Goal: Task Accomplishment & Management: Use online tool/utility

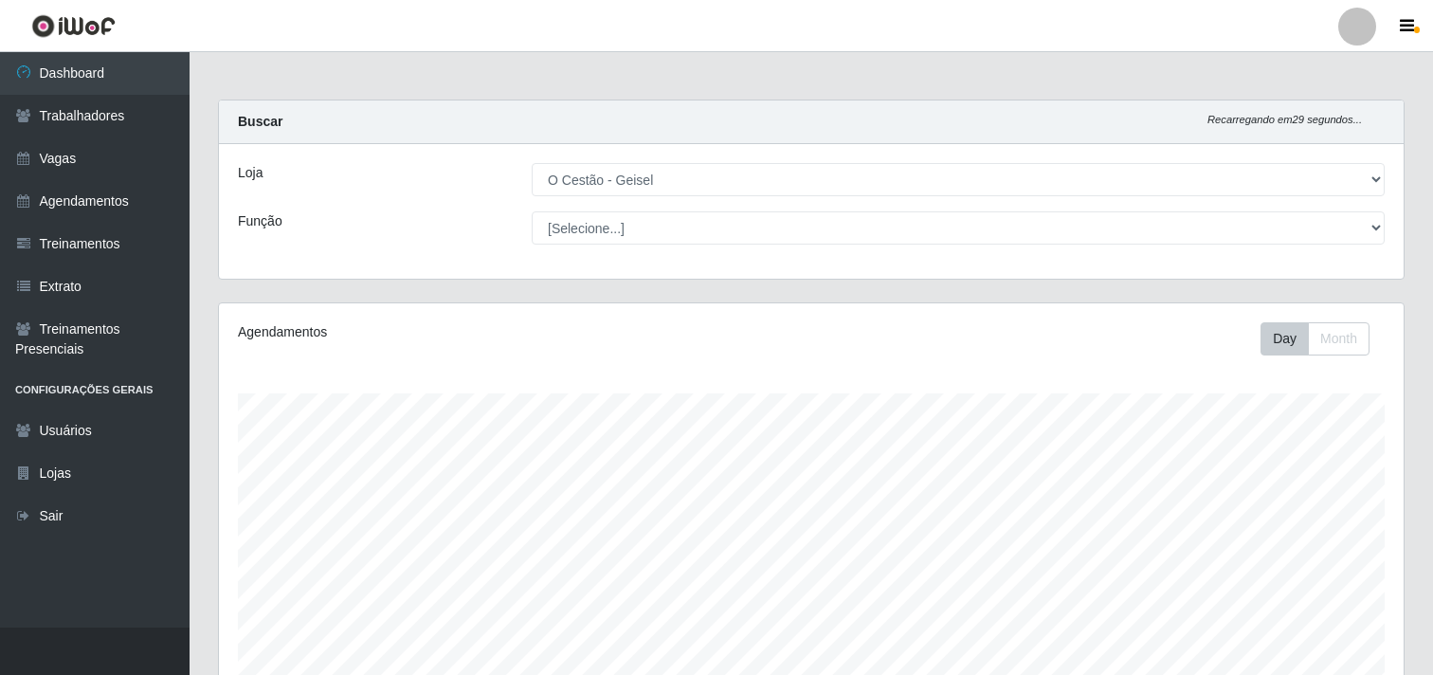
select select "224"
click at [137, 131] on link "Trabalhadores" at bounding box center [94, 116] width 189 height 43
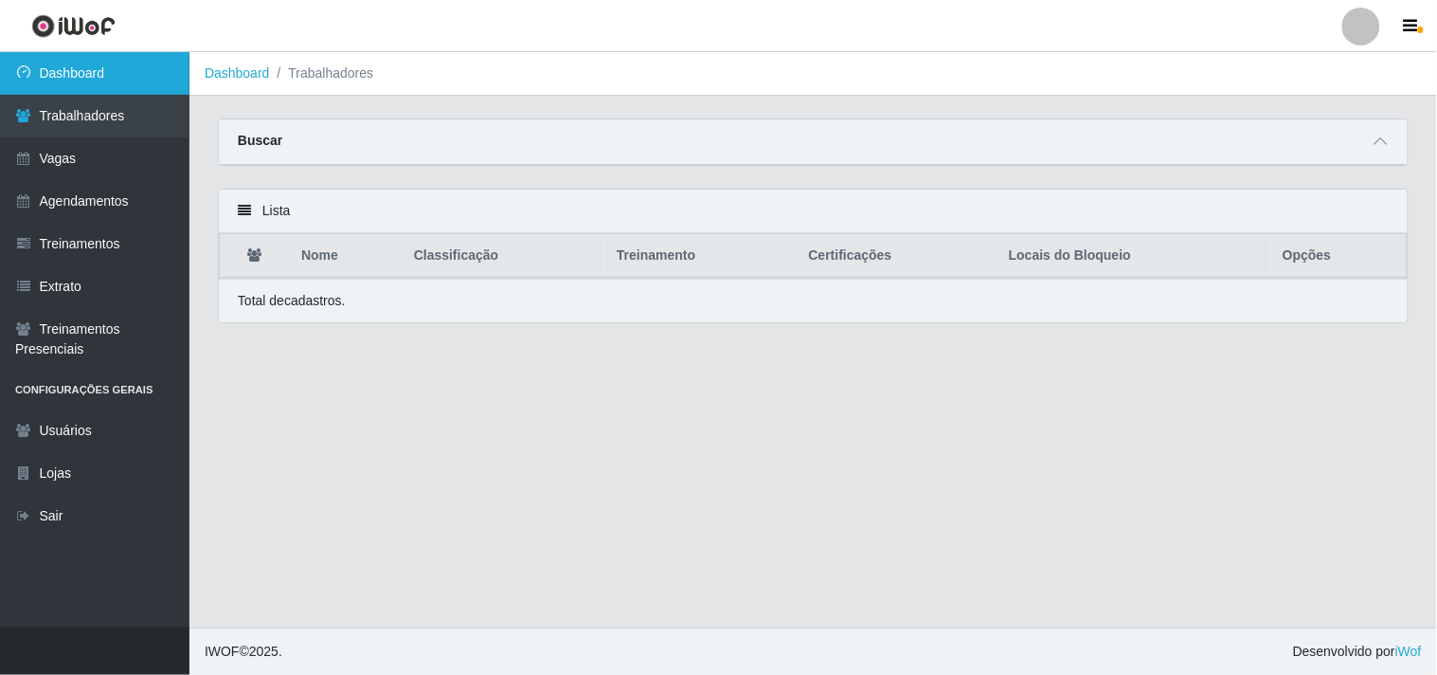
click at [120, 66] on link "Dashboard" at bounding box center [94, 73] width 189 height 43
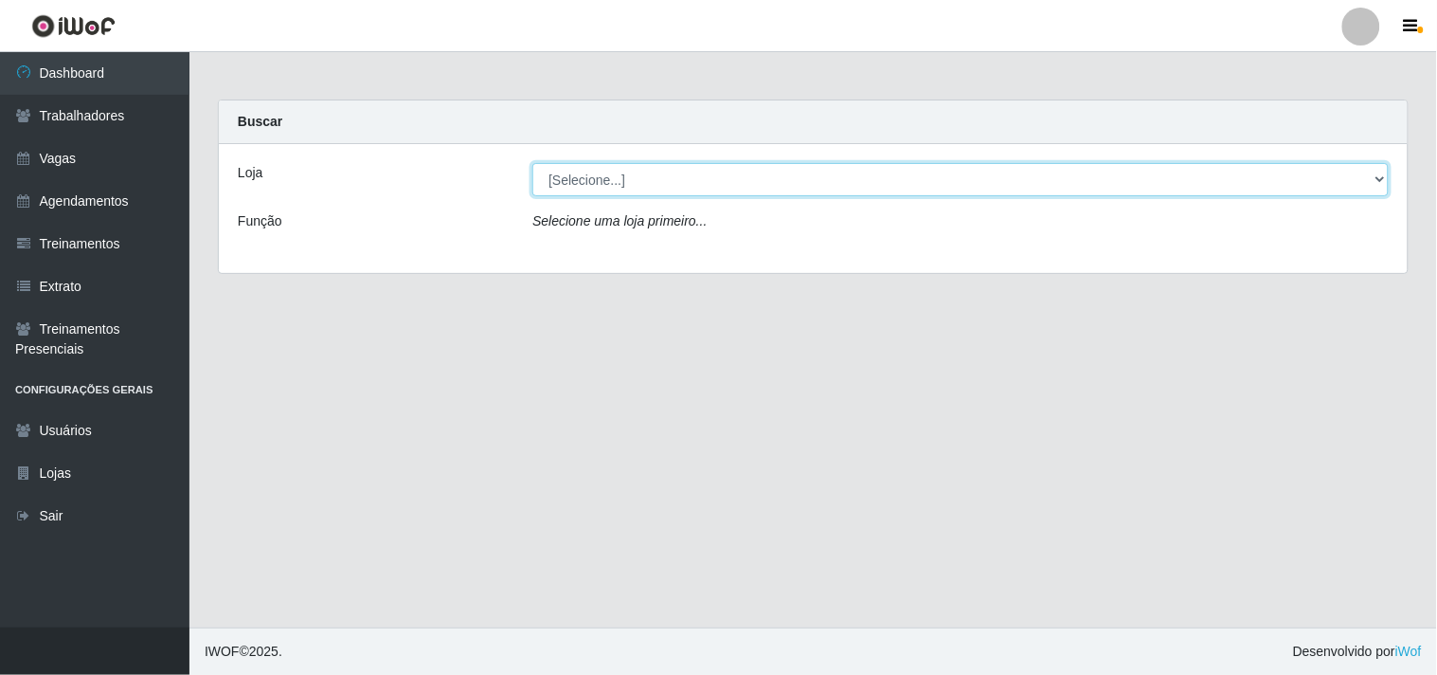
click at [641, 181] on select "[Selecione...] O Cestão - Geisel" at bounding box center [960, 179] width 856 height 33
select select "224"
click at [532, 163] on select "[Selecione...] O Cestão - Geisel" at bounding box center [960, 179] width 856 height 33
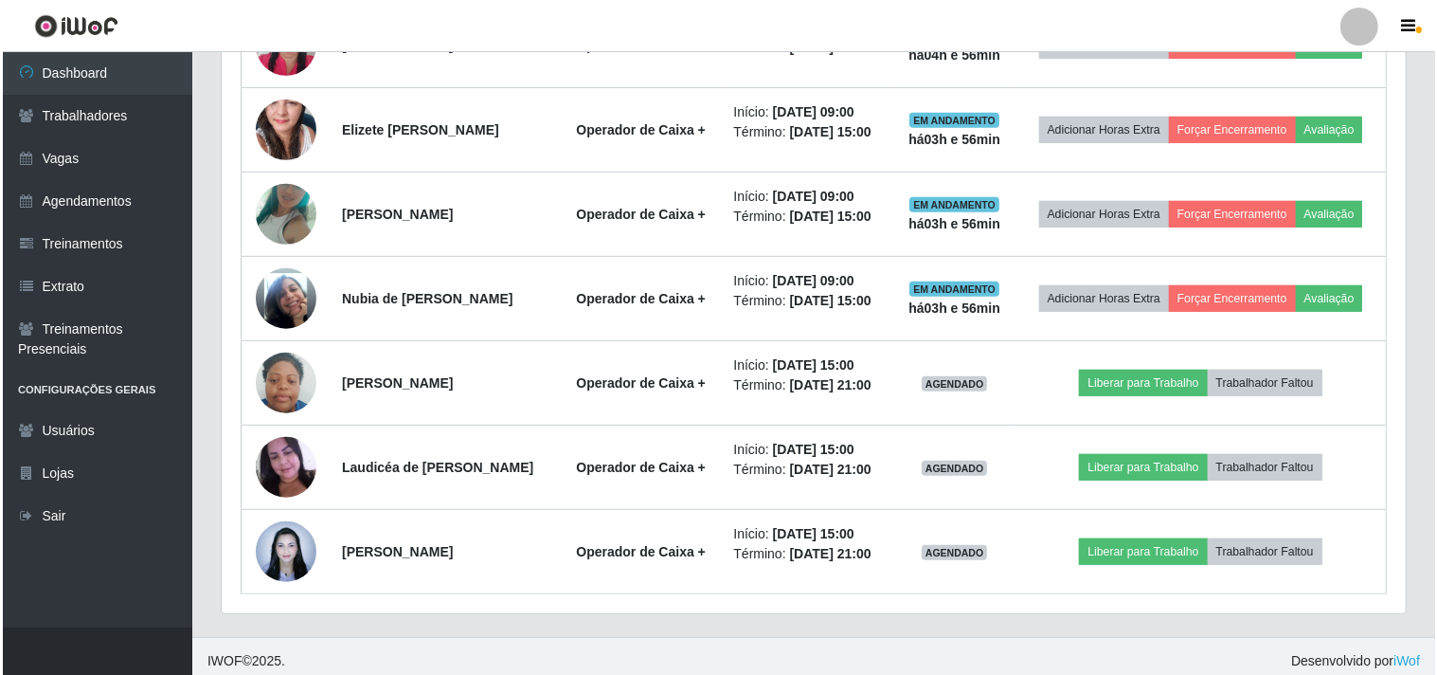
scroll to position [922, 0]
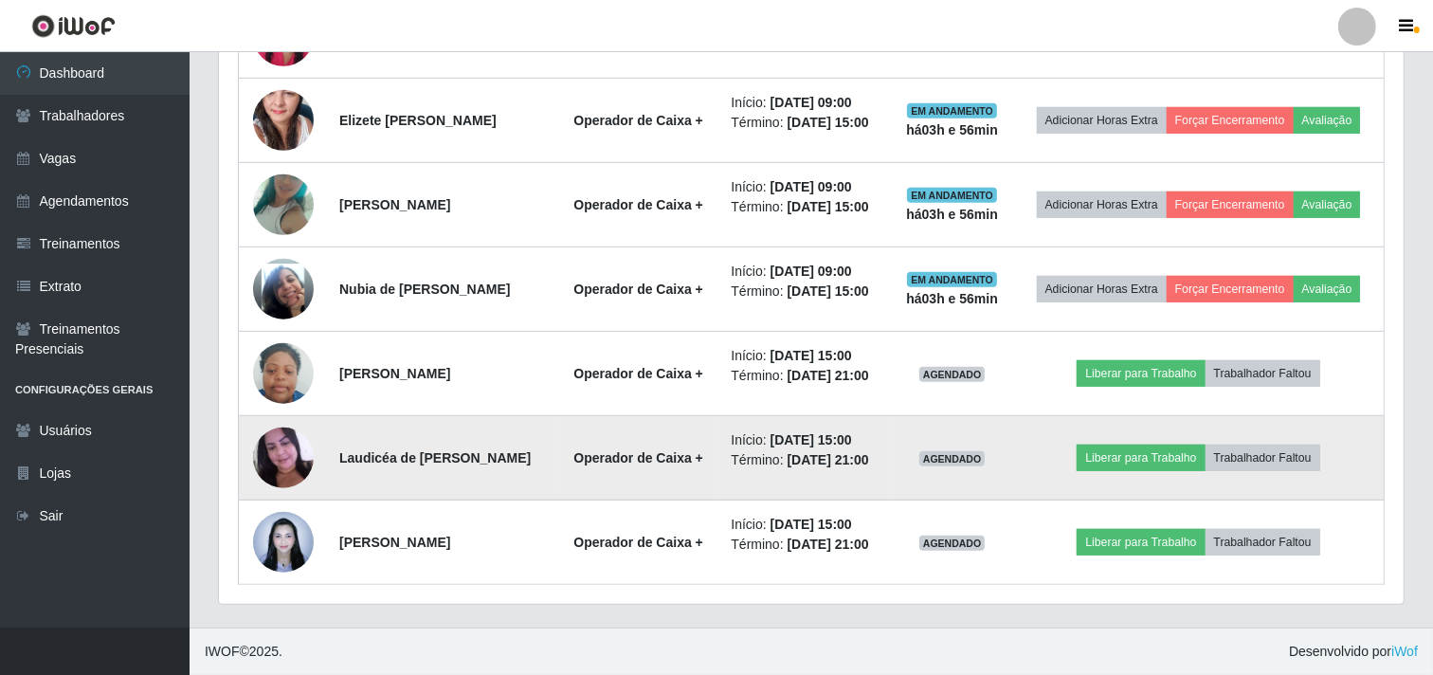
click at [281, 451] on img at bounding box center [283, 457] width 61 height 81
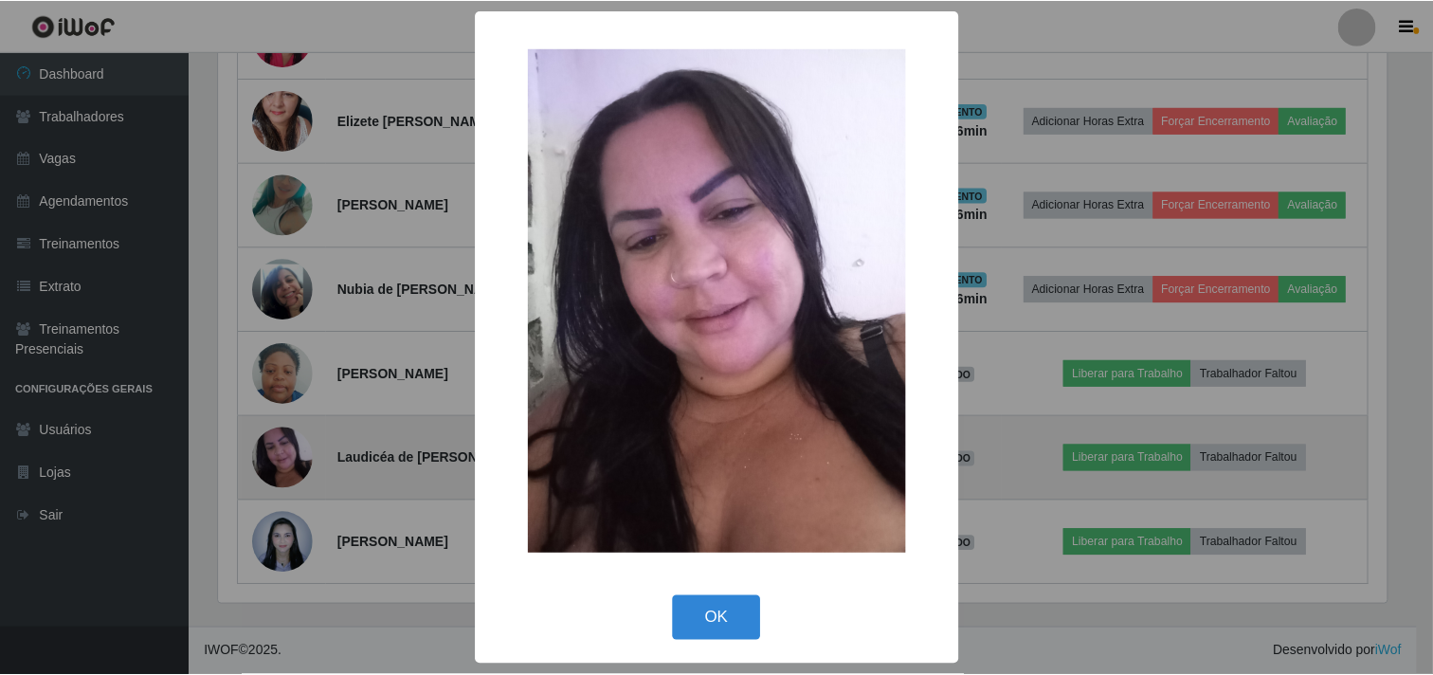
scroll to position [392, 1172]
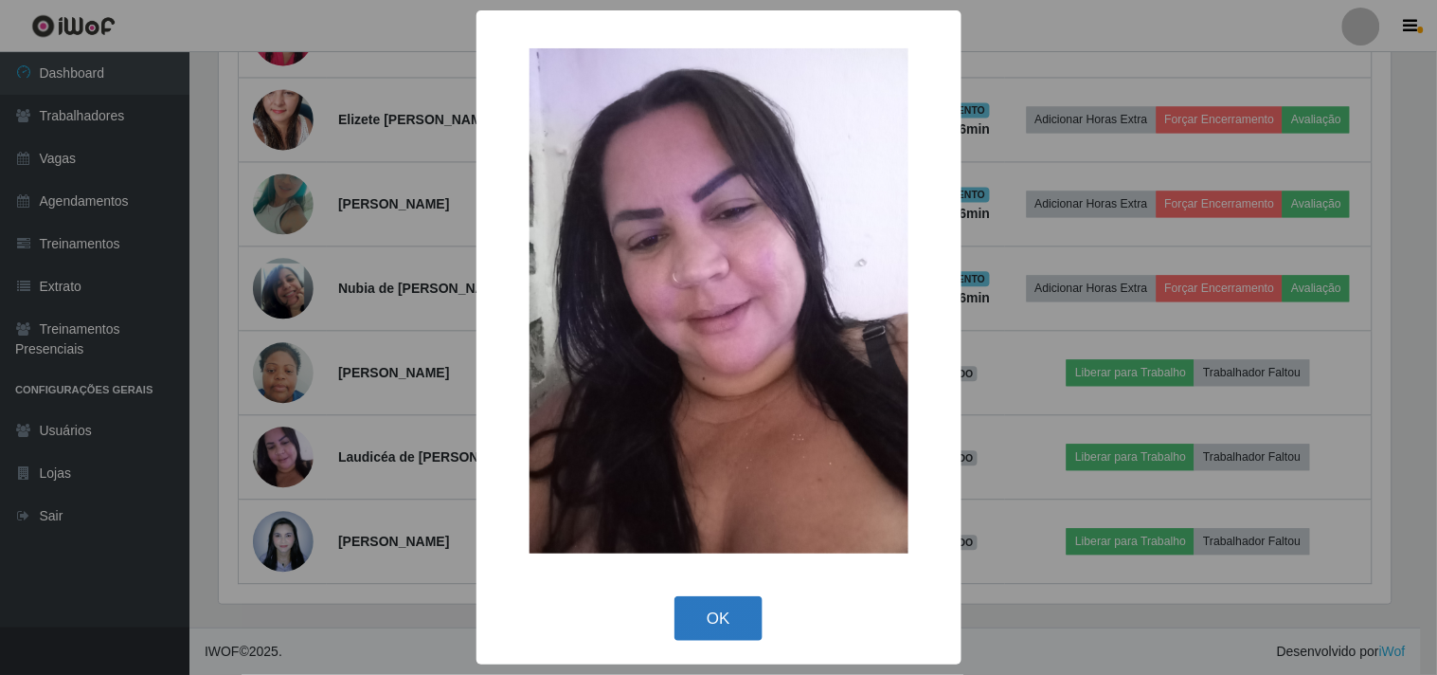
click at [707, 614] on button "OK" at bounding box center [719, 618] width 88 height 45
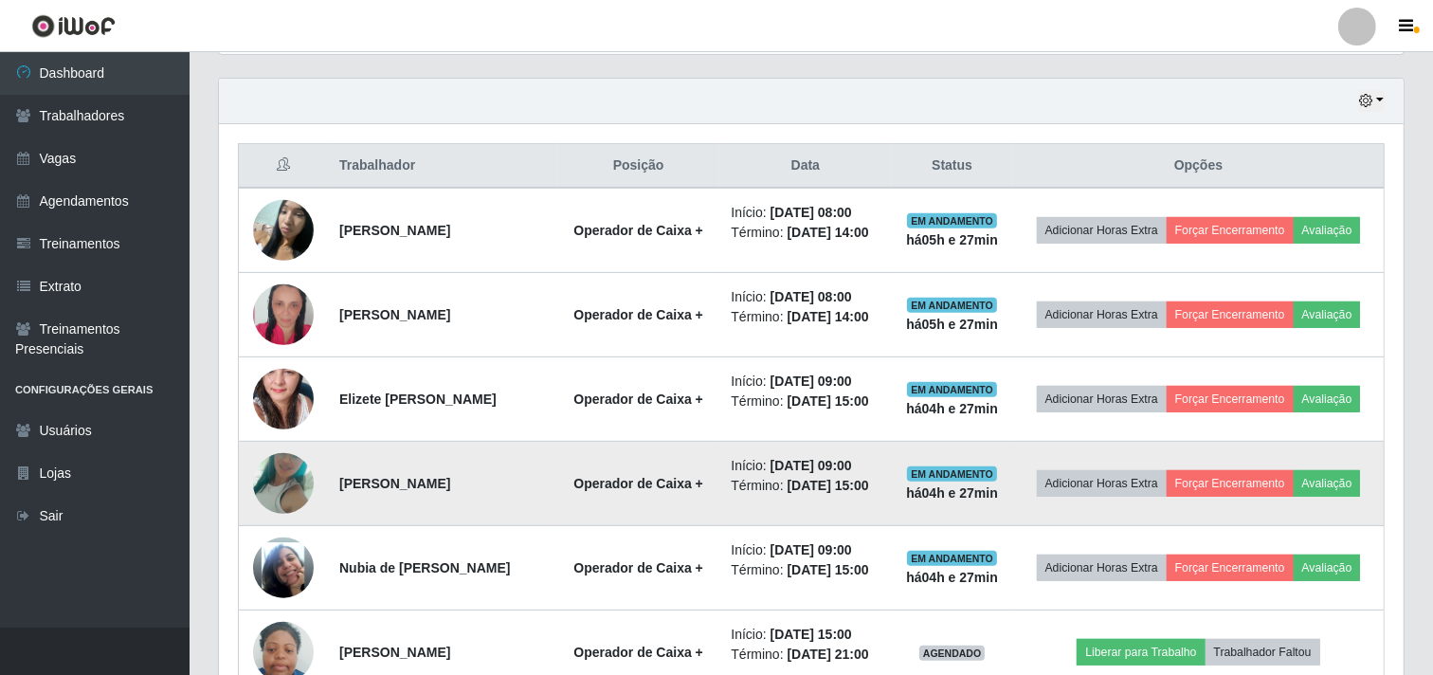
scroll to position [606, 0]
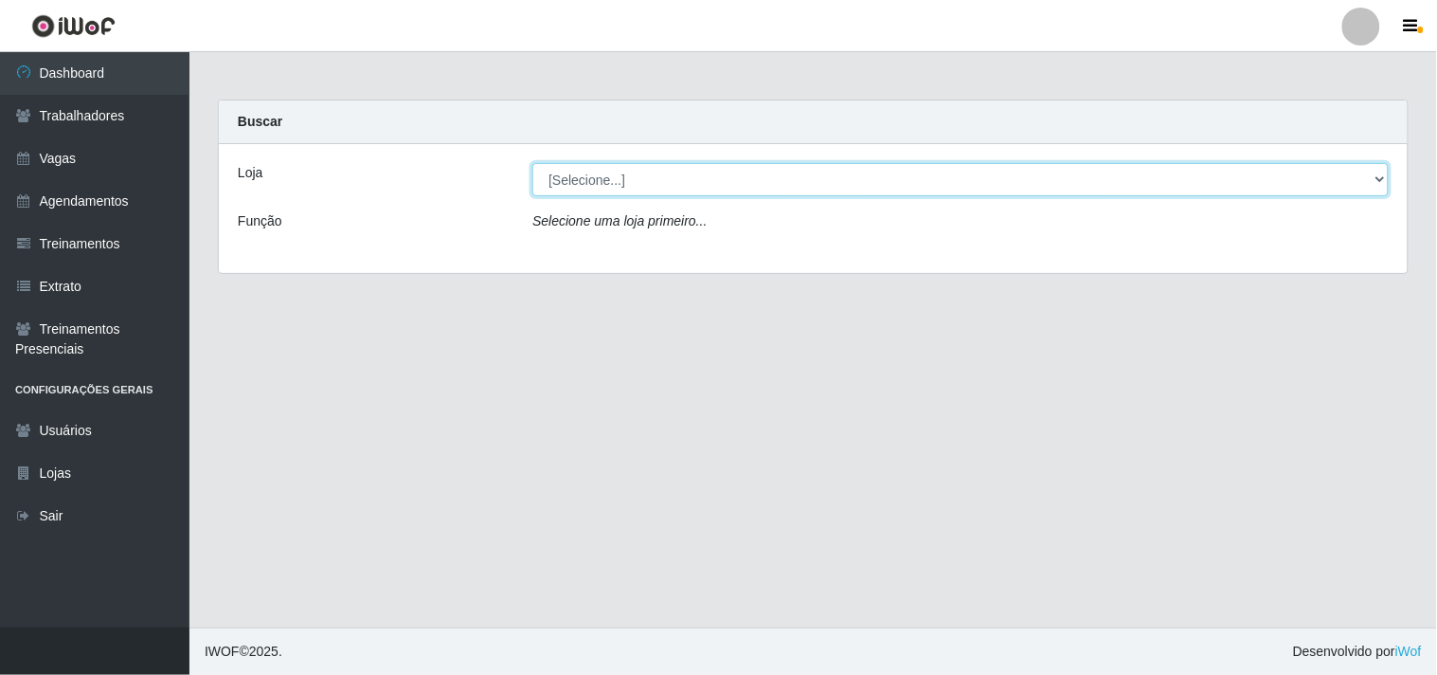
click at [587, 186] on select "[Selecione...] O Cestão - Geisel" at bounding box center [960, 179] width 856 height 33
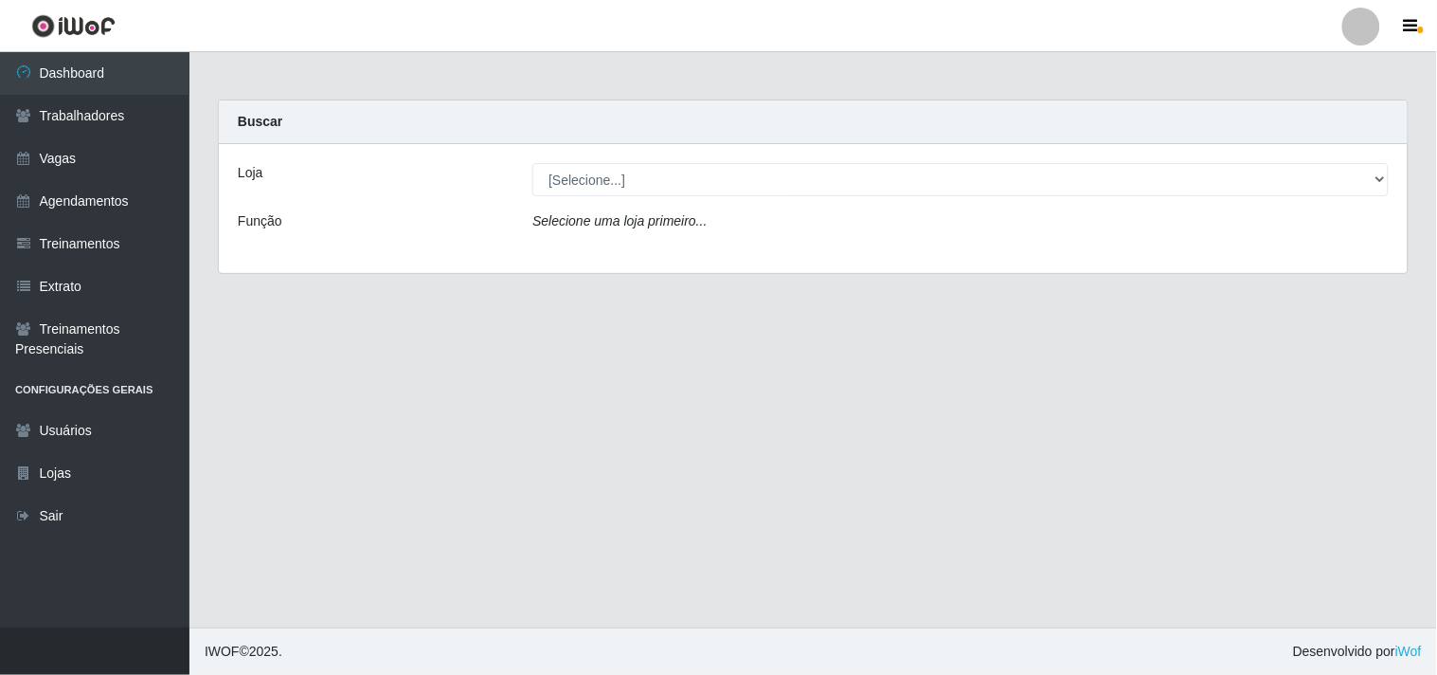
click at [630, 258] on div "Loja [Selecione...] O Cestão - Geisel Função Selecione uma loja primeiro..." at bounding box center [813, 208] width 1189 height 129
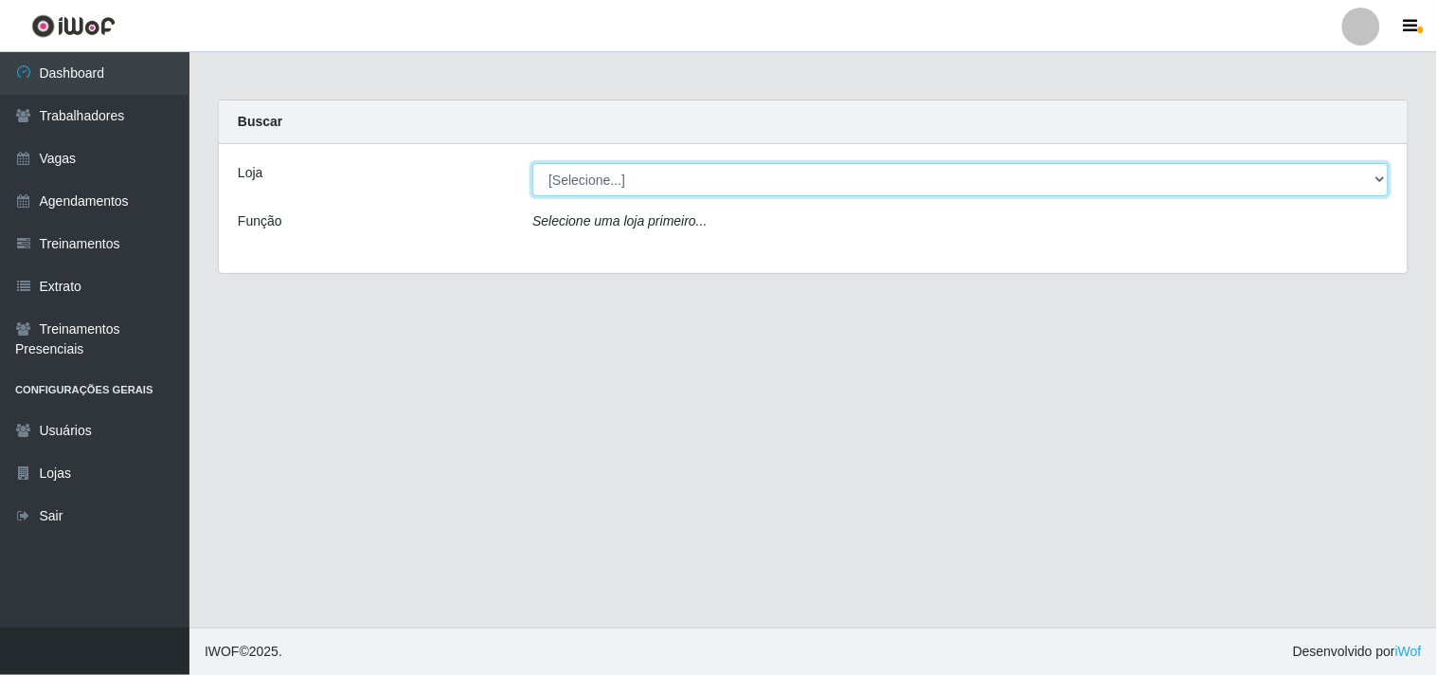
click at [645, 176] on select "[Selecione...] O Cestão - Geisel" at bounding box center [960, 179] width 856 height 33
select select "224"
click at [532, 163] on select "[Selecione...] O Cestão - Geisel" at bounding box center [960, 179] width 856 height 33
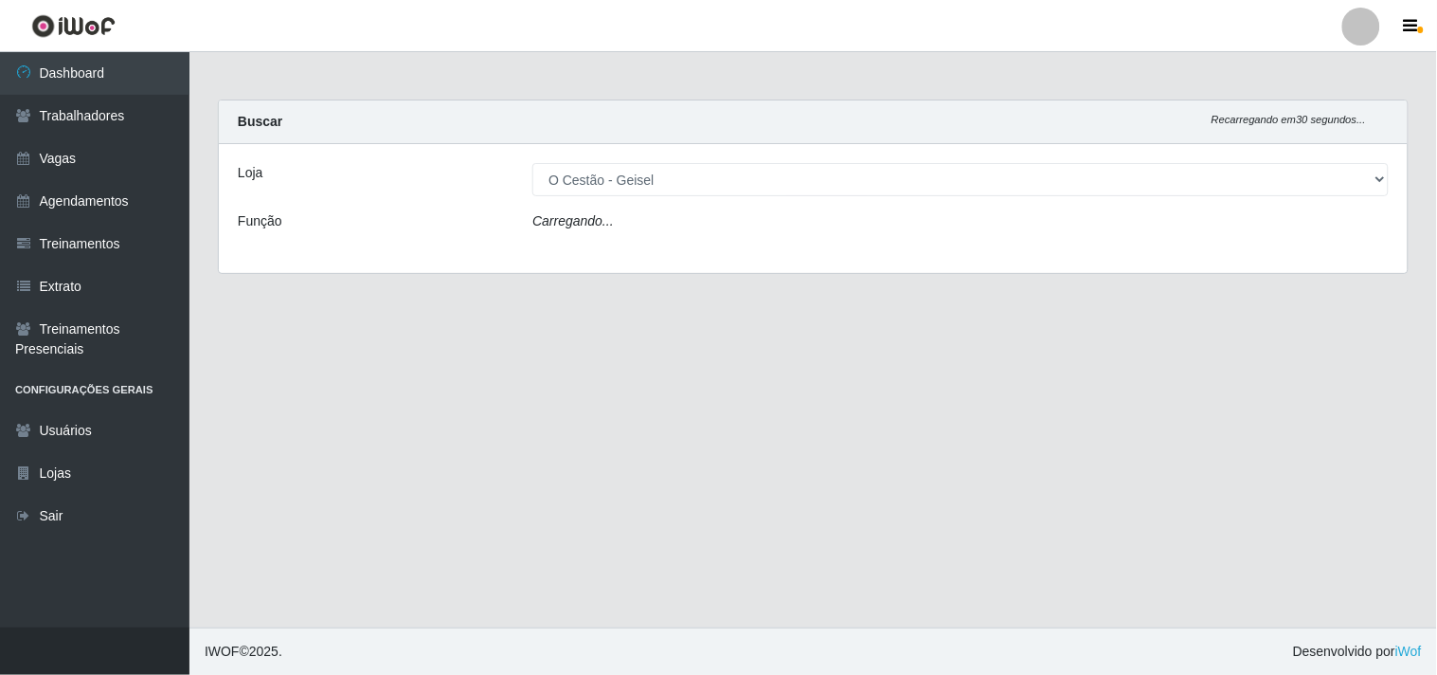
click at [652, 230] on div "Carregando..." at bounding box center [960, 224] width 885 height 27
click at [660, 220] on div "Carregando..." at bounding box center [960, 224] width 885 height 27
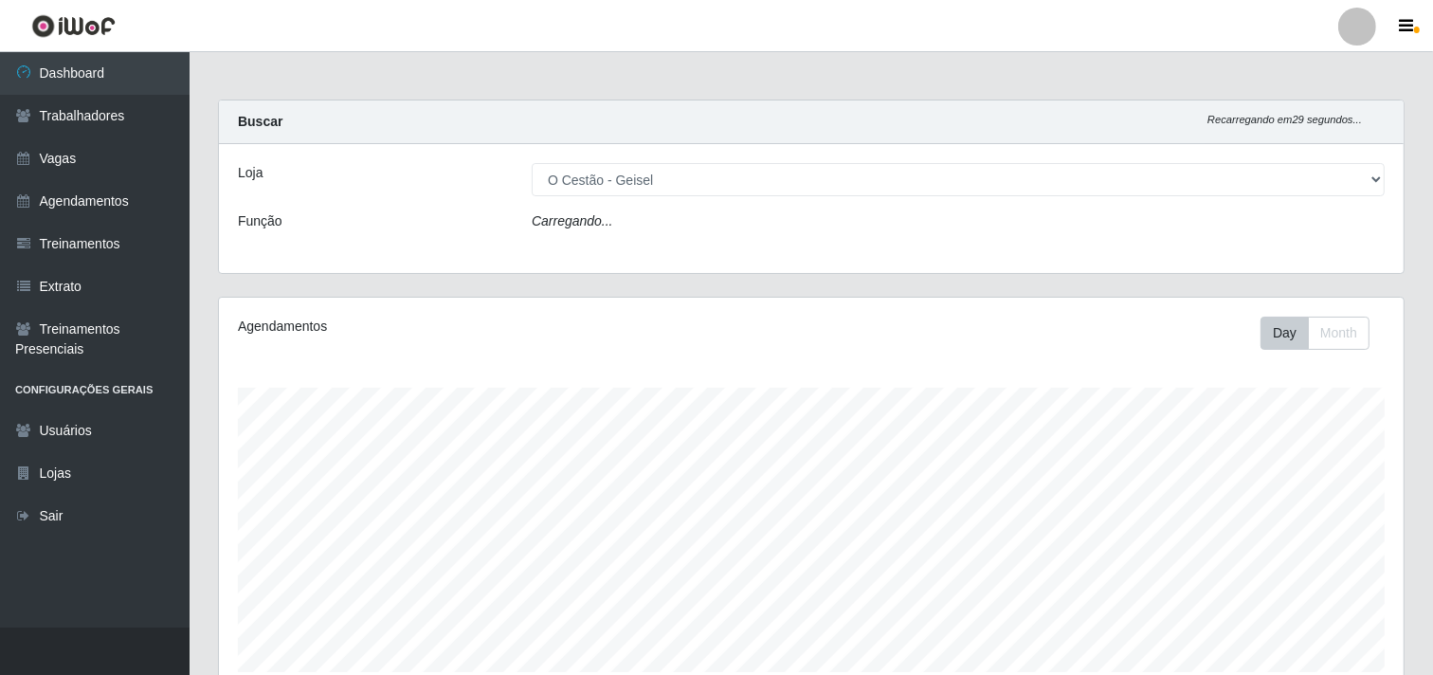
scroll to position [392, 1184]
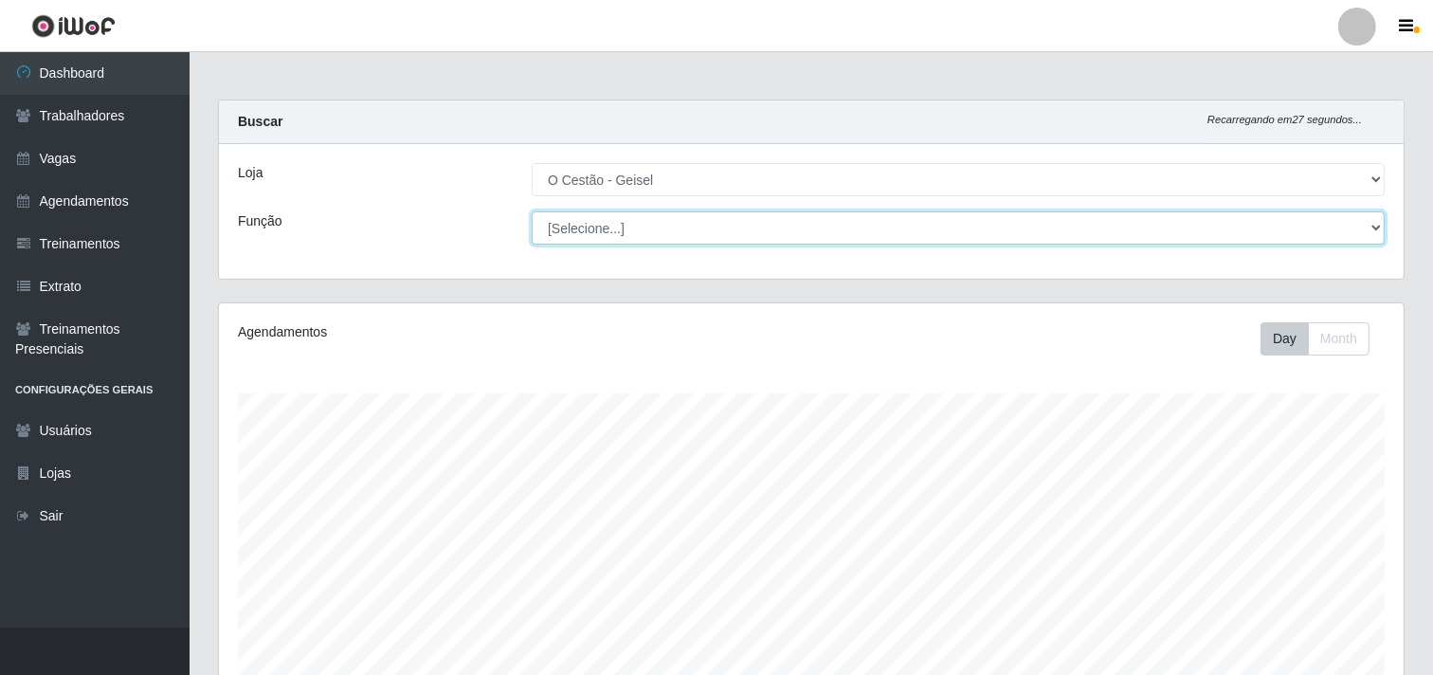
click at [660, 220] on select "[Selecione...] ASG ASG + ASG ++ Auxiliar de Estoque Auxiliar de Estoque + Auxil…" at bounding box center [958, 227] width 853 height 33
select select "72"
click at [532, 211] on select "[Selecione...] ASG ASG + ASG ++ Auxiliar de Estoque Auxiliar de Estoque + Auxil…" at bounding box center [958, 227] width 853 height 33
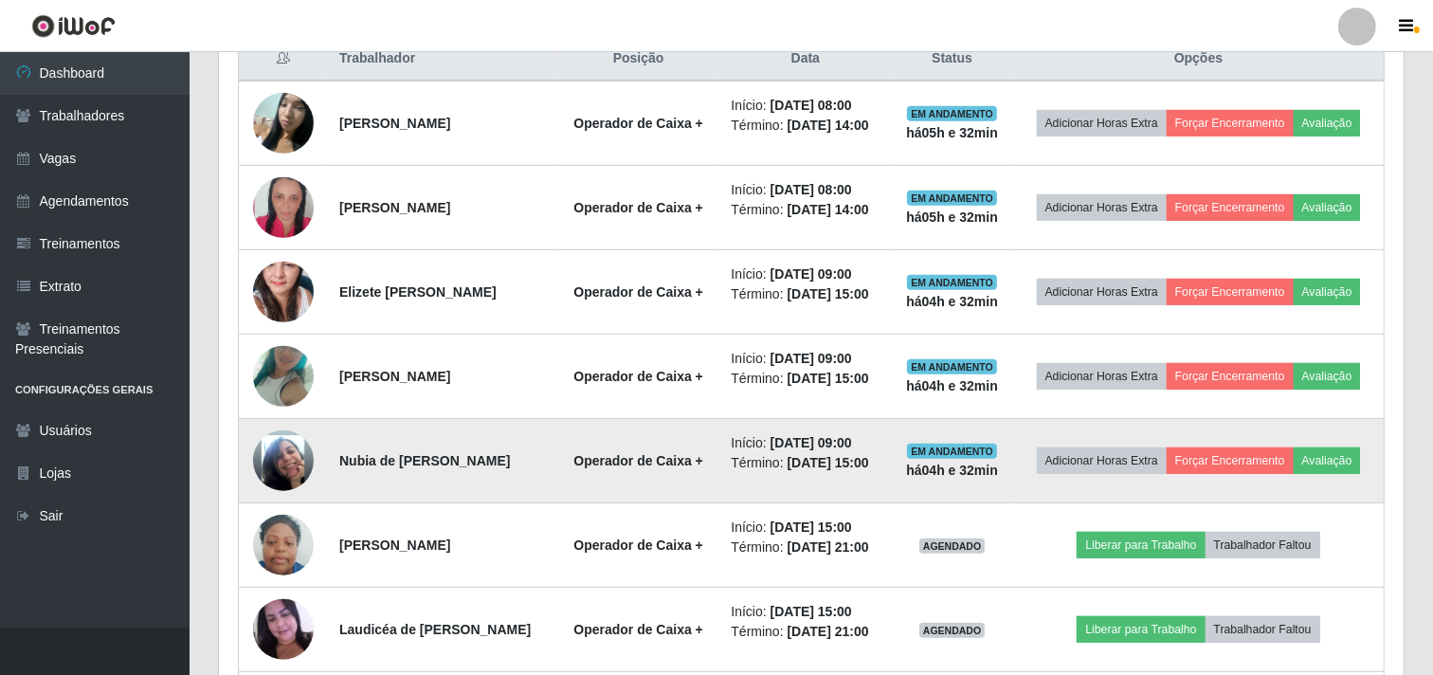
scroll to position [922, 0]
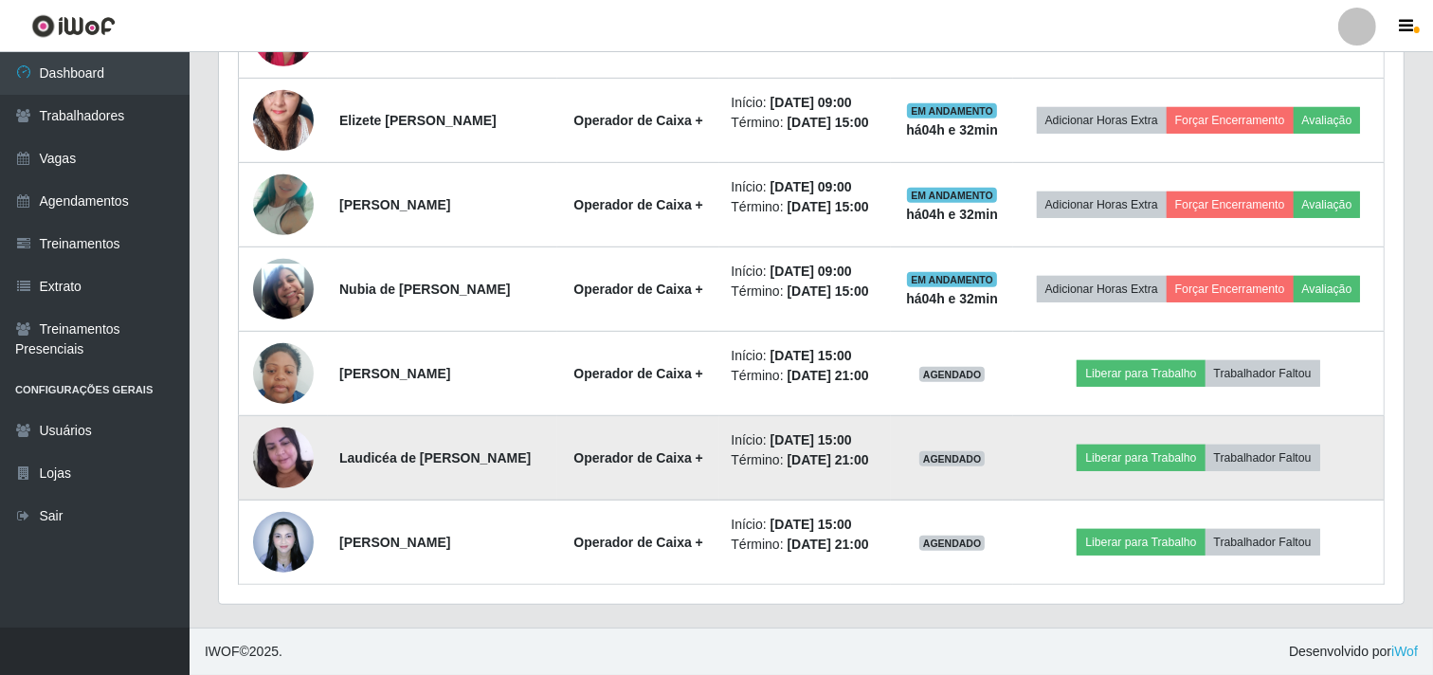
click at [271, 472] on img at bounding box center [283, 457] width 61 height 81
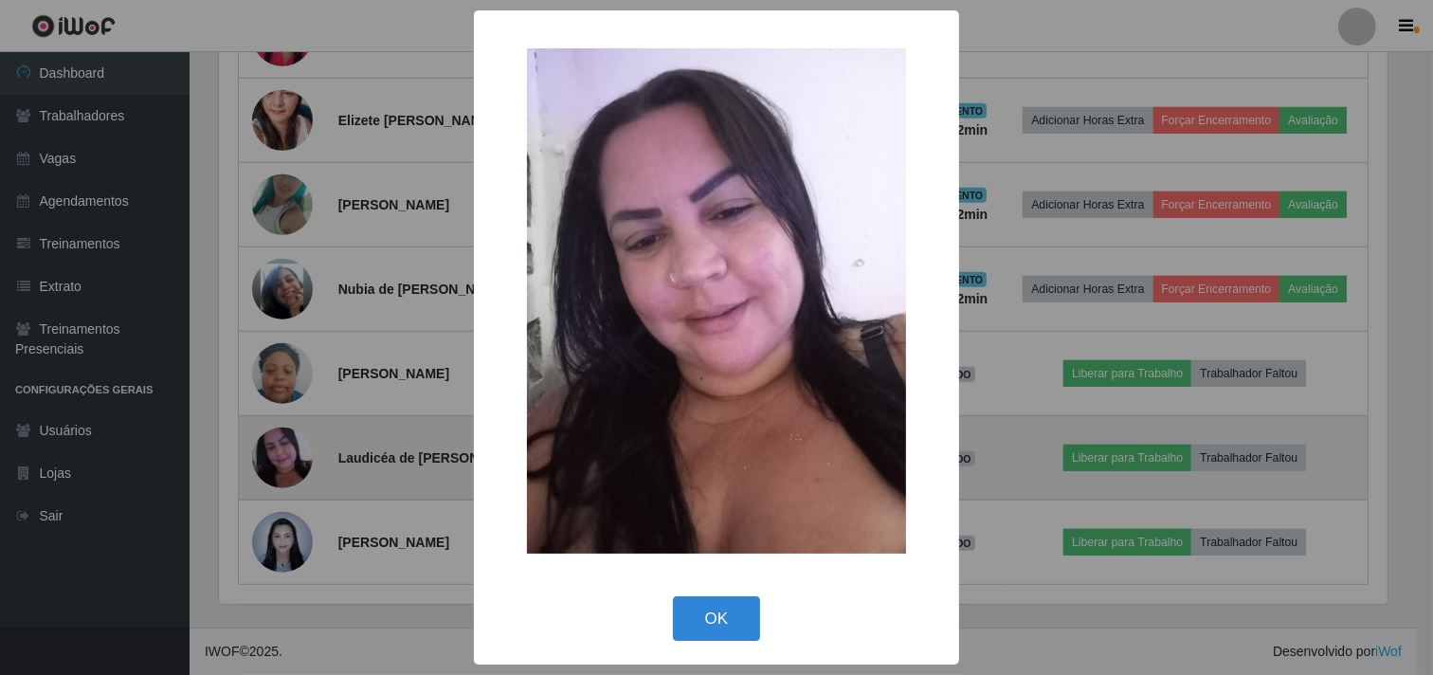
scroll to position [392, 1172]
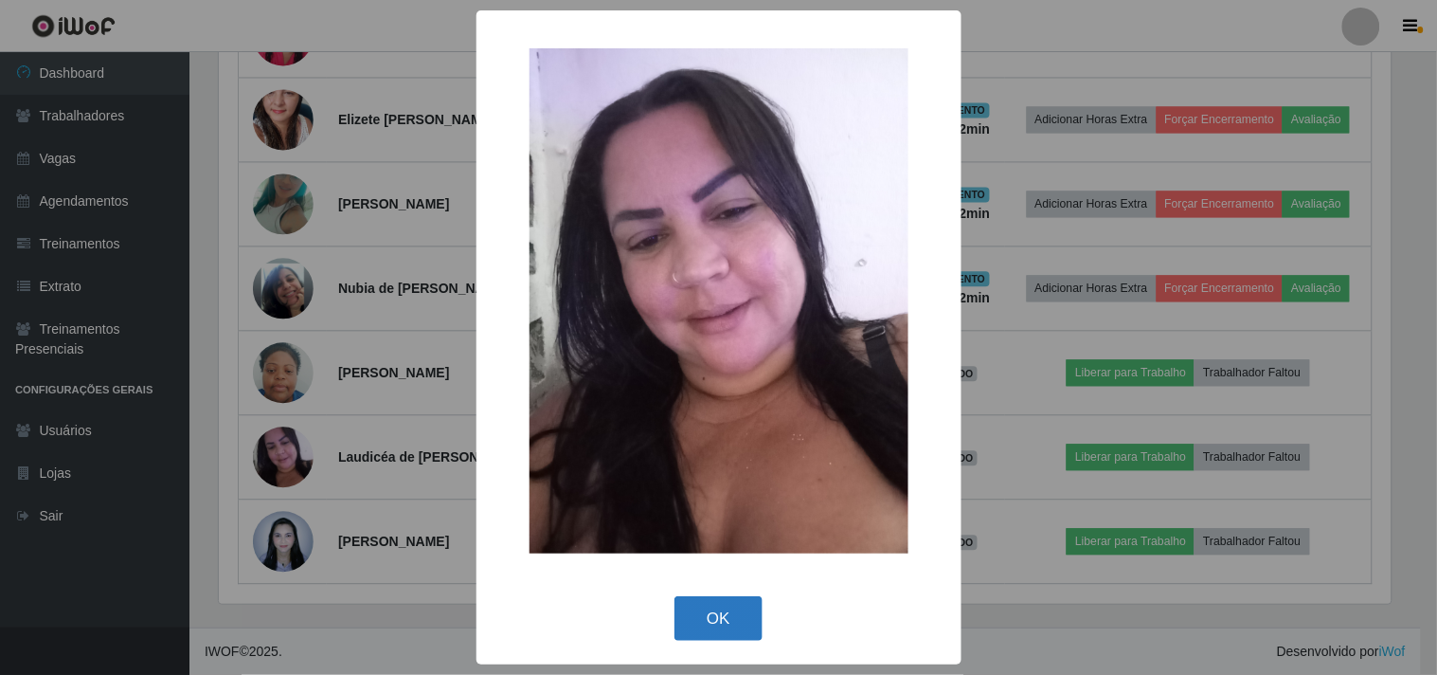
click at [722, 611] on button "OK" at bounding box center [719, 618] width 88 height 45
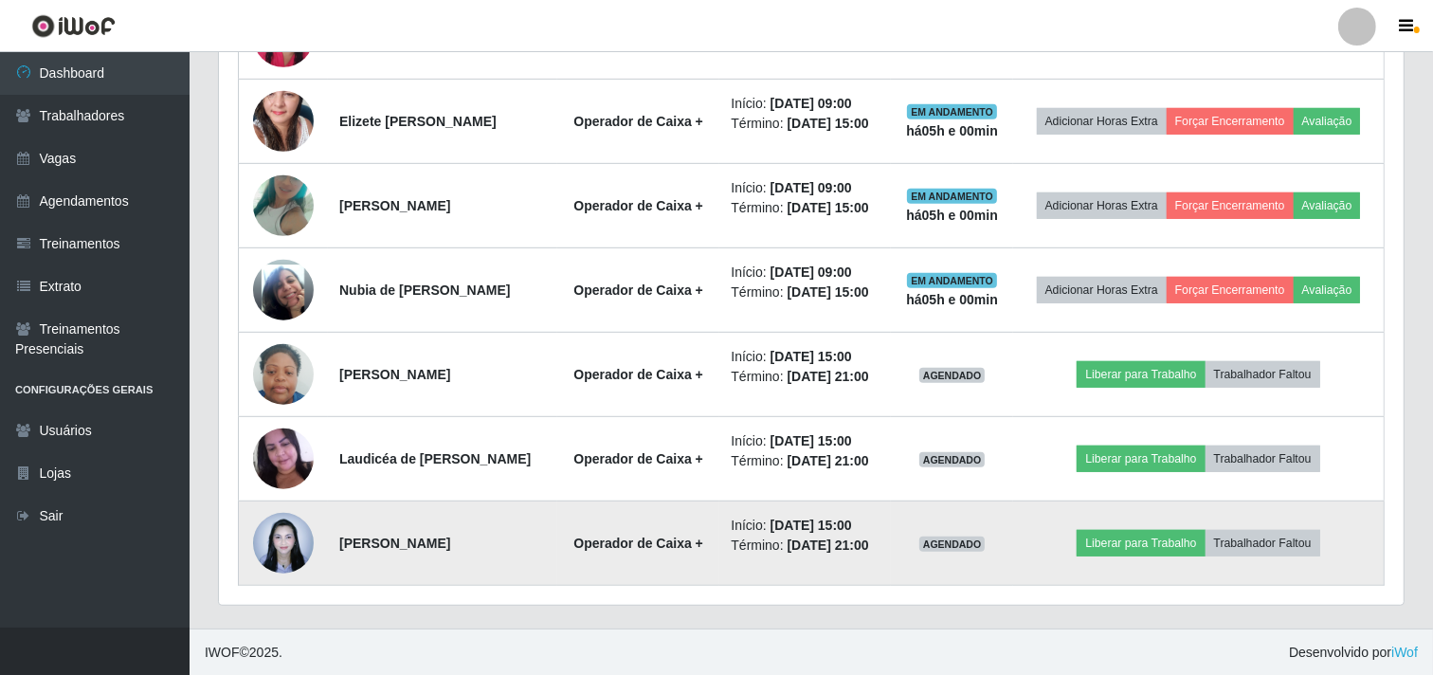
scroll to position [922, 0]
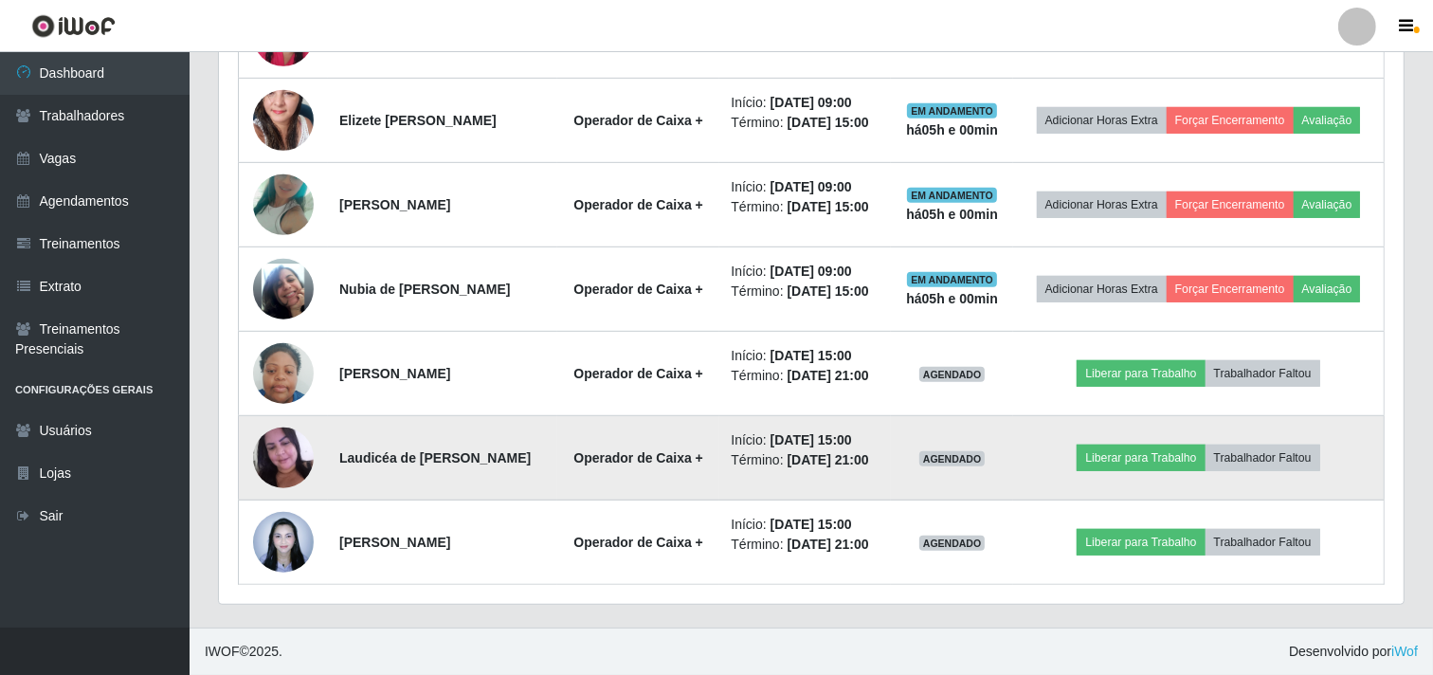
click at [295, 452] on img at bounding box center [283, 457] width 61 height 81
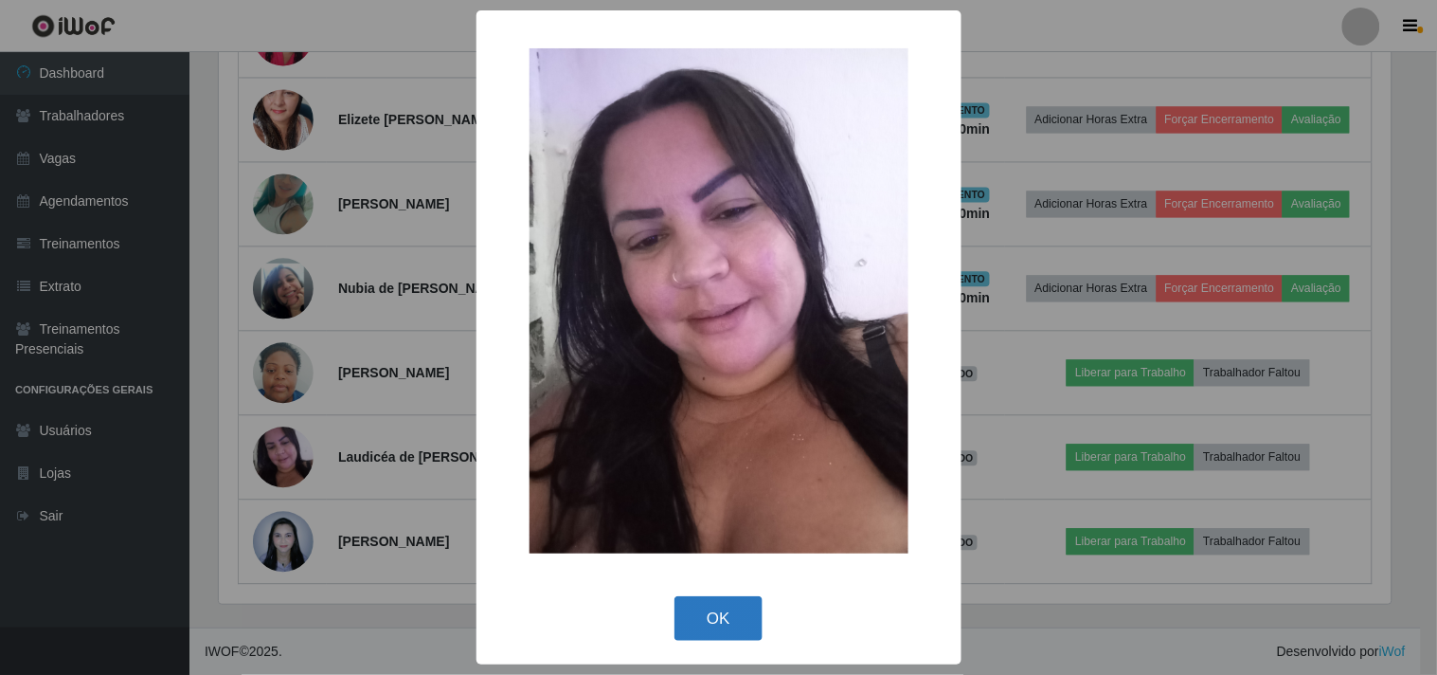
click at [712, 629] on button "OK" at bounding box center [719, 618] width 88 height 45
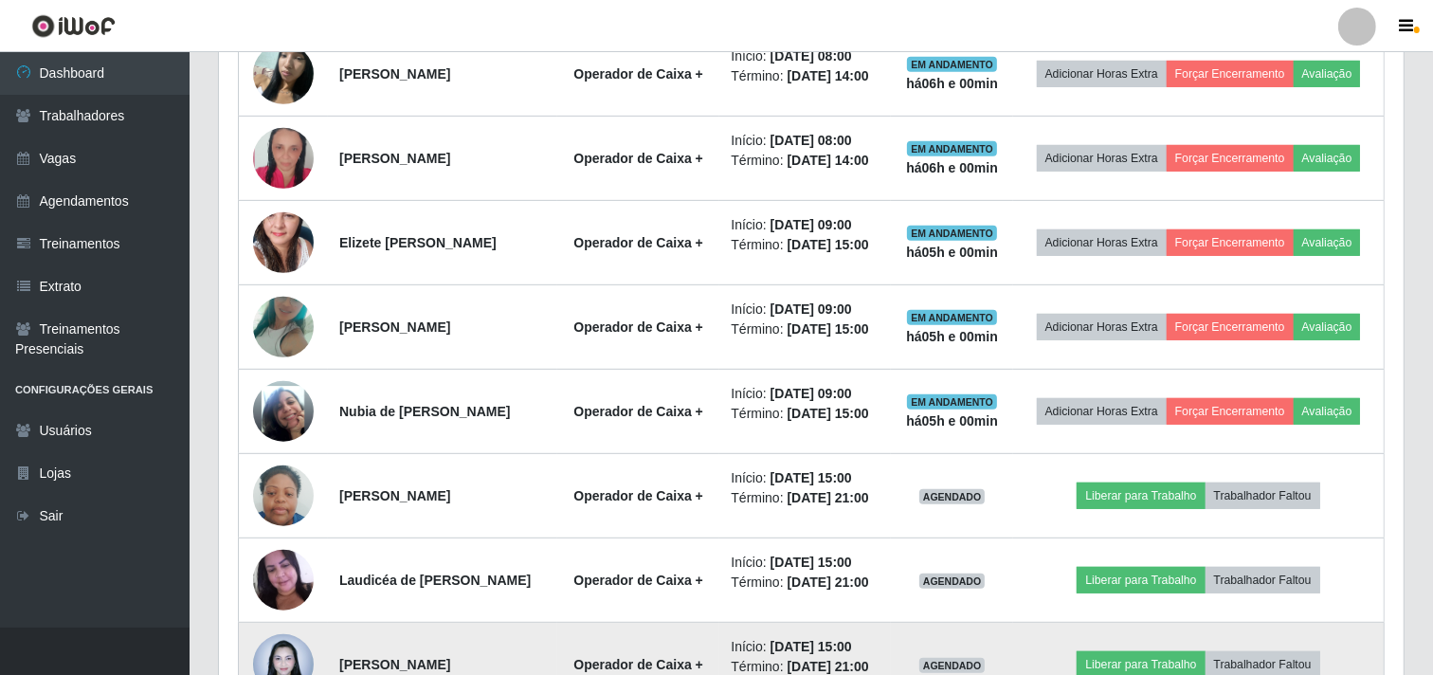
scroll to position [606, 0]
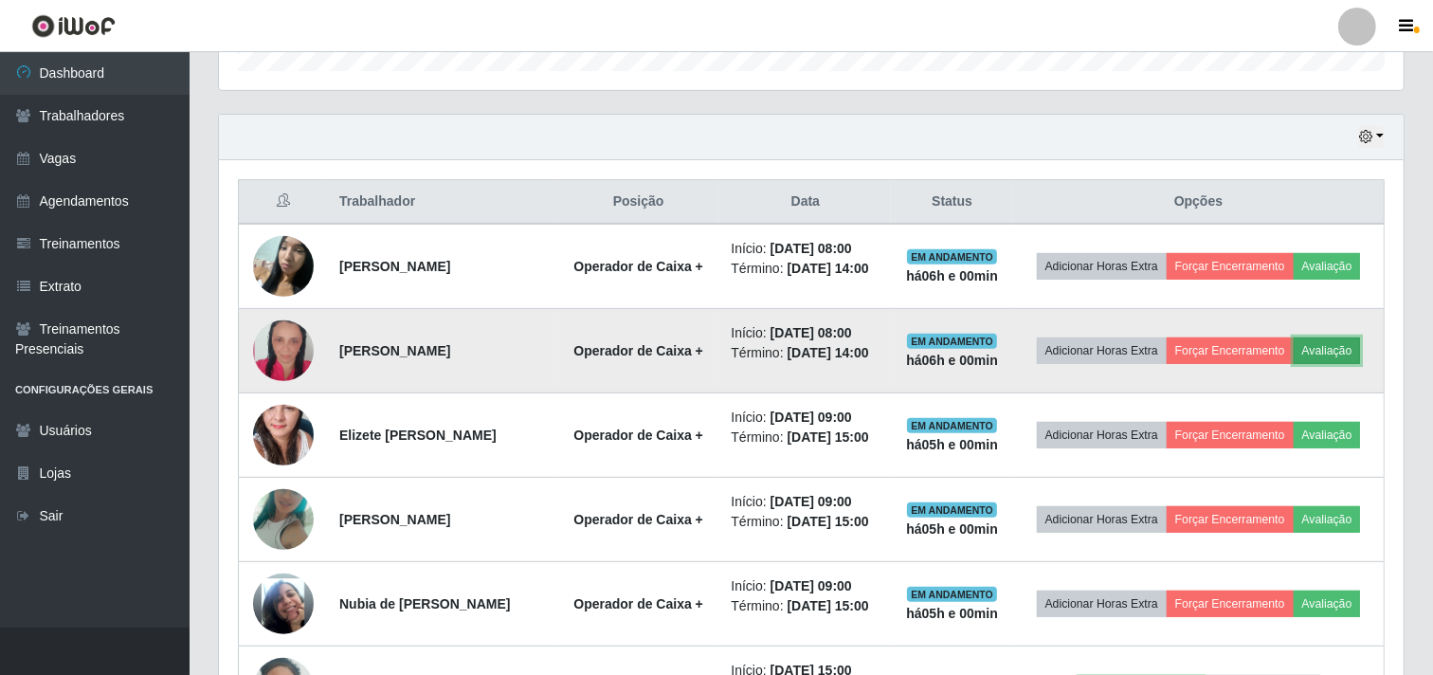
click at [1322, 339] on button "Avaliação" at bounding box center [1326, 350] width 67 height 27
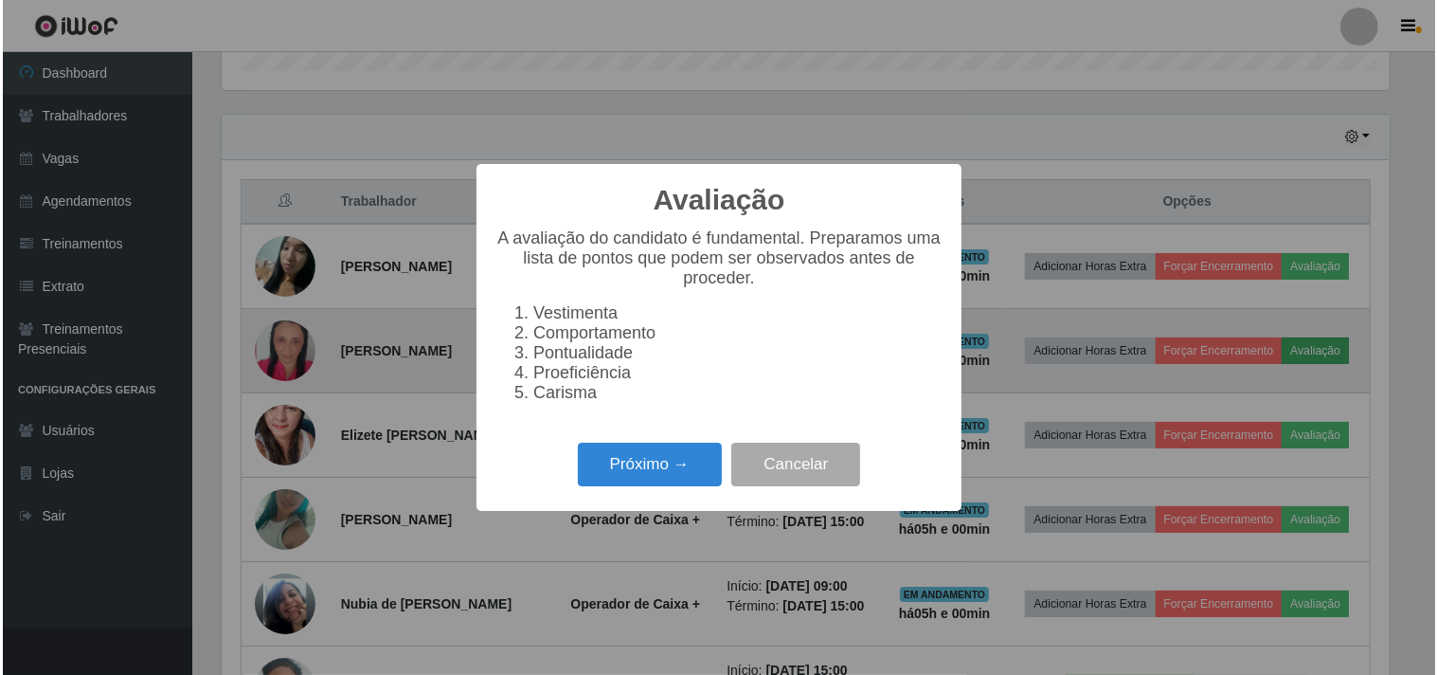
scroll to position [392, 1172]
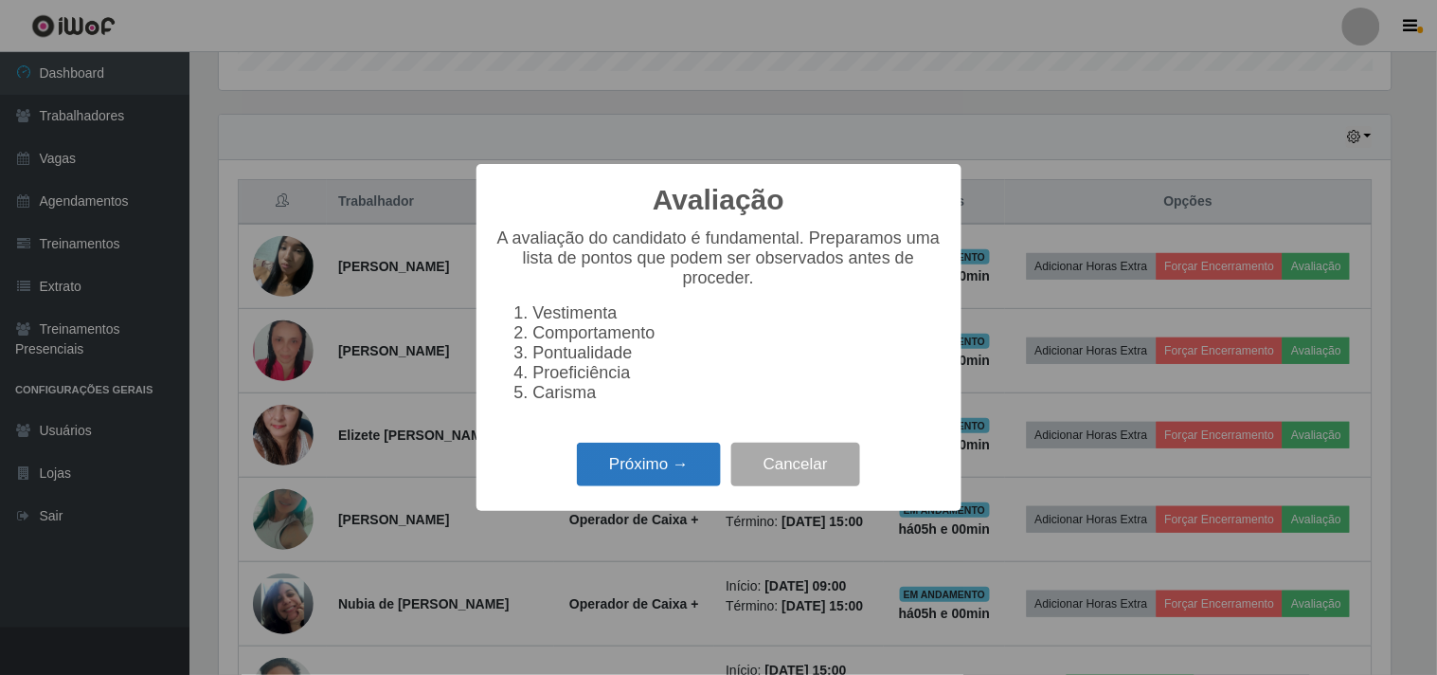
click at [638, 475] on button "Próximo →" at bounding box center [649, 464] width 144 height 45
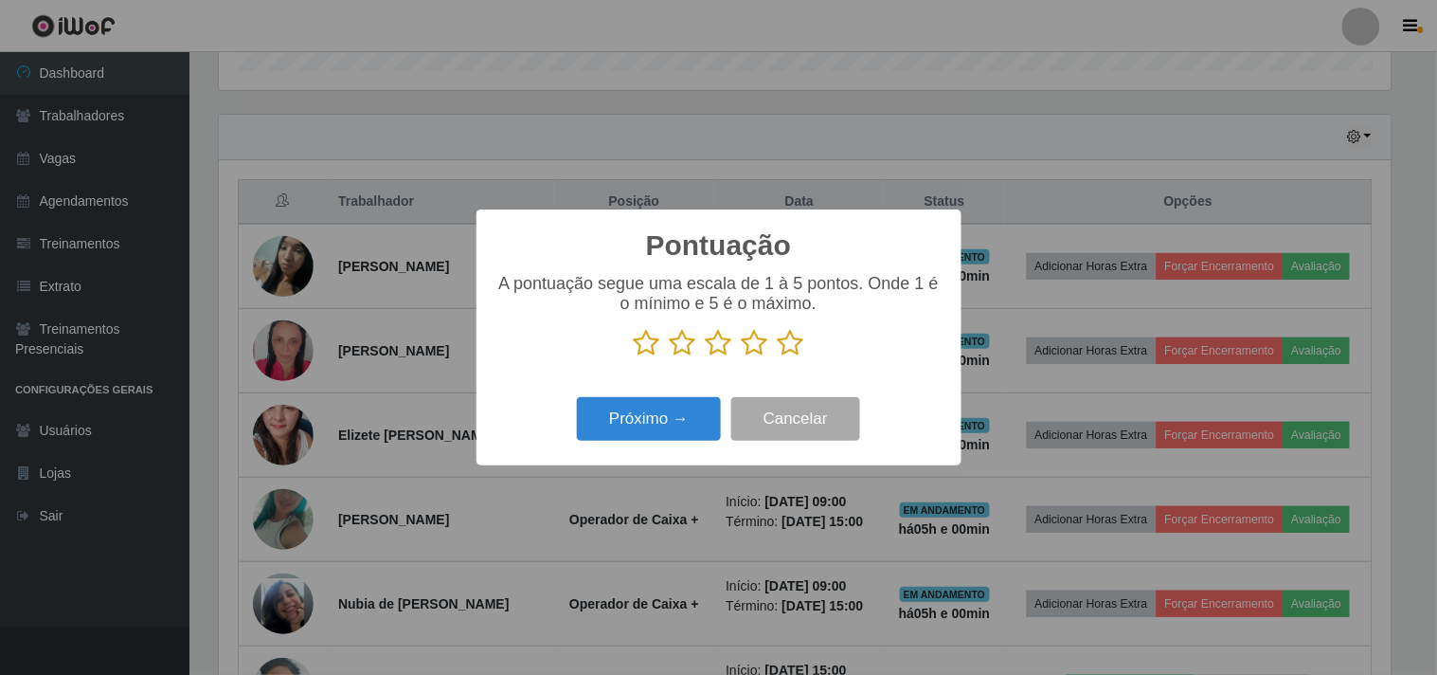
click at [787, 351] on icon at bounding box center [791, 343] width 27 height 28
click at [778, 357] on input "radio" at bounding box center [778, 357] width 0 height 0
click at [702, 410] on button "Próximo →" at bounding box center [649, 419] width 144 height 45
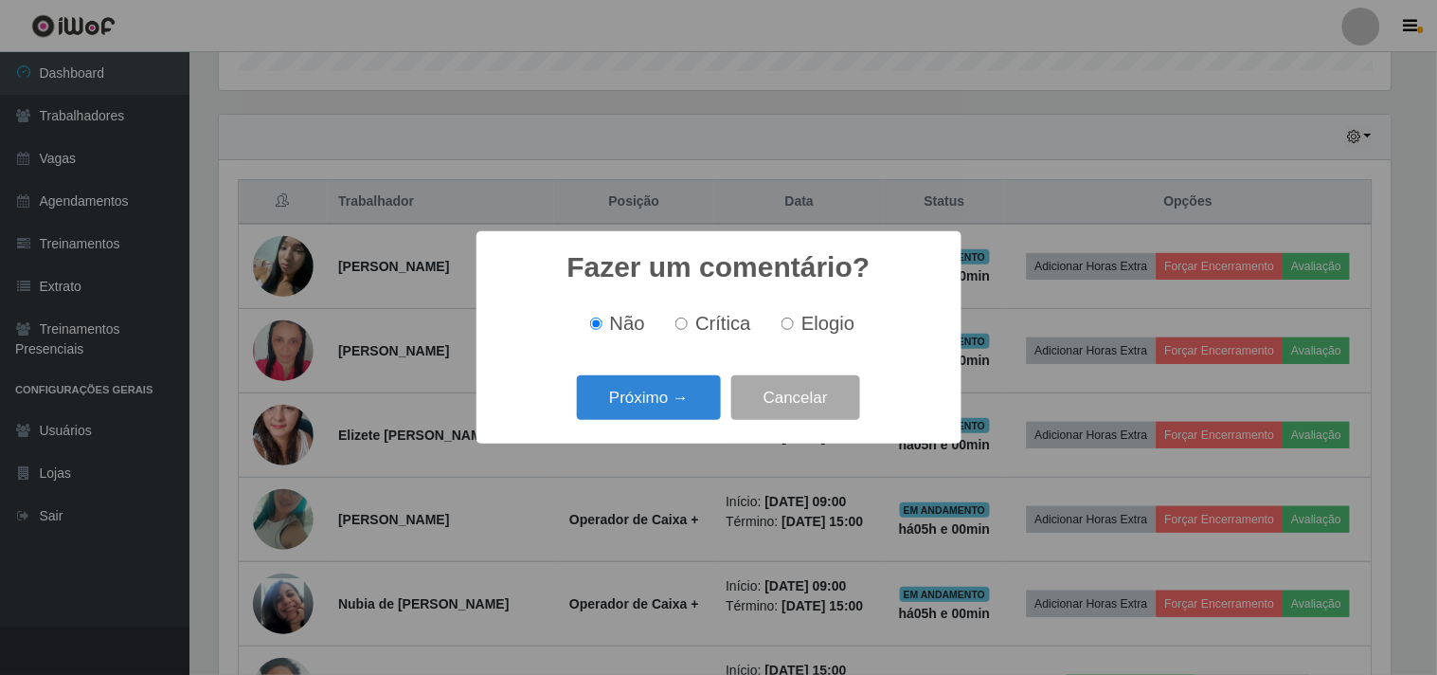
click at [702, 410] on button "Próximo →" at bounding box center [649, 397] width 144 height 45
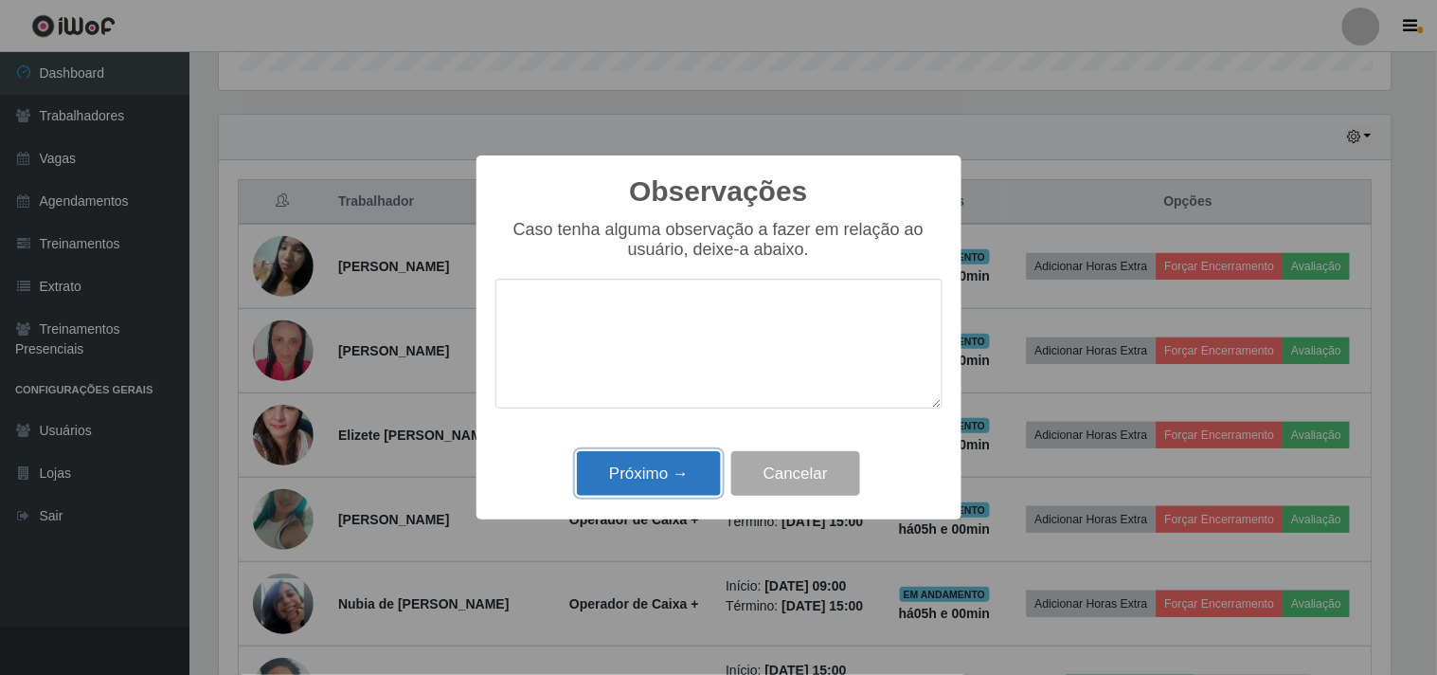
click at [666, 489] on button "Próximo →" at bounding box center [649, 473] width 144 height 45
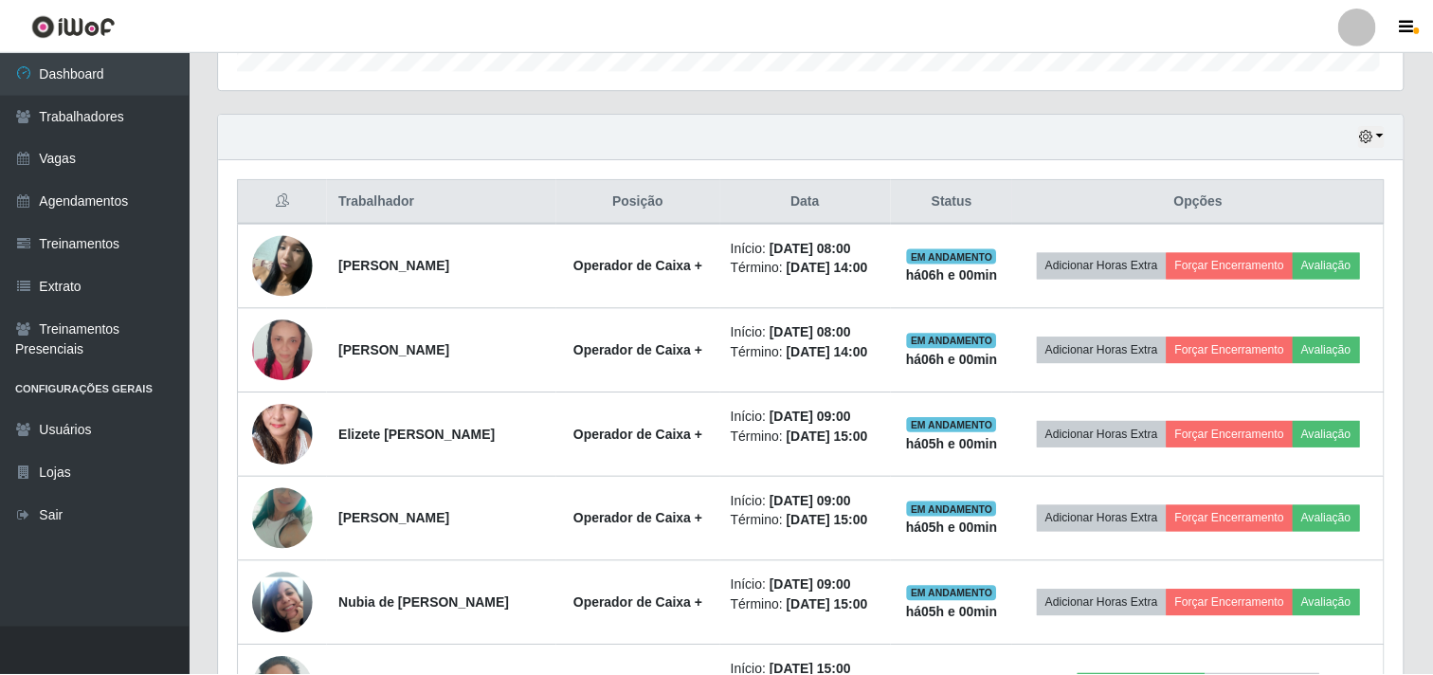
scroll to position [392, 1184]
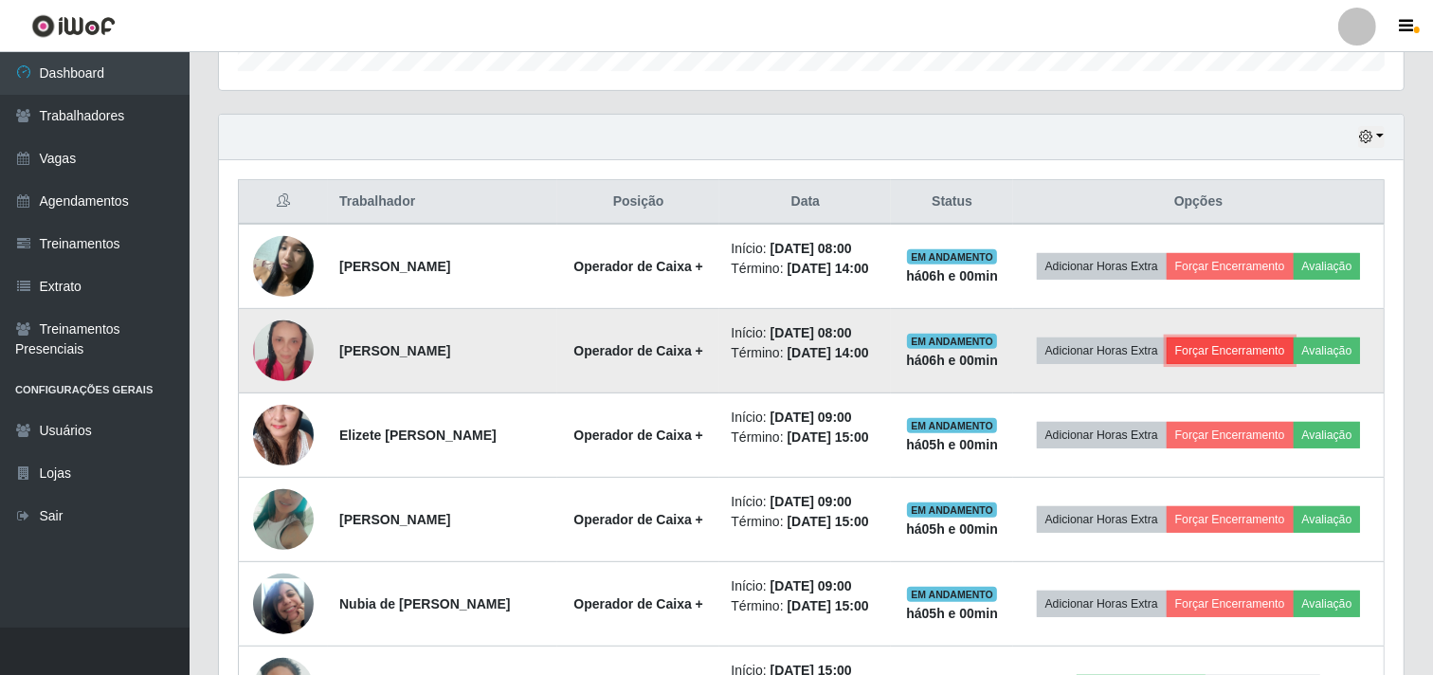
click at [1236, 349] on button "Forçar Encerramento" at bounding box center [1229, 350] width 127 height 27
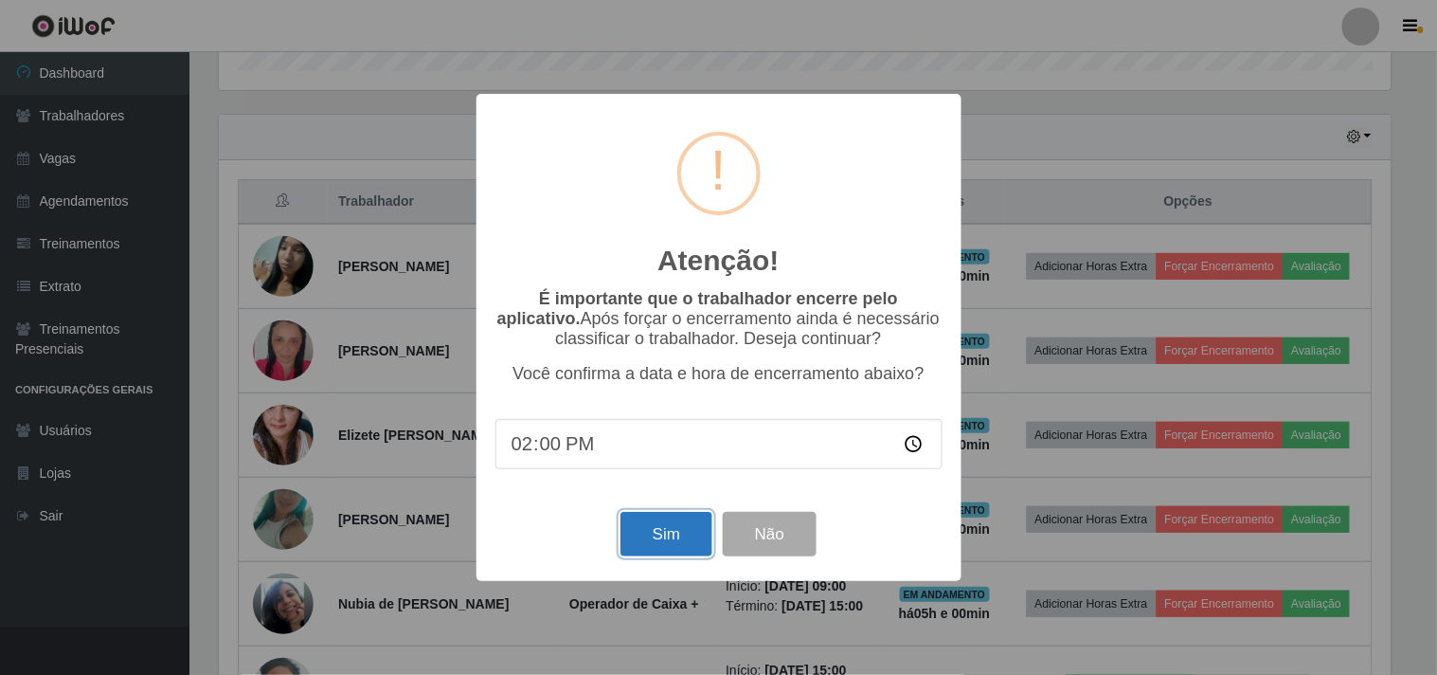
click at [650, 537] on button "Sim" at bounding box center [667, 534] width 92 height 45
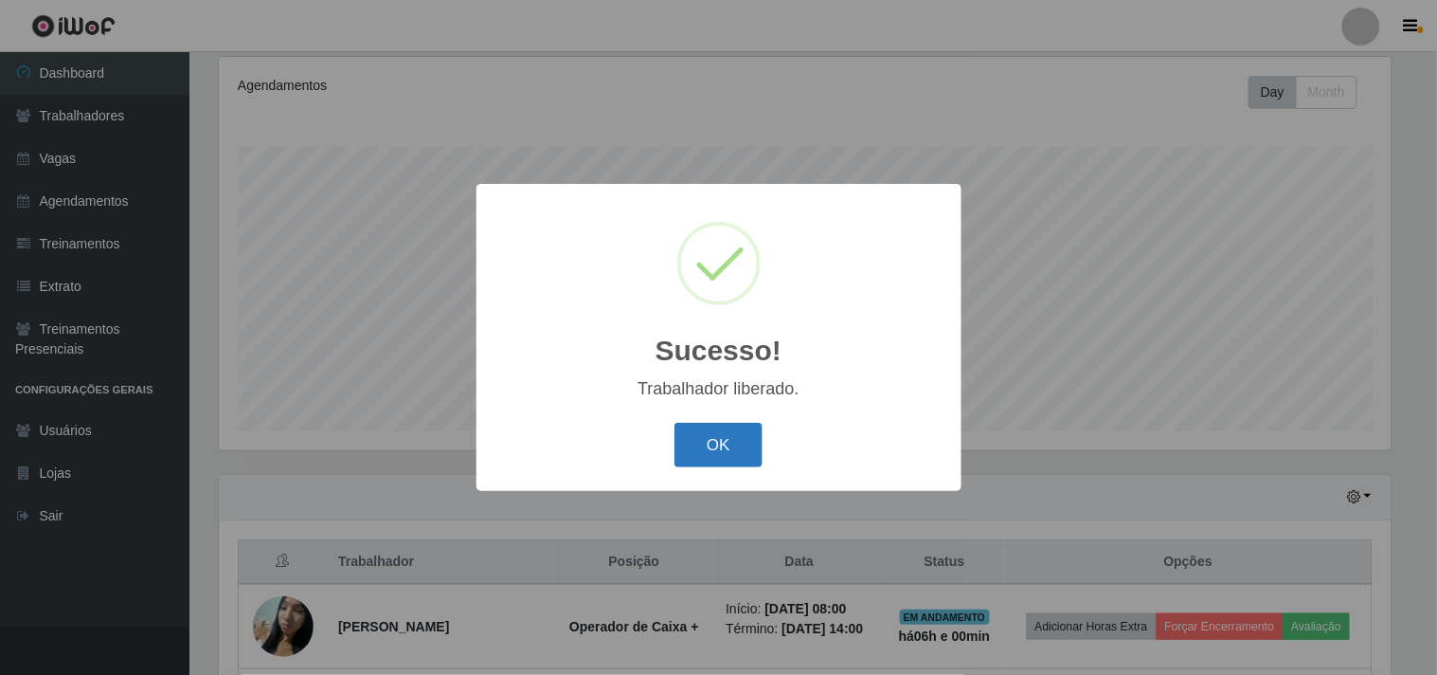
click at [726, 456] on button "OK" at bounding box center [719, 445] width 88 height 45
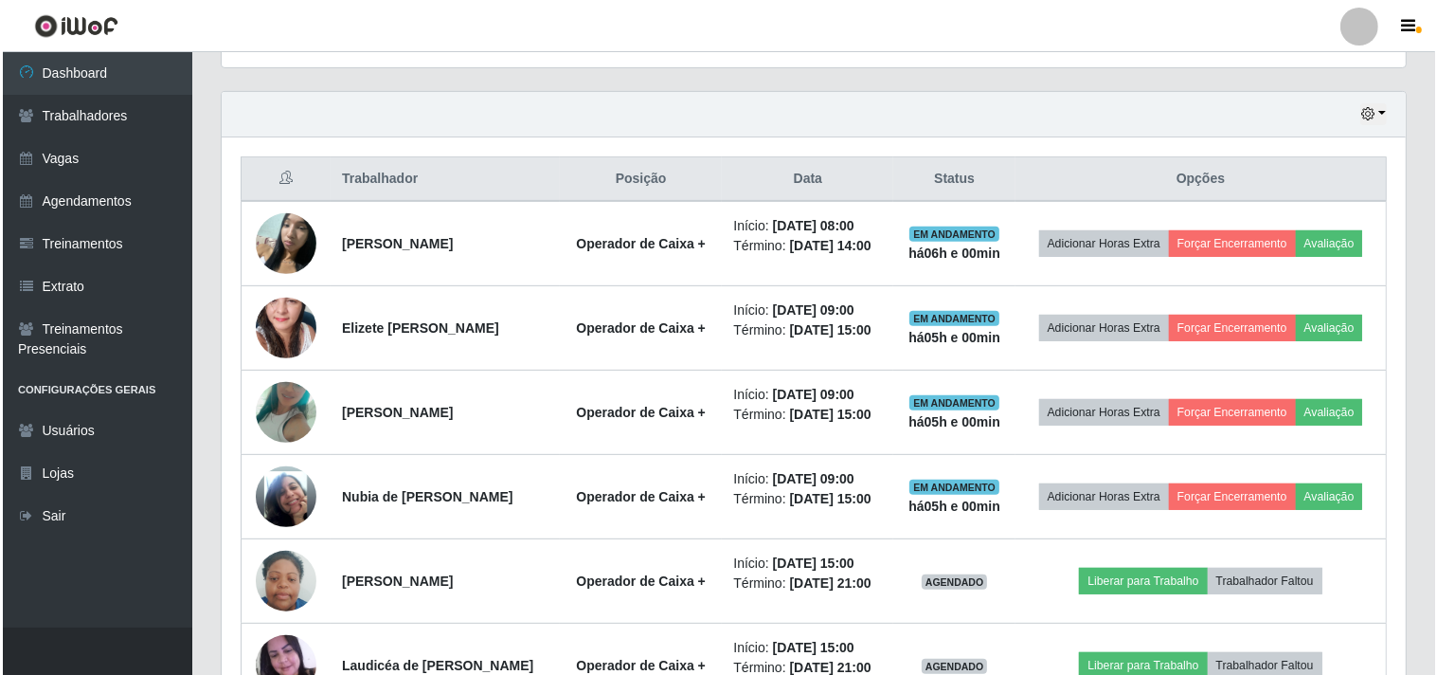
scroll to position [627, 0]
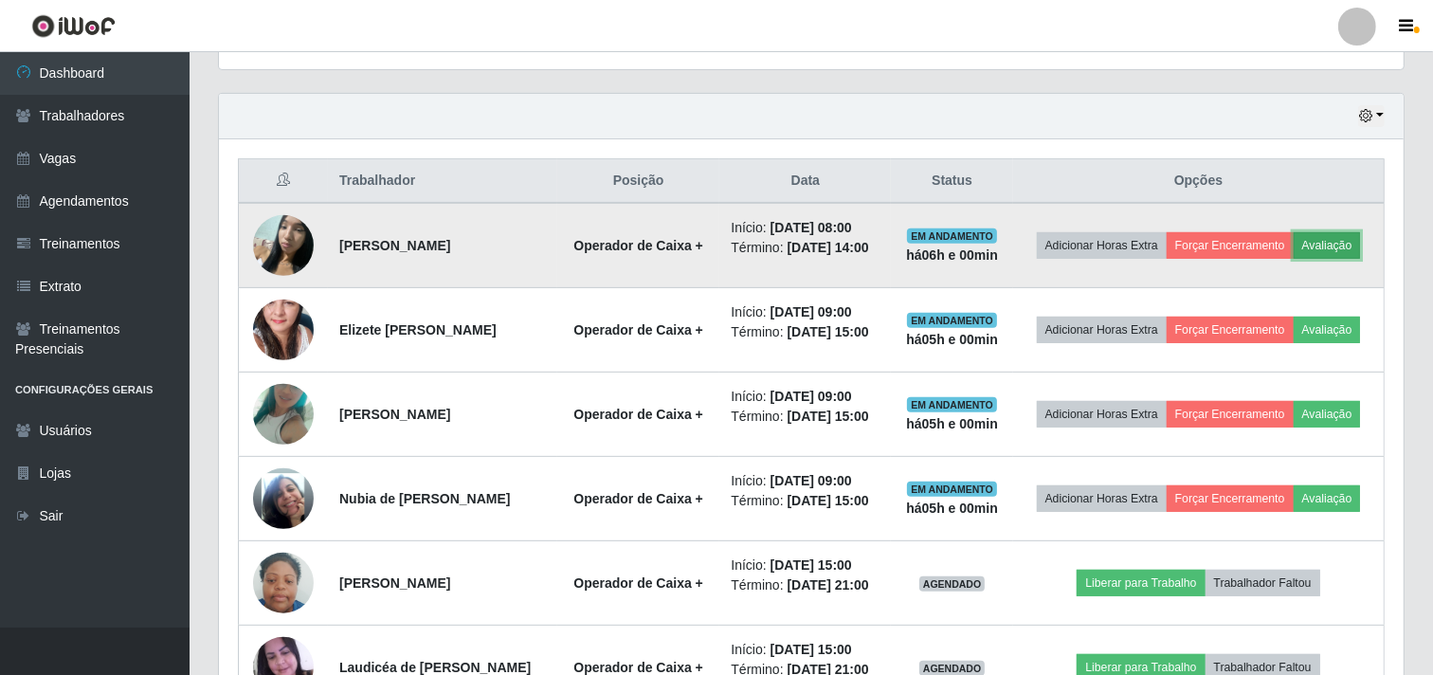
click at [1318, 238] on button "Avaliação" at bounding box center [1326, 245] width 67 height 27
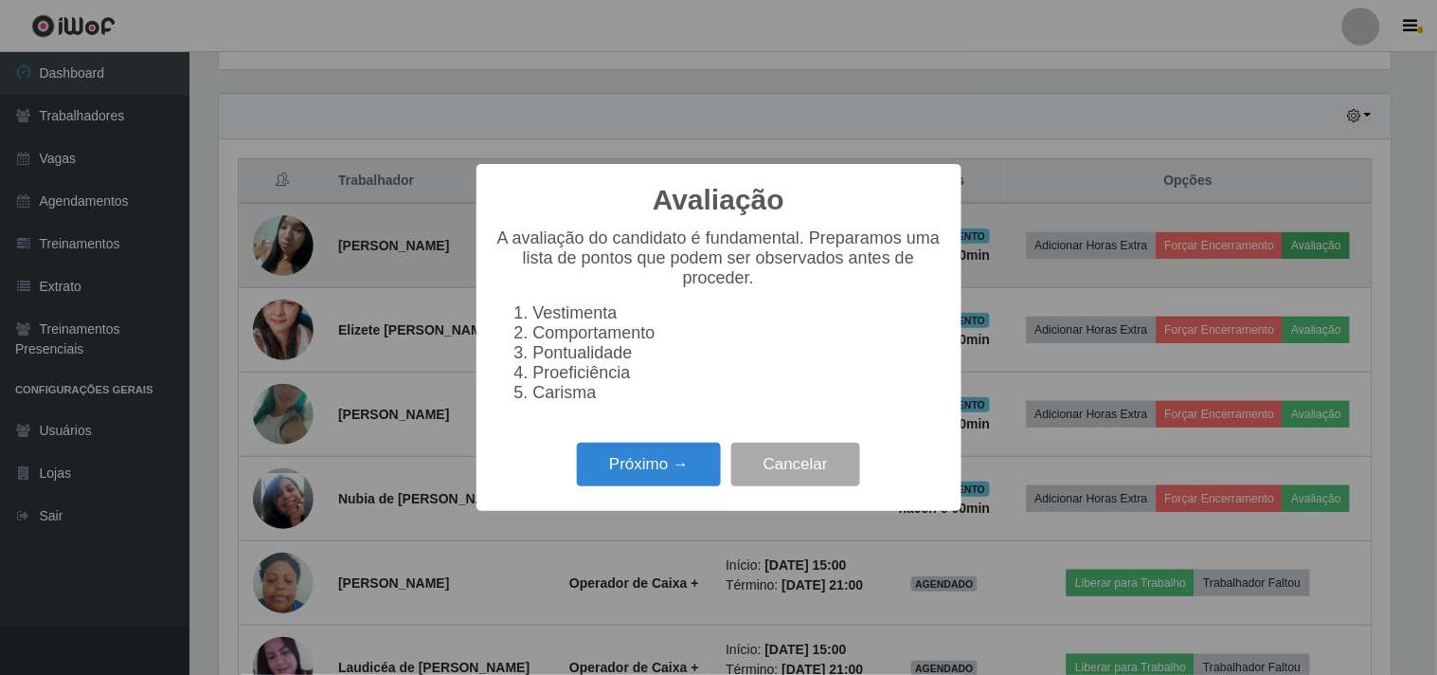
scroll to position [392, 1172]
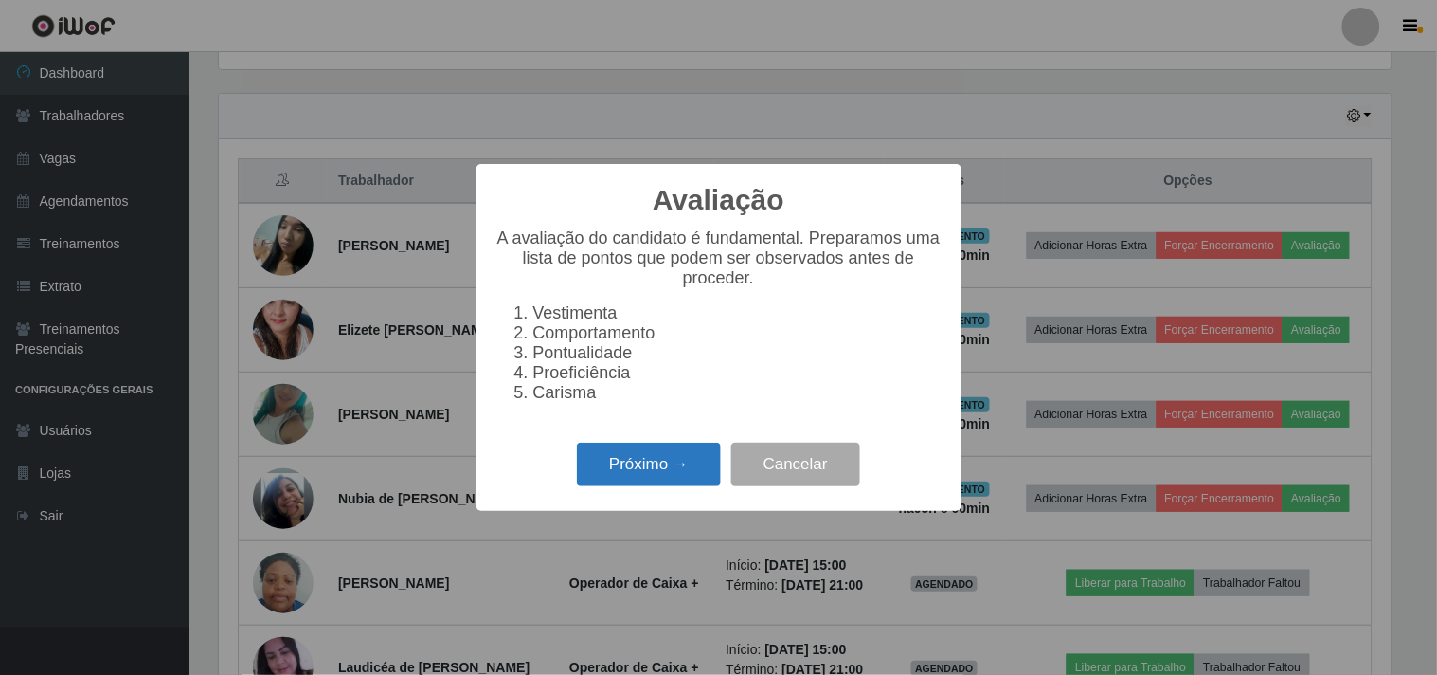
click at [676, 475] on button "Próximo →" at bounding box center [649, 464] width 144 height 45
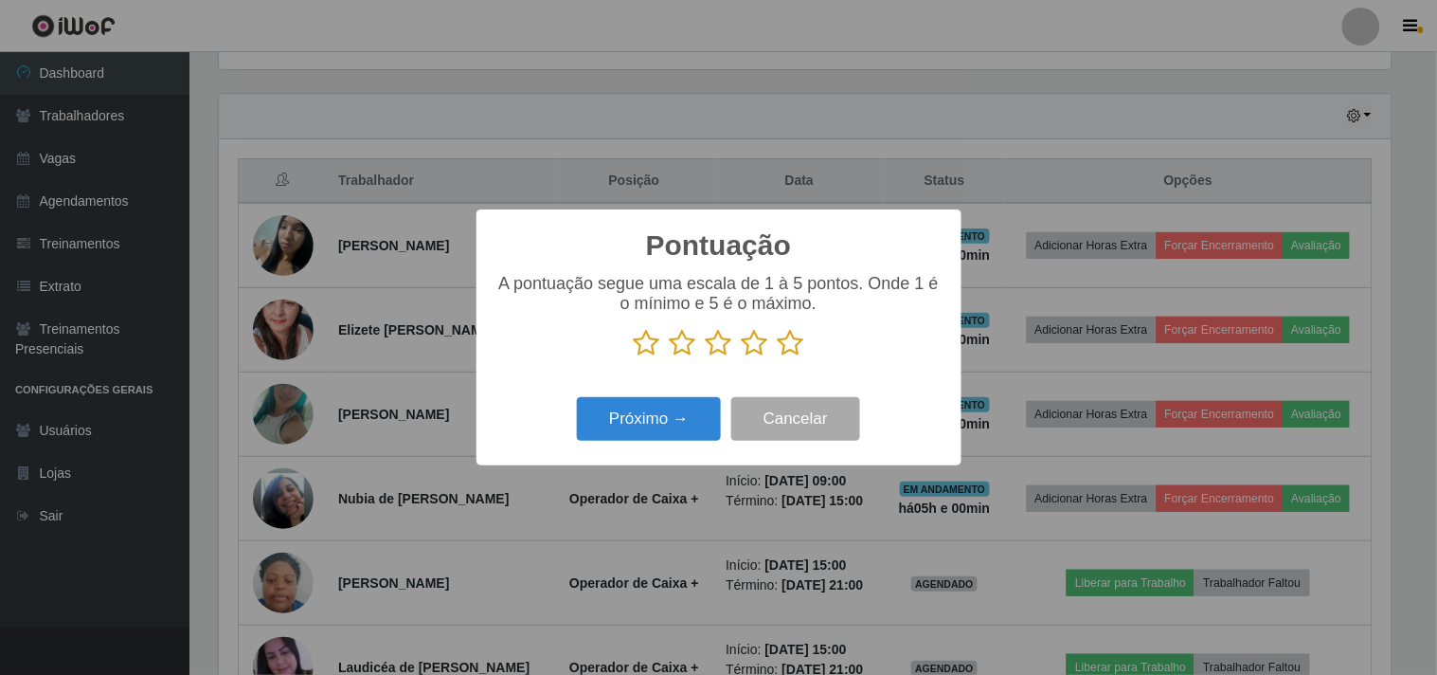
click at [791, 343] on icon at bounding box center [791, 343] width 27 height 28
click at [778, 357] on input "radio" at bounding box center [778, 357] width 0 height 0
click at [675, 409] on button "Próximo →" at bounding box center [649, 419] width 144 height 45
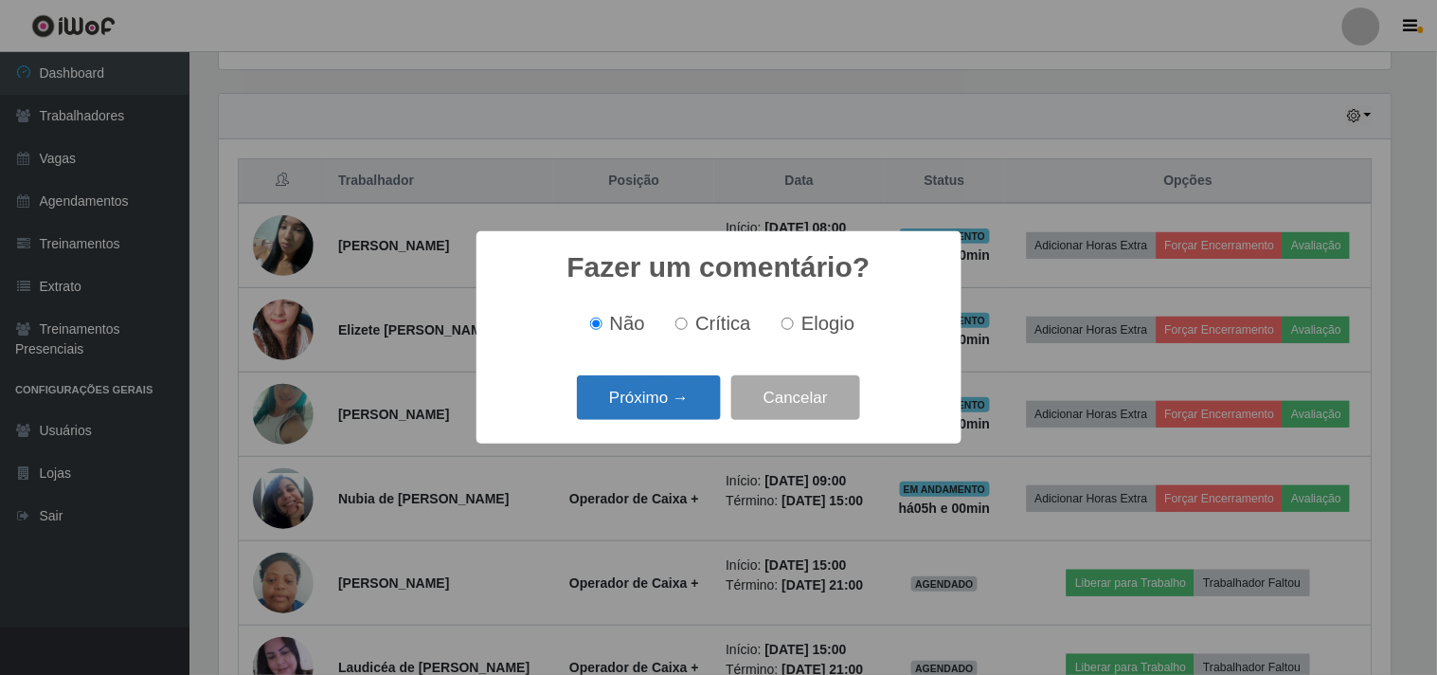
click at [669, 405] on button "Próximo →" at bounding box center [649, 397] width 144 height 45
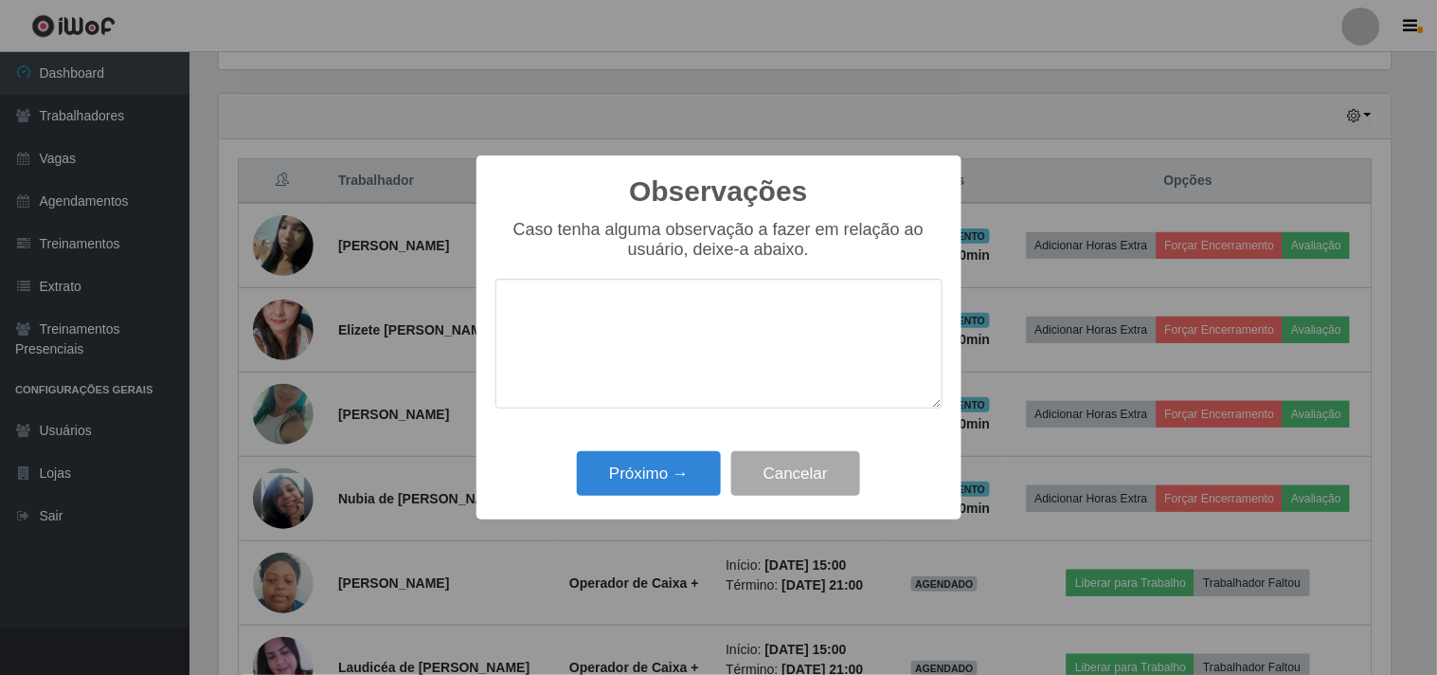
click at [658, 499] on div "Próximo → Cancelar" at bounding box center [719, 473] width 447 height 54
click at [656, 474] on button "Próximo →" at bounding box center [649, 473] width 144 height 45
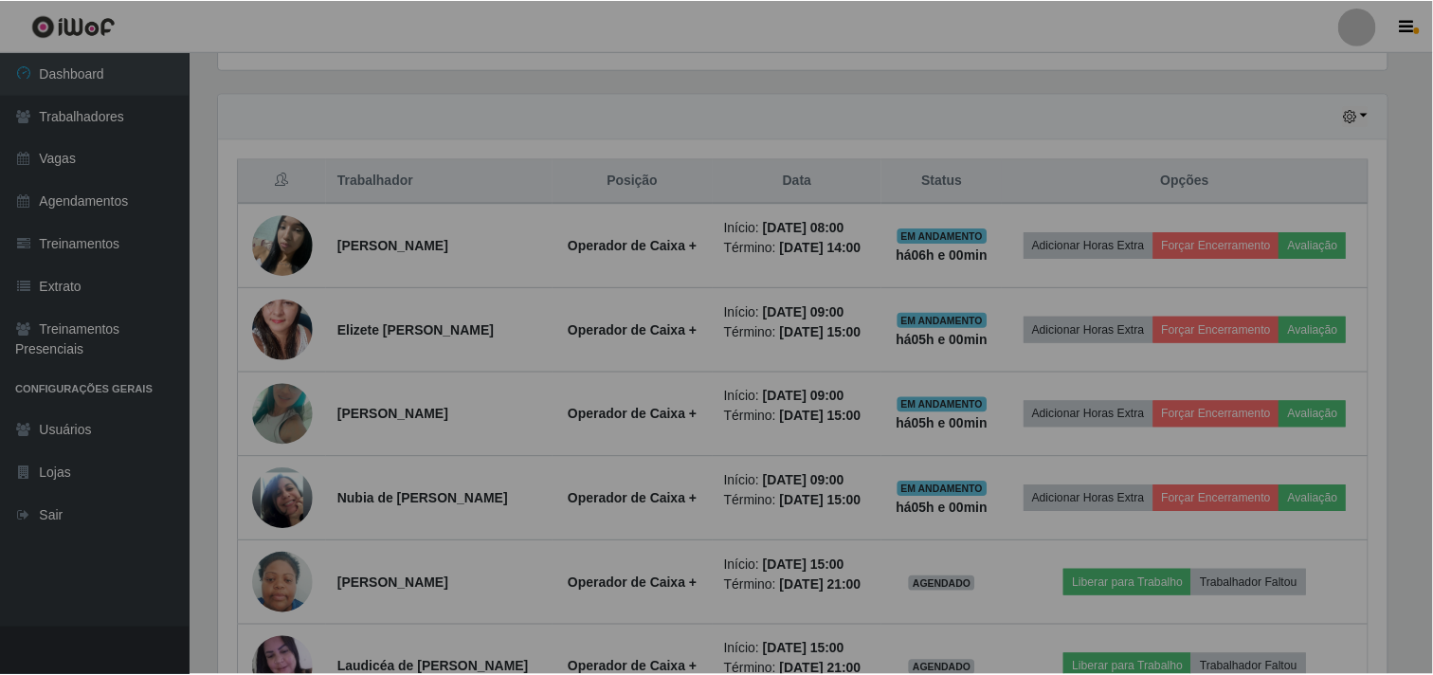
scroll to position [392, 1184]
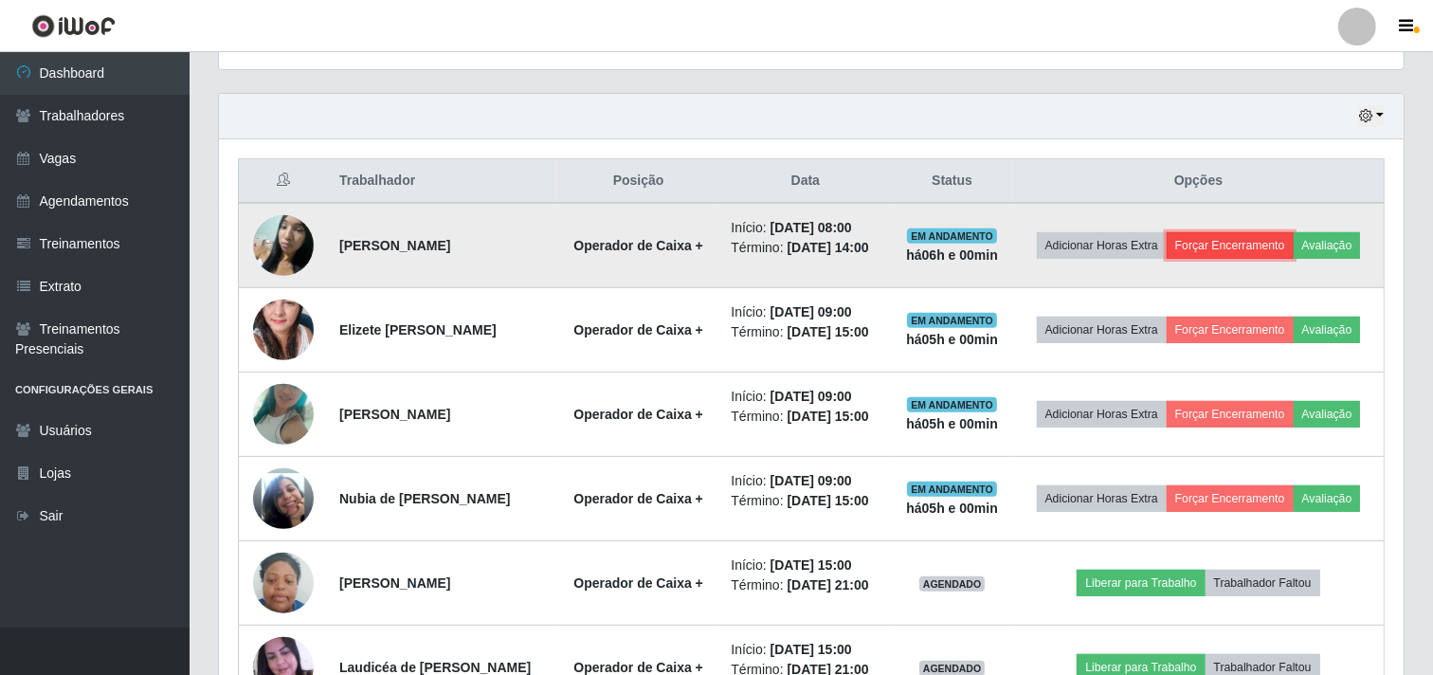
click at [1241, 243] on button "Forçar Encerramento" at bounding box center [1229, 245] width 127 height 27
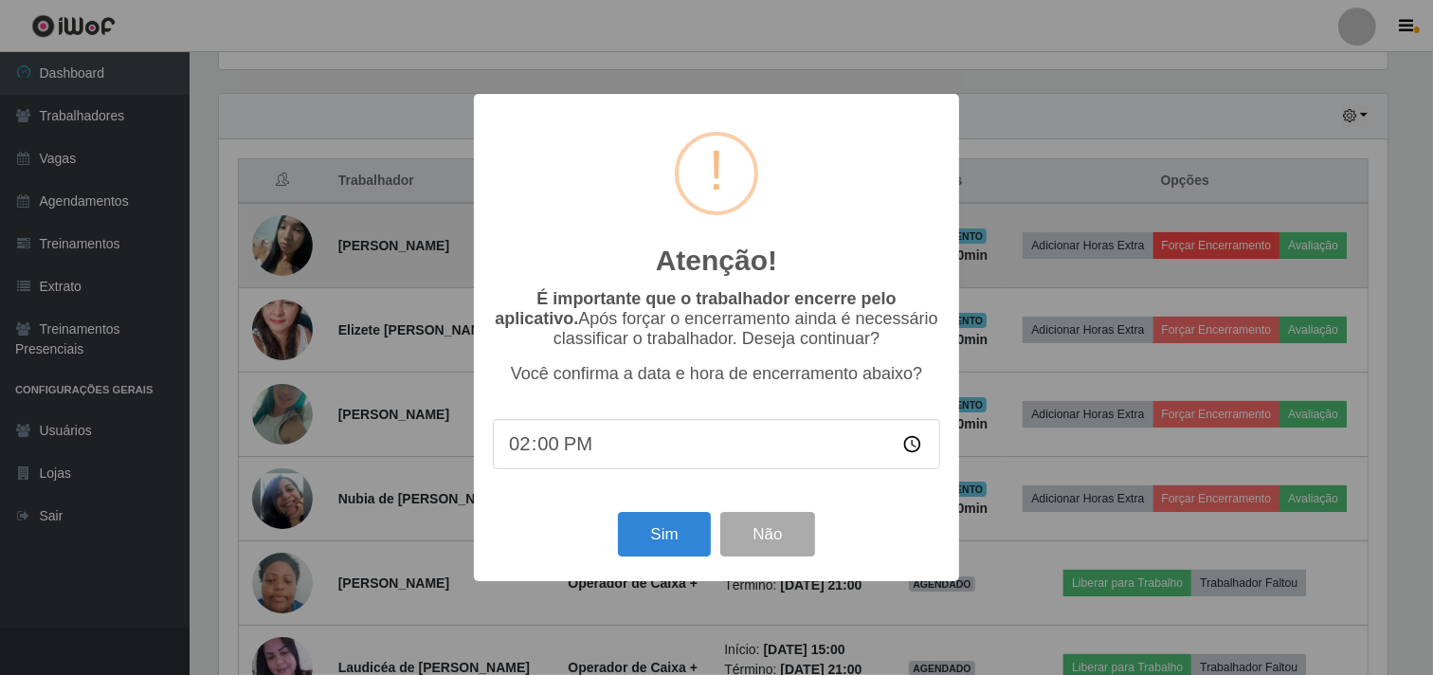
scroll to position [392, 1172]
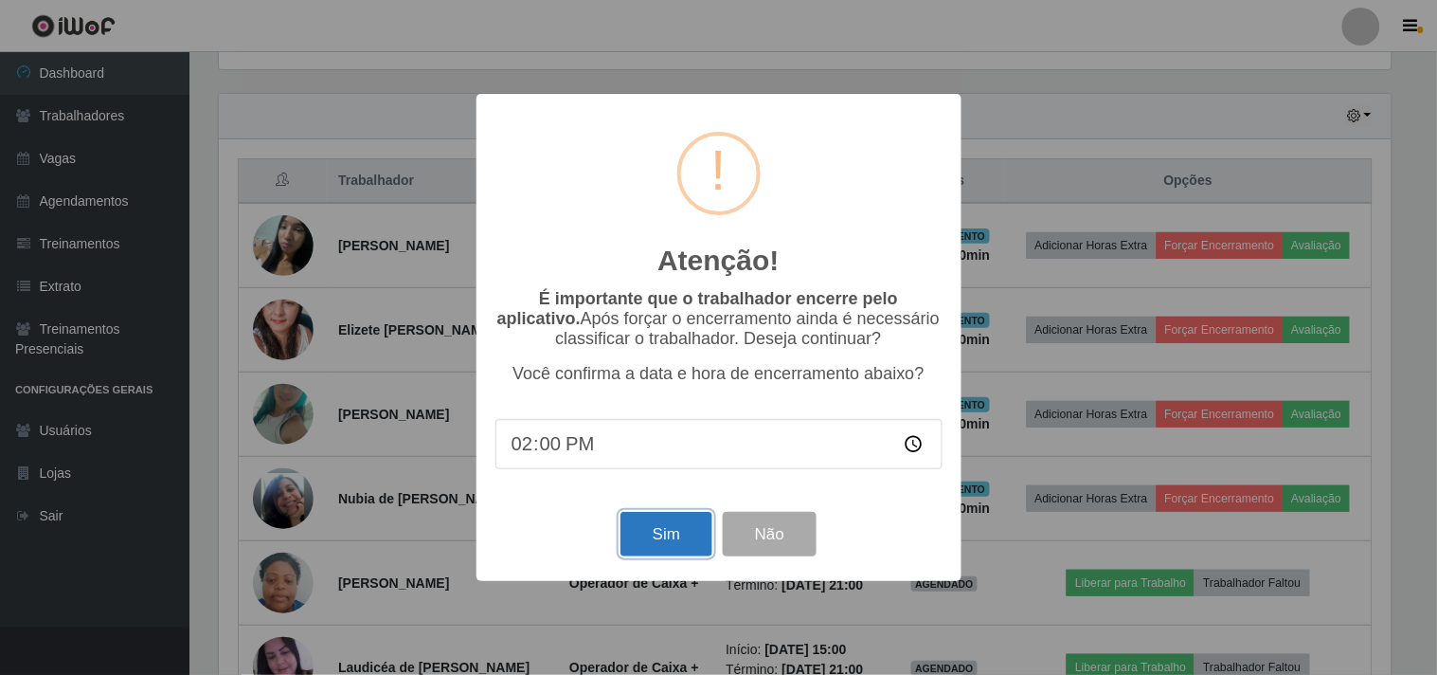
click at [670, 532] on button "Sim" at bounding box center [667, 534] width 92 height 45
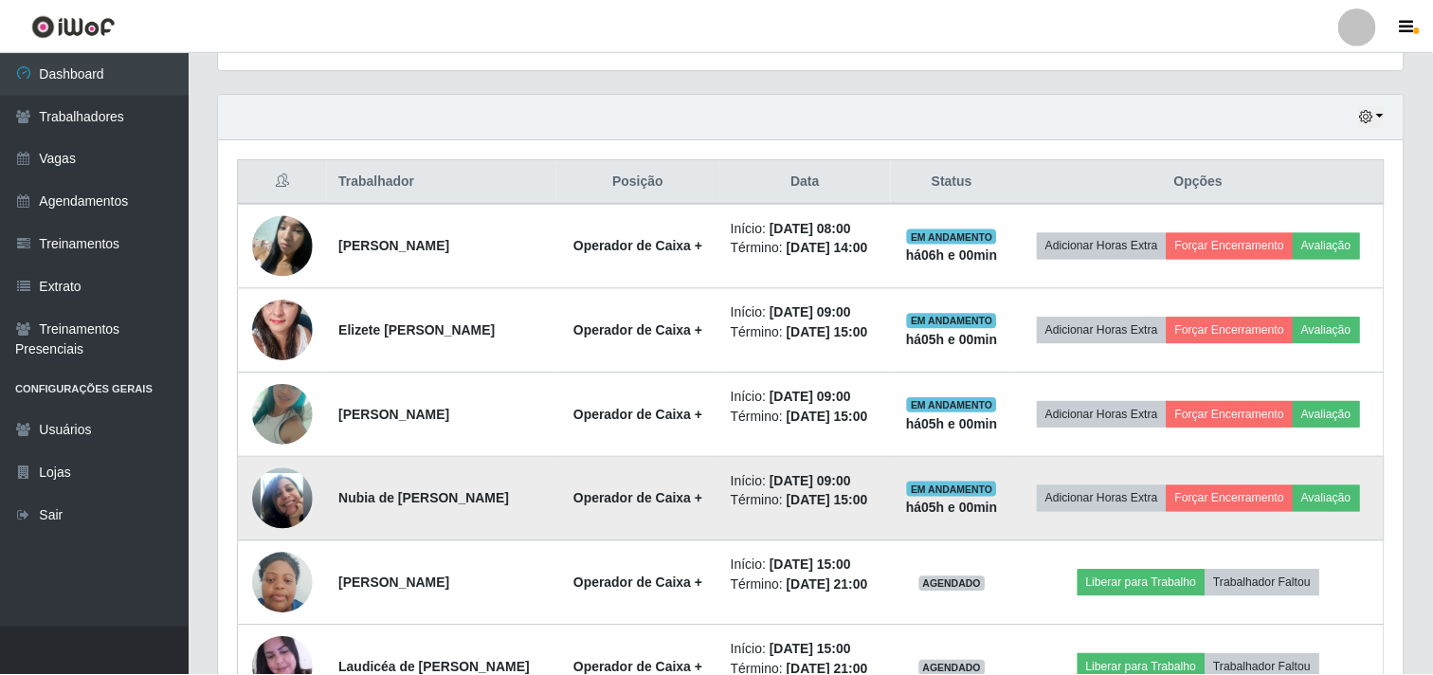
scroll to position [0, 0]
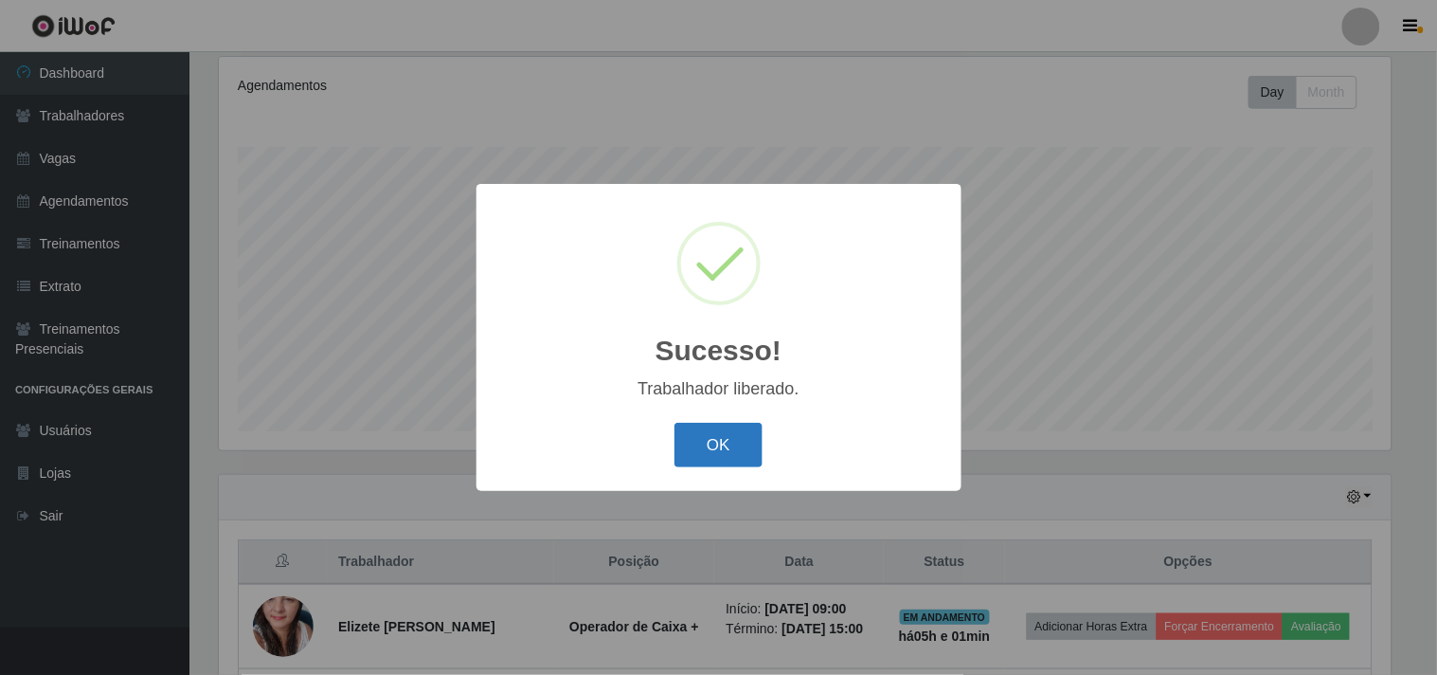
click at [724, 458] on button "OK" at bounding box center [719, 445] width 88 height 45
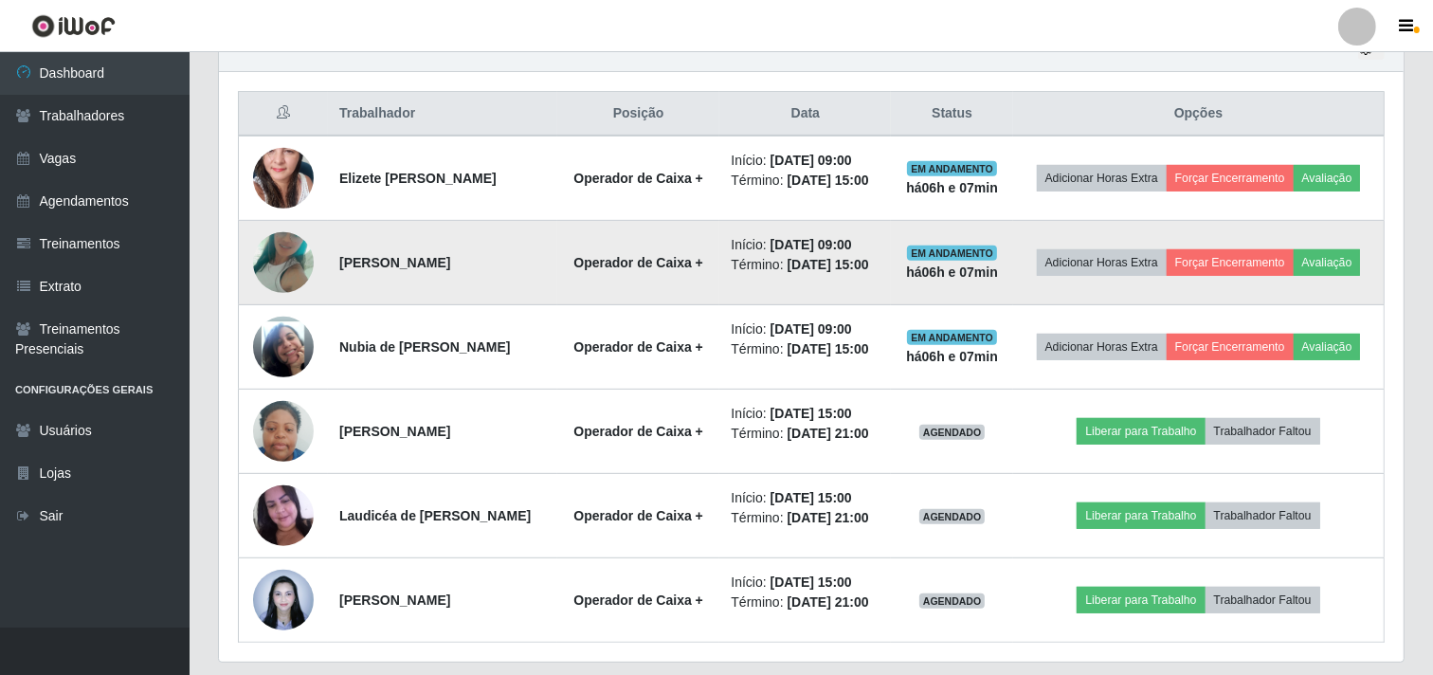
scroll to position [752, 0]
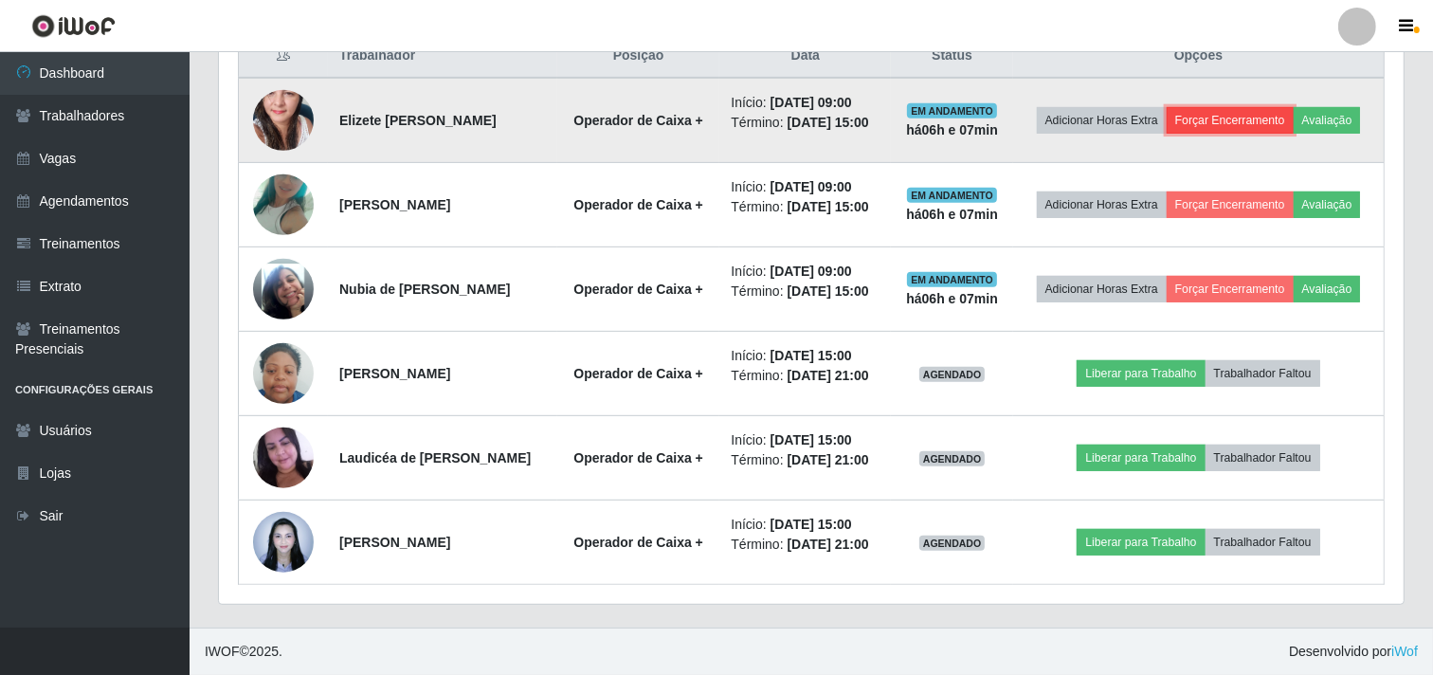
click at [1230, 129] on button "Forçar Encerramento" at bounding box center [1229, 120] width 127 height 27
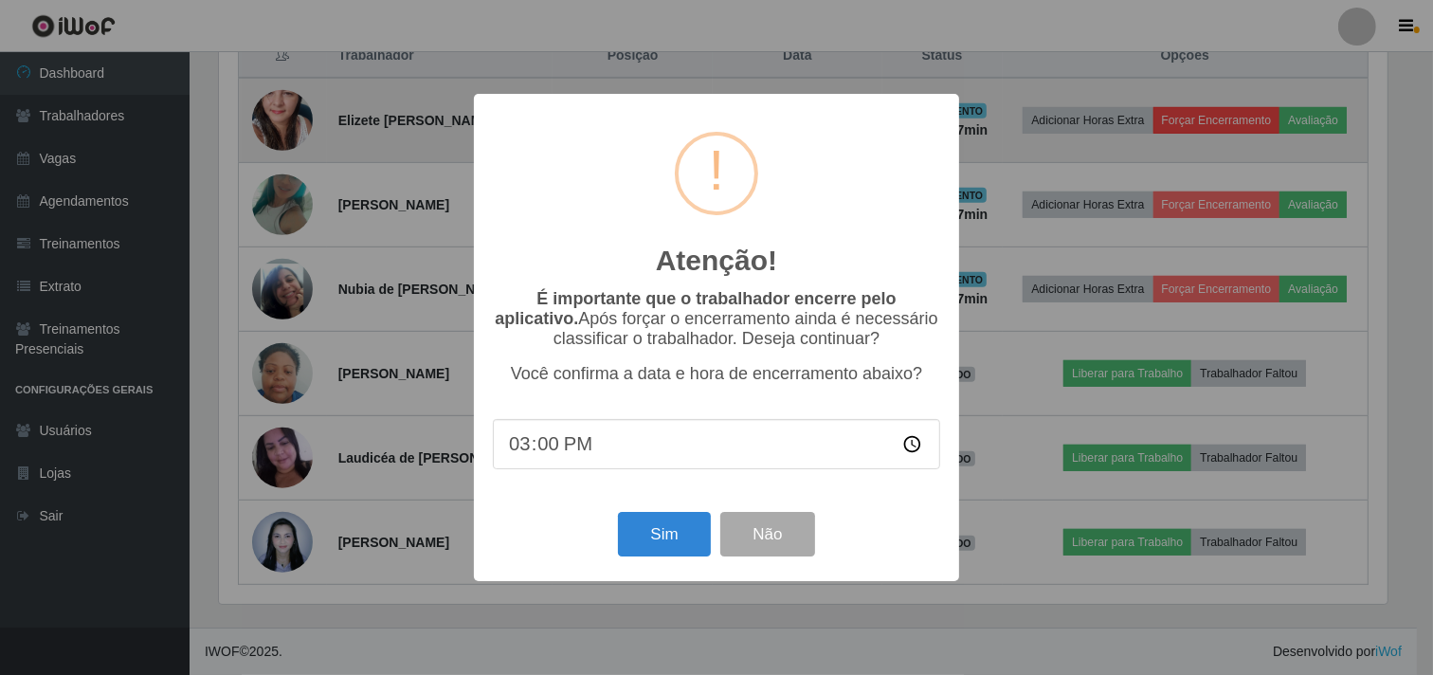
scroll to position [392, 1172]
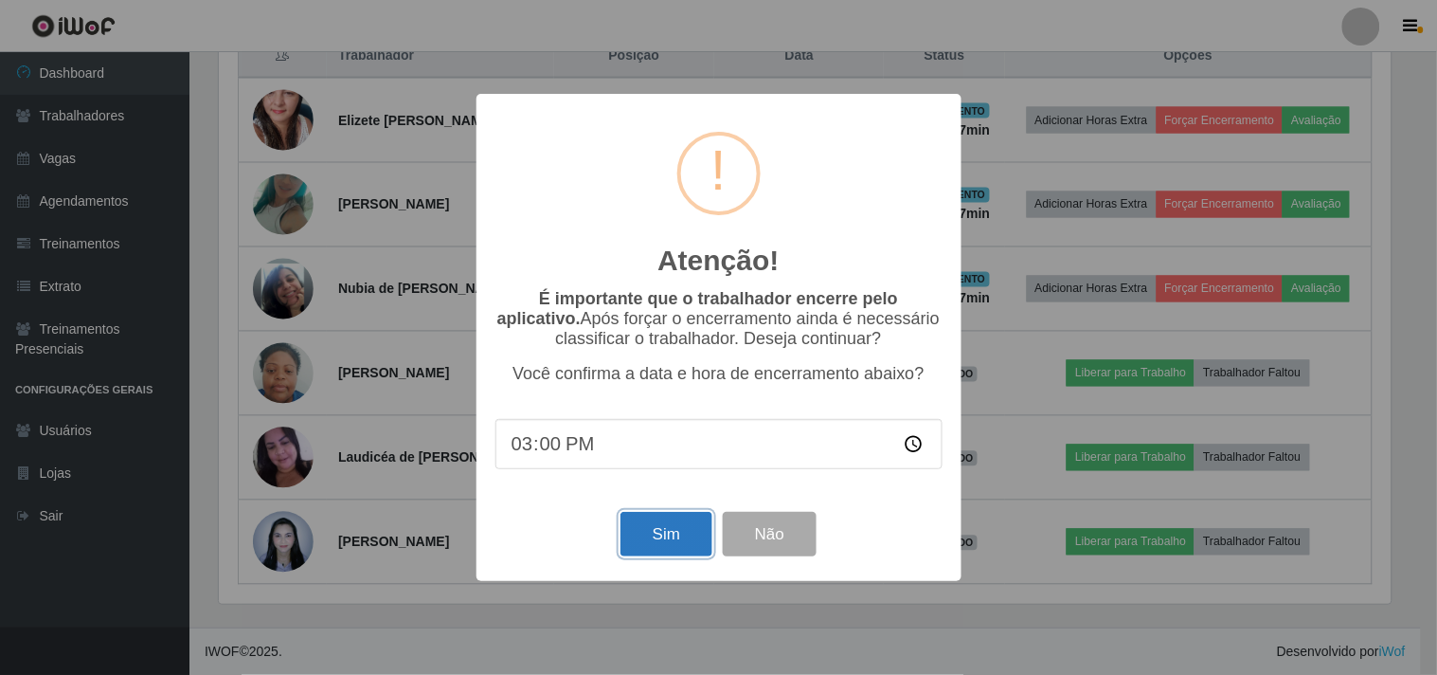
click at [666, 556] on button "Sim" at bounding box center [667, 534] width 92 height 45
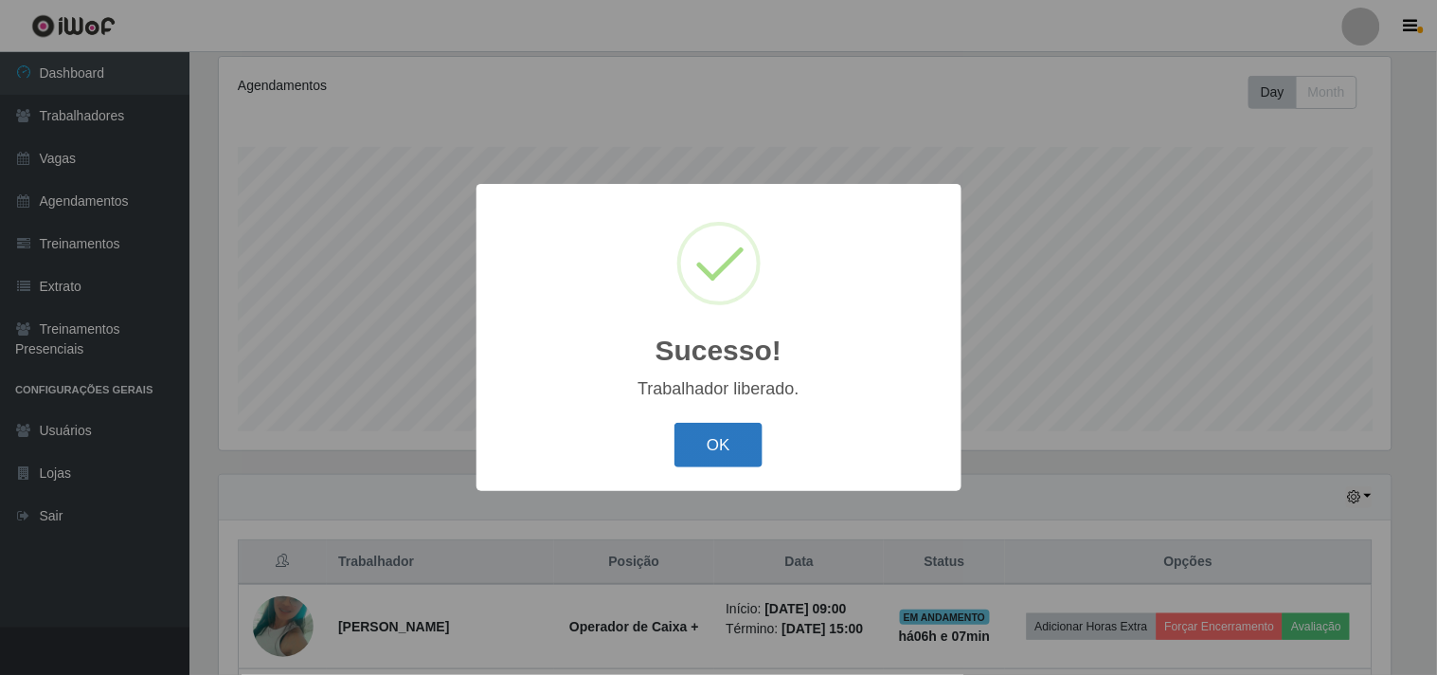
click at [712, 428] on button "OK" at bounding box center [719, 445] width 88 height 45
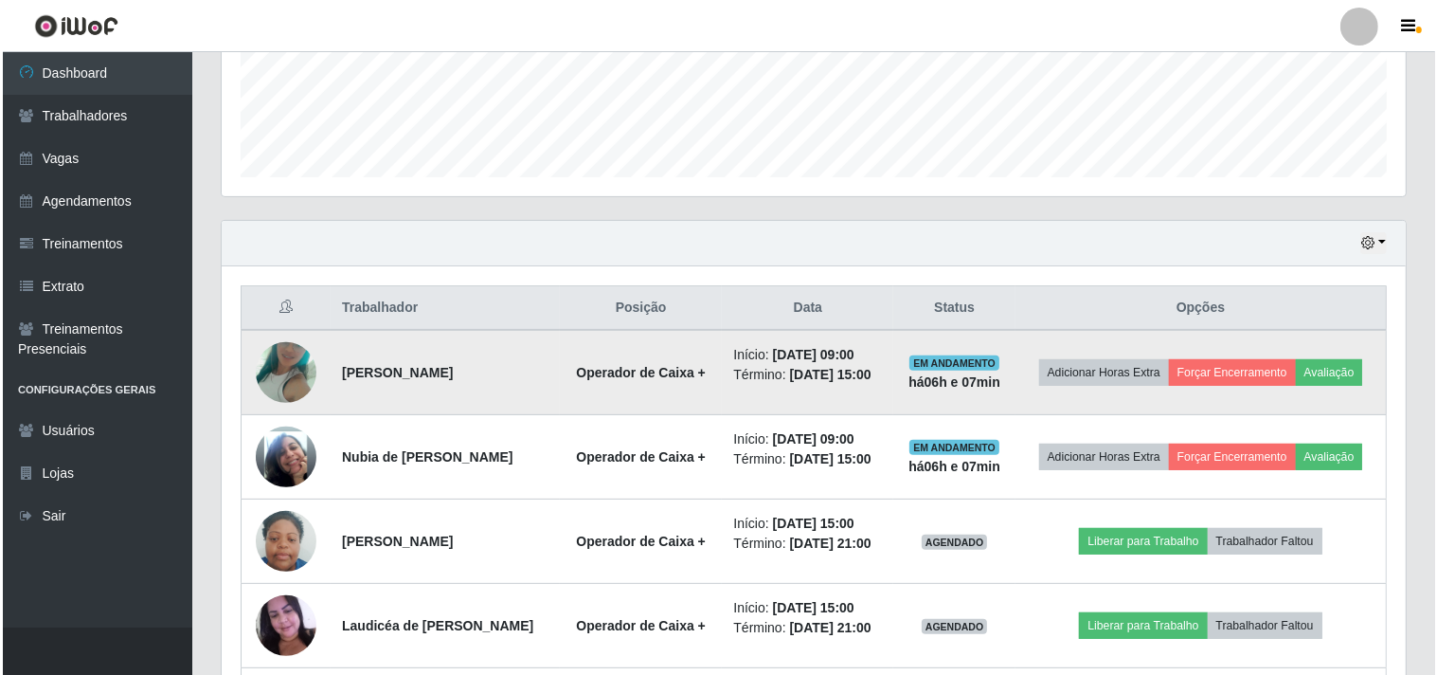
scroll to position [667, 0]
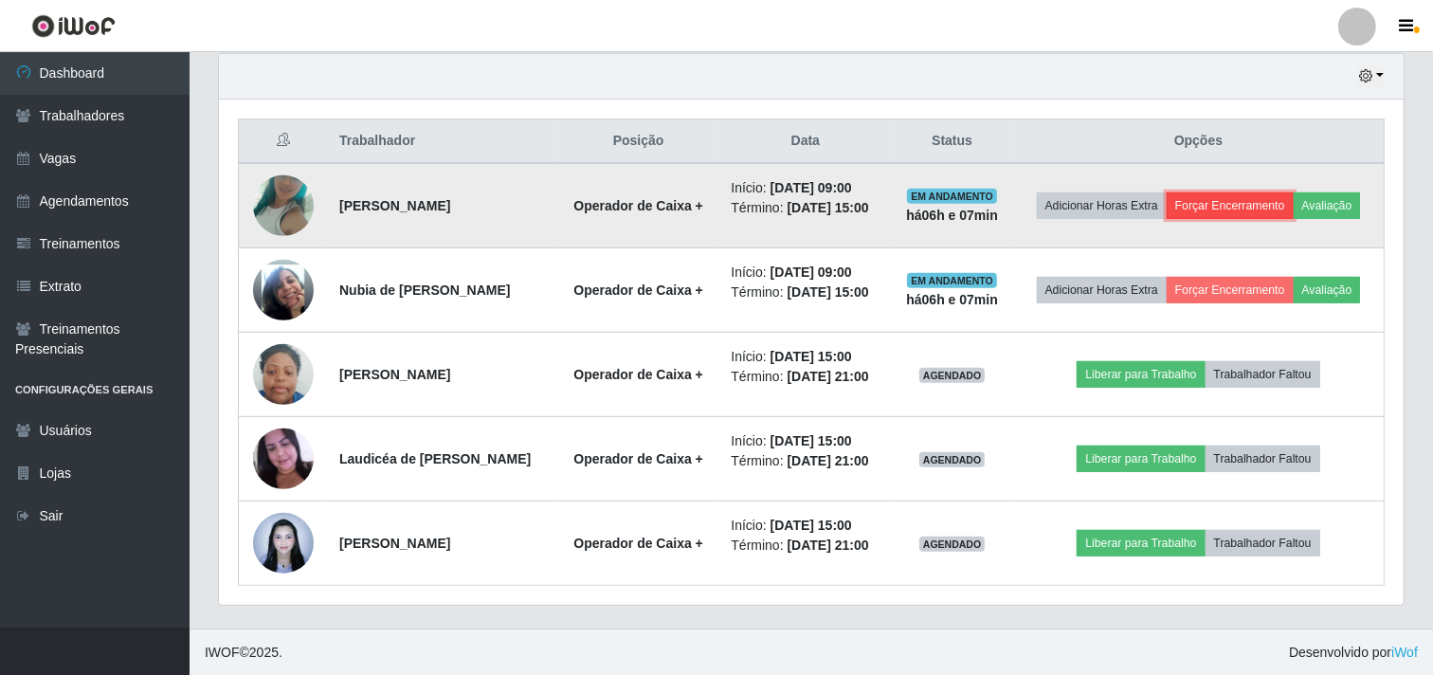
click at [1211, 211] on button "Forçar Encerramento" at bounding box center [1229, 205] width 127 height 27
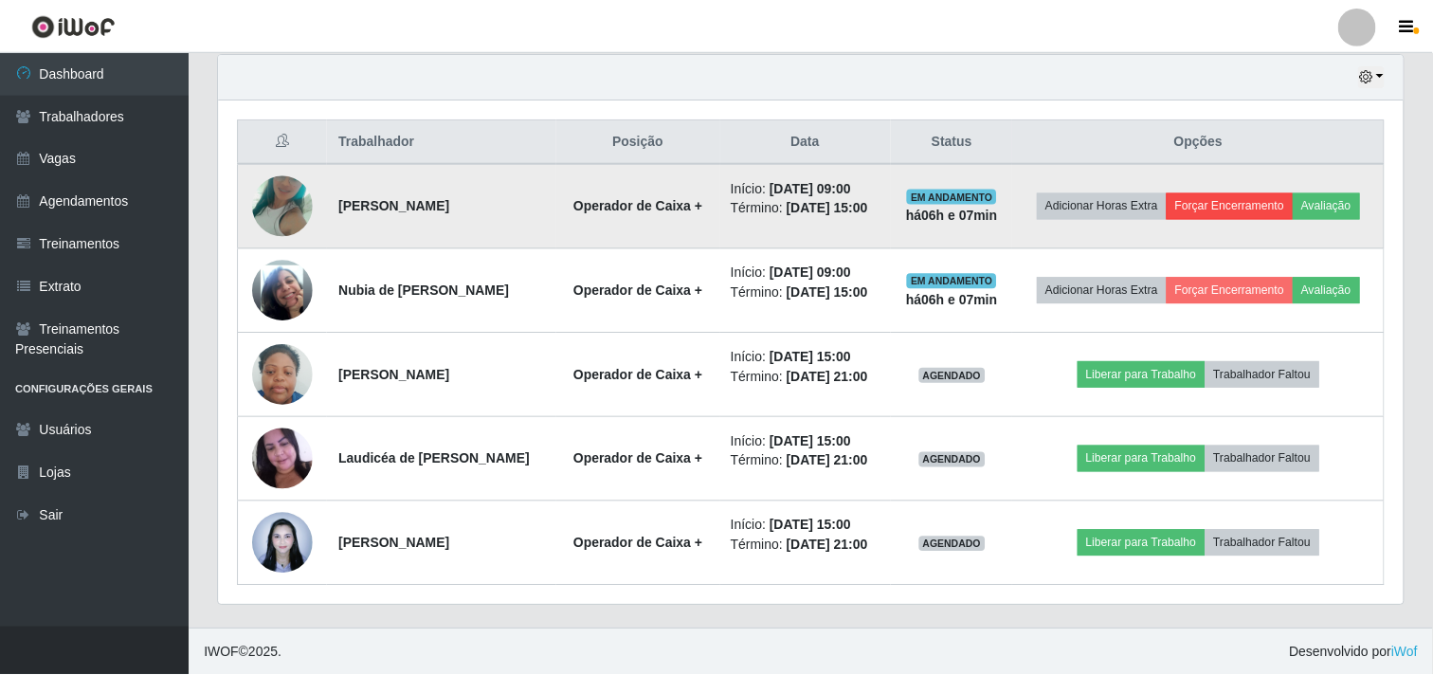
scroll to position [392, 1172]
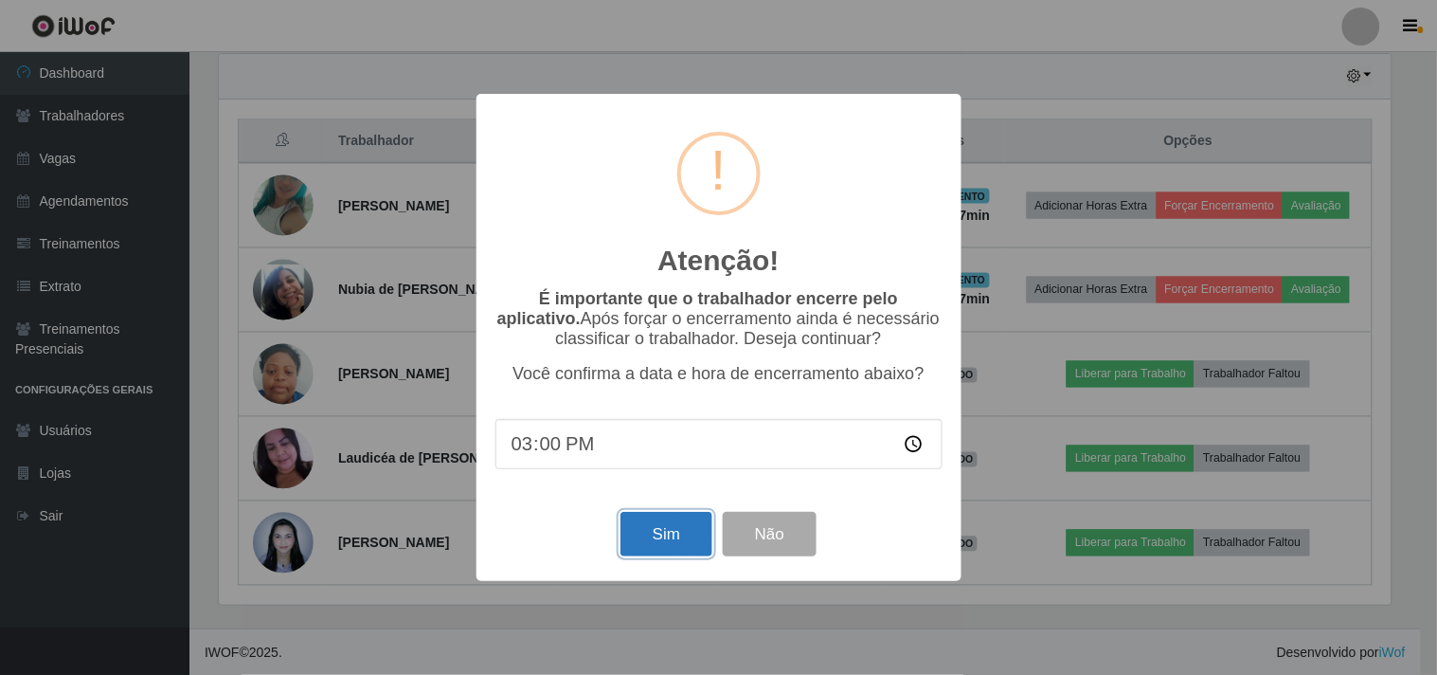
click at [659, 538] on button "Sim" at bounding box center [667, 534] width 92 height 45
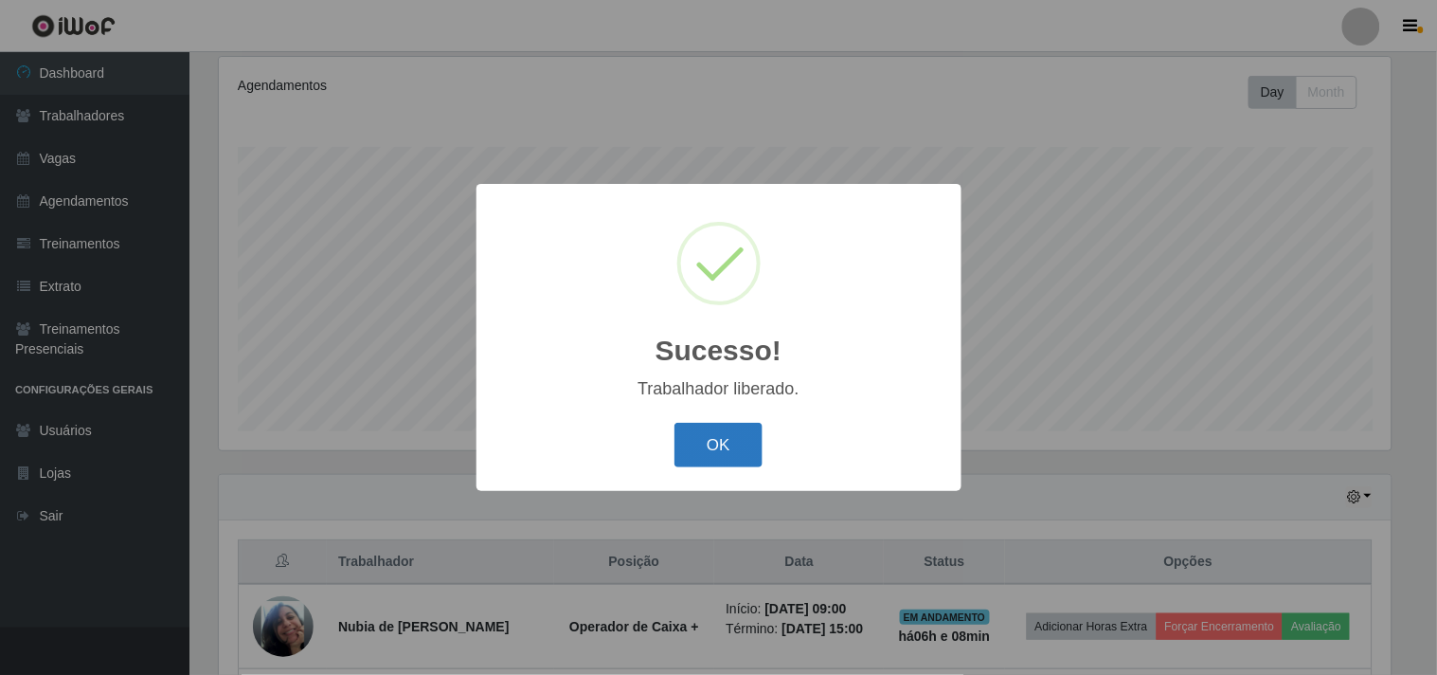
click at [704, 461] on button "OK" at bounding box center [719, 445] width 88 height 45
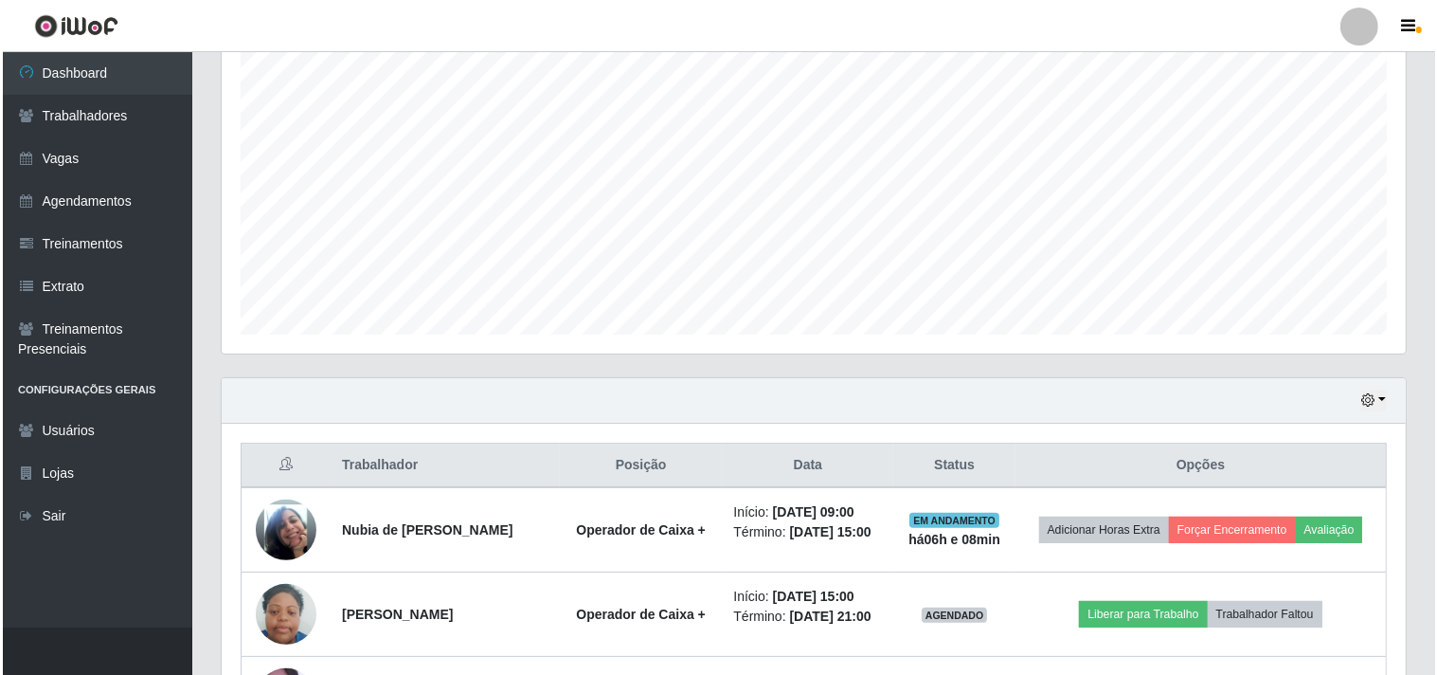
scroll to position [562, 0]
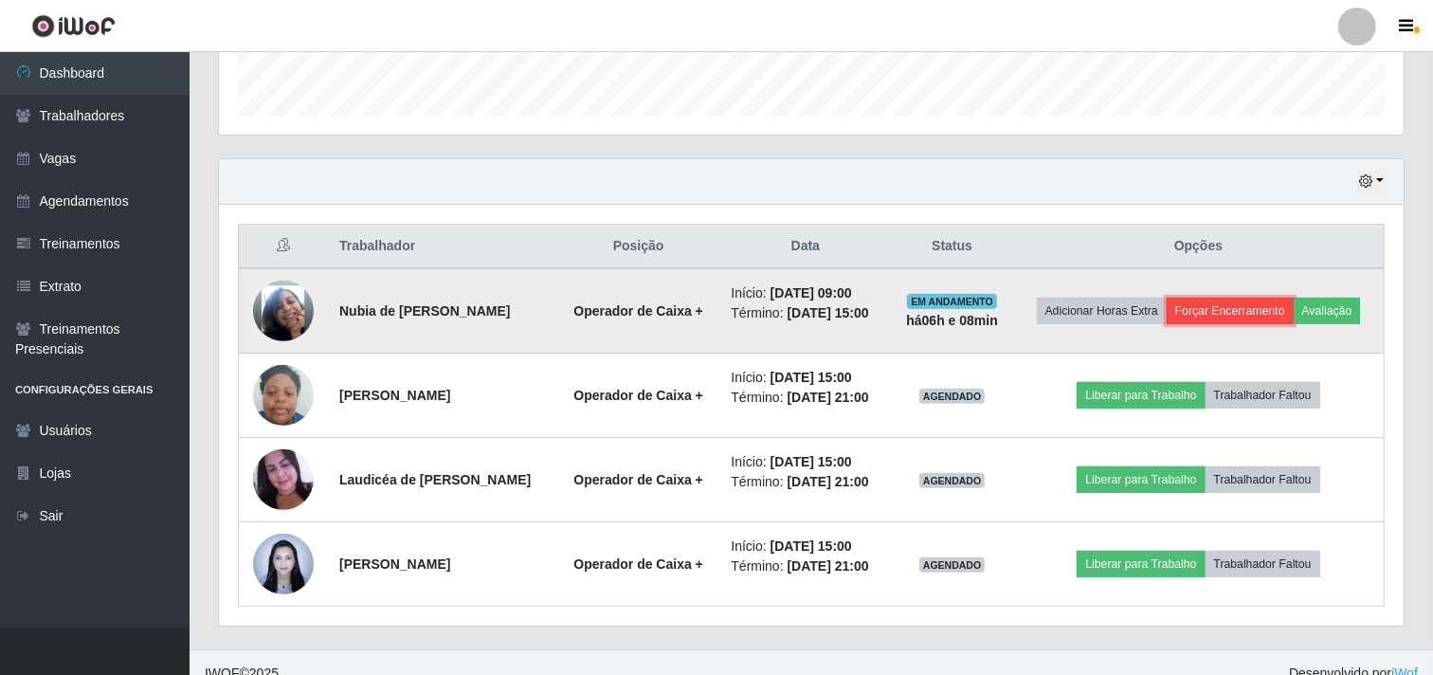
click at [1252, 298] on button "Forçar Encerramento" at bounding box center [1229, 310] width 127 height 27
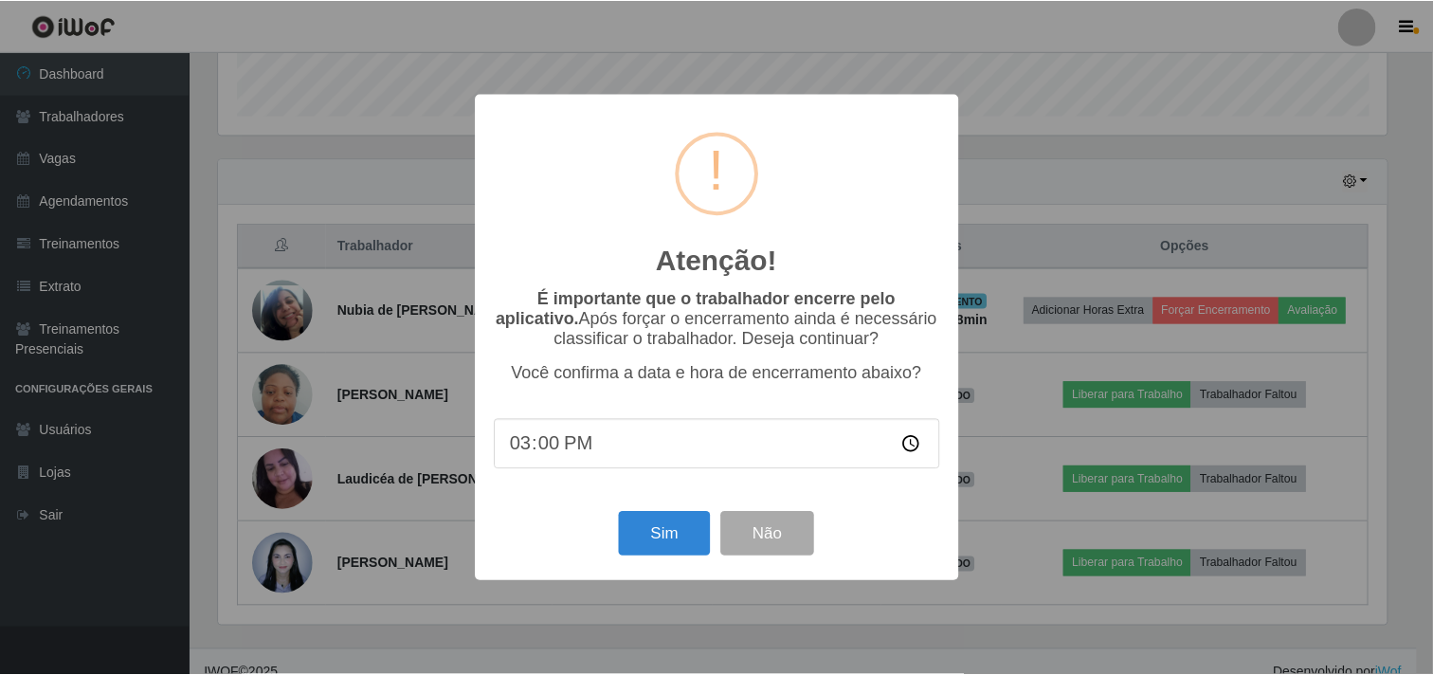
scroll to position [392, 1172]
click at [639, 525] on button "Sim" at bounding box center [667, 534] width 92 height 45
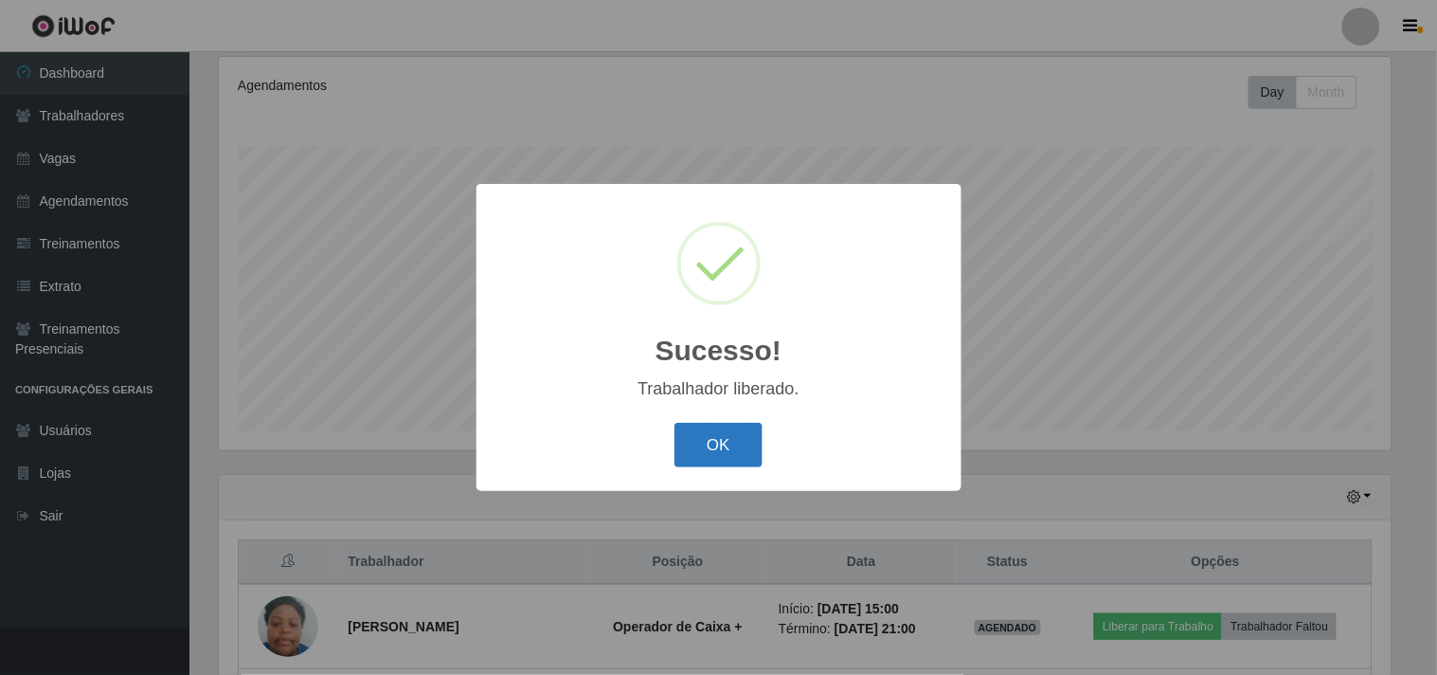
click at [747, 439] on button "OK" at bounding box center [719, 445] width 88 height 45
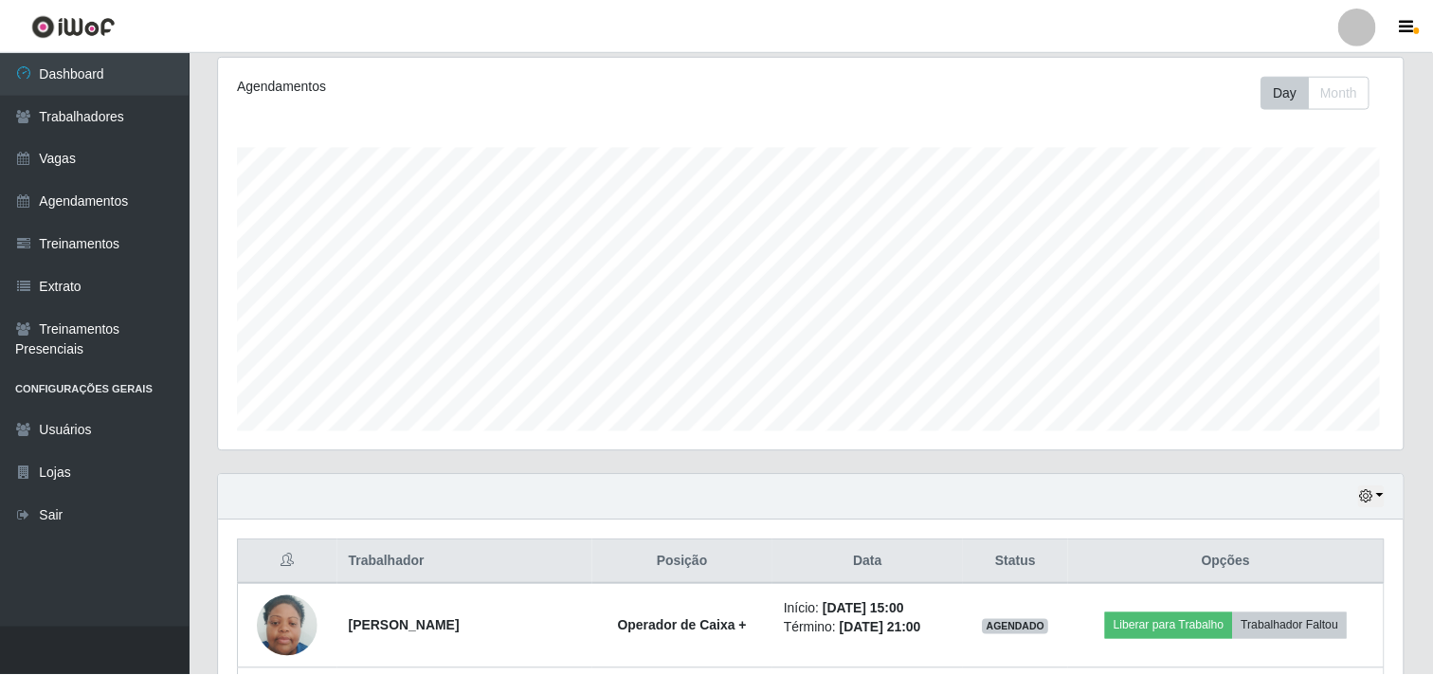
scroll to position [947040, 946250]
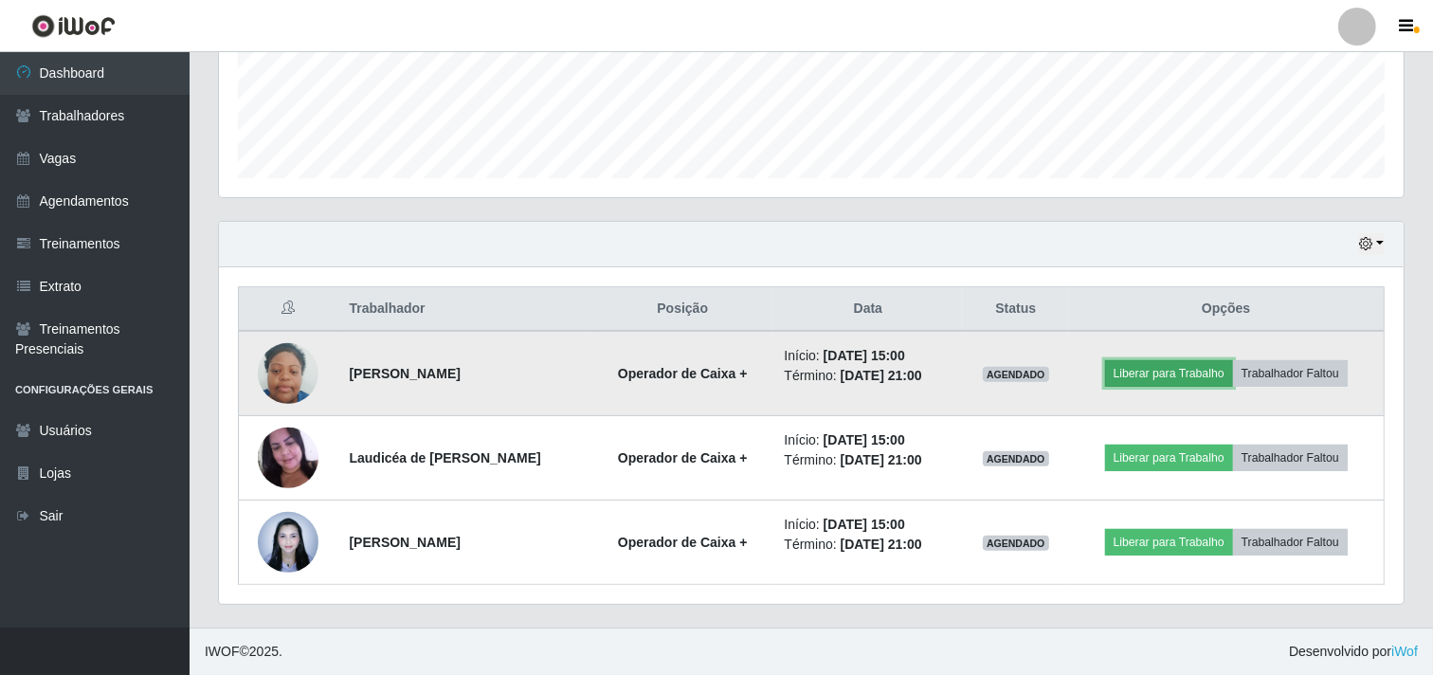
click at [1188, 376] on button "Liberar para Trabalho" at bounding box center [1169, 373] width 128 height 27
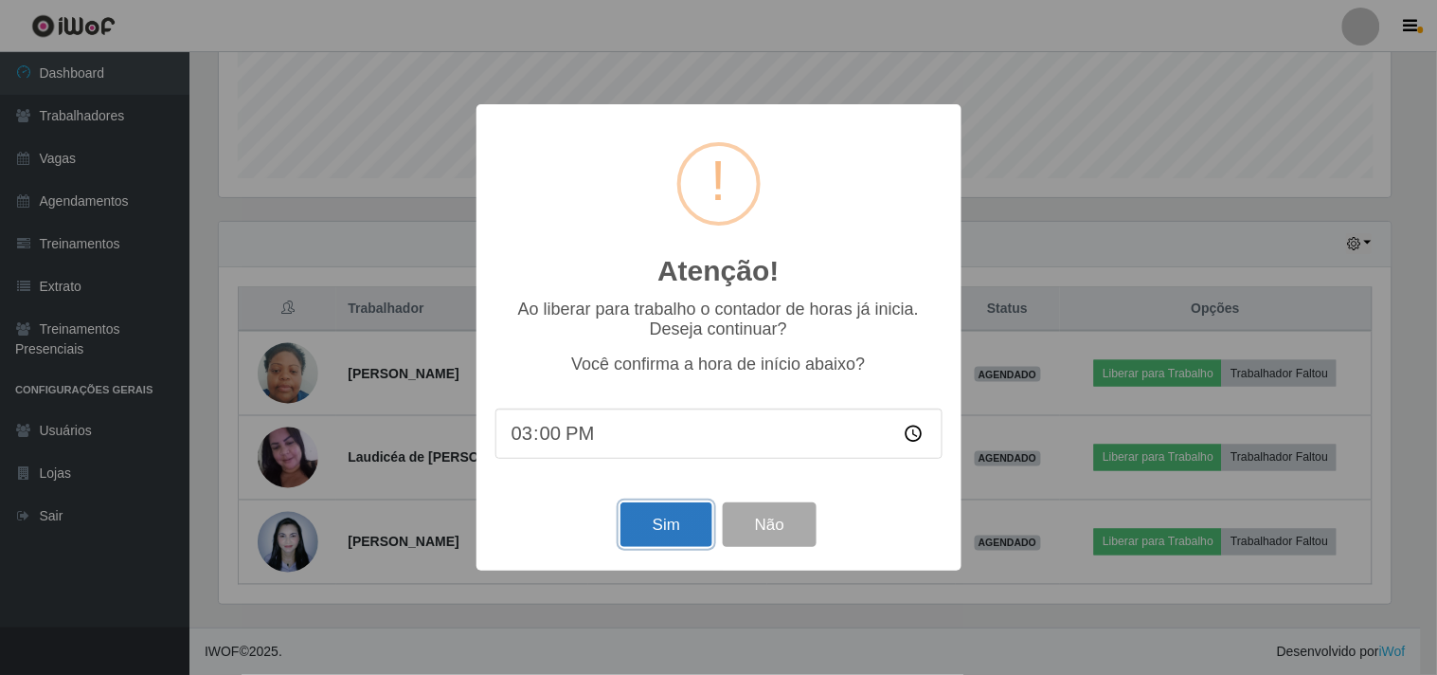
click at [648, 532] on button "Sim" at bounding box center [667, 524] width 92 height 45
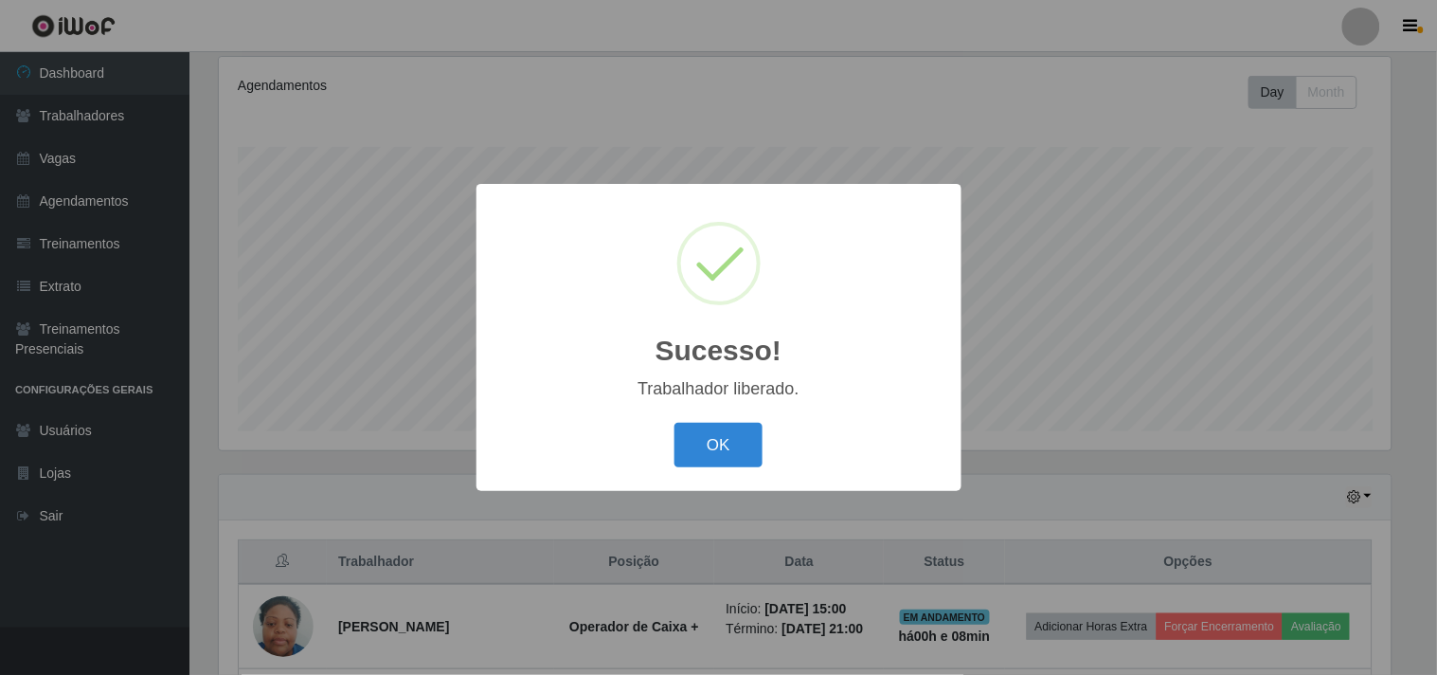
click at [717, 422] on div "OK Cancel" at bounding box center [719, 445] width 447 height 54
click at [717, 433] on button "OK" at bounding box center [719, 445] width 88 height 45
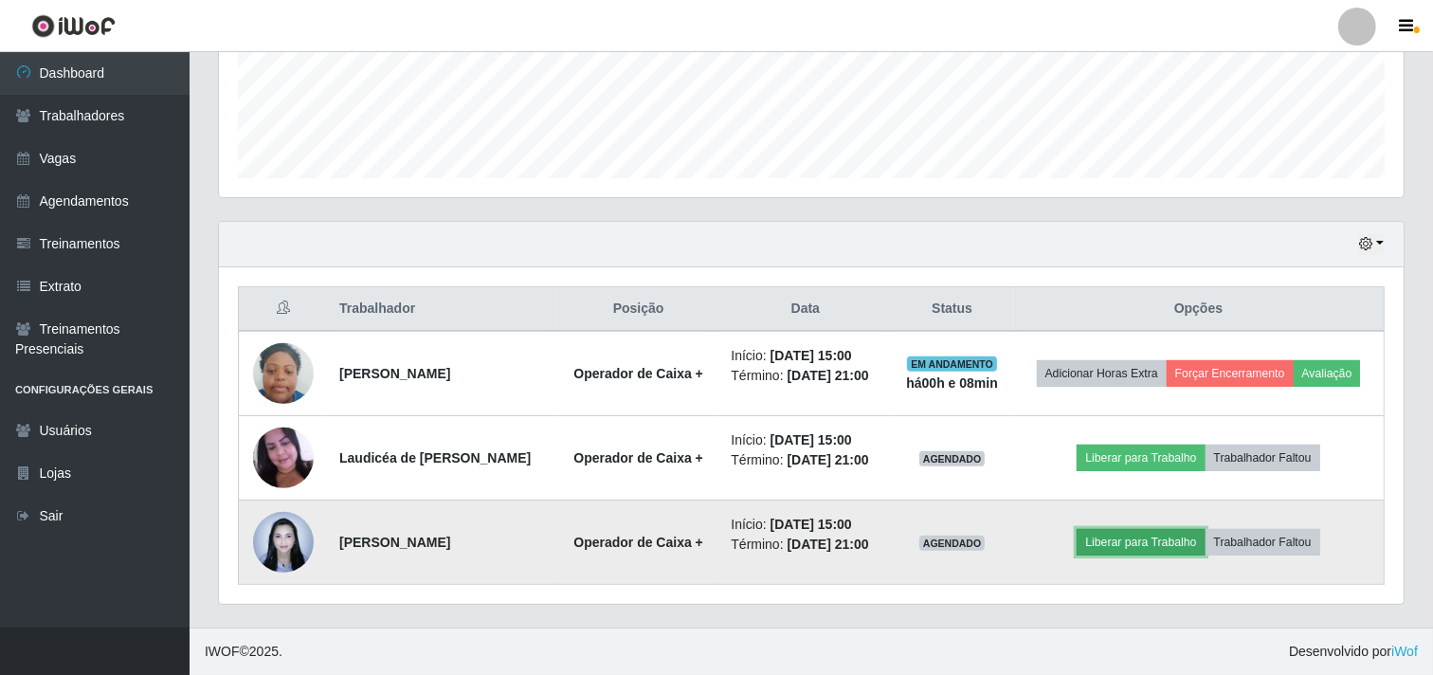
click at [1150, 551] on button "Liberar para Trabalho" at bounding box center [1140, 542] width 128 height 27
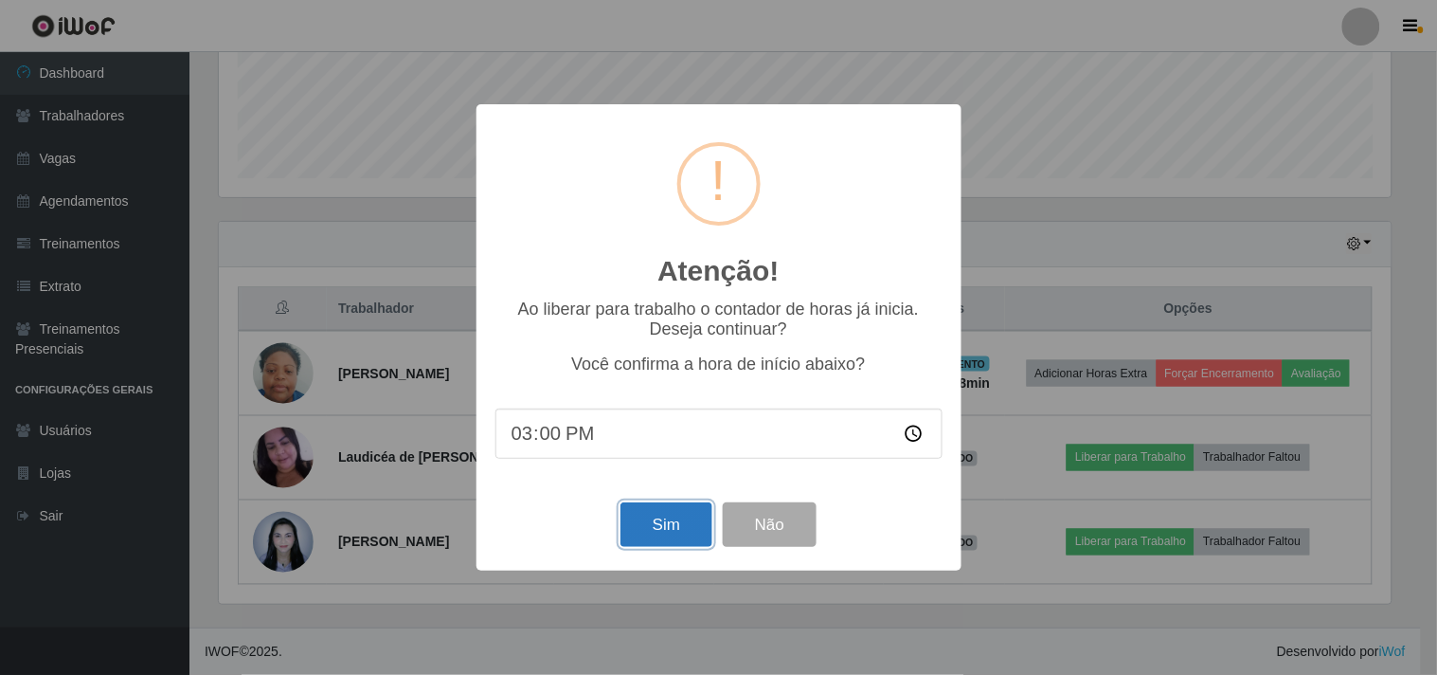
click at [673, 524] on button "Sim" at bounding box center [667, 524] width 92 height 45
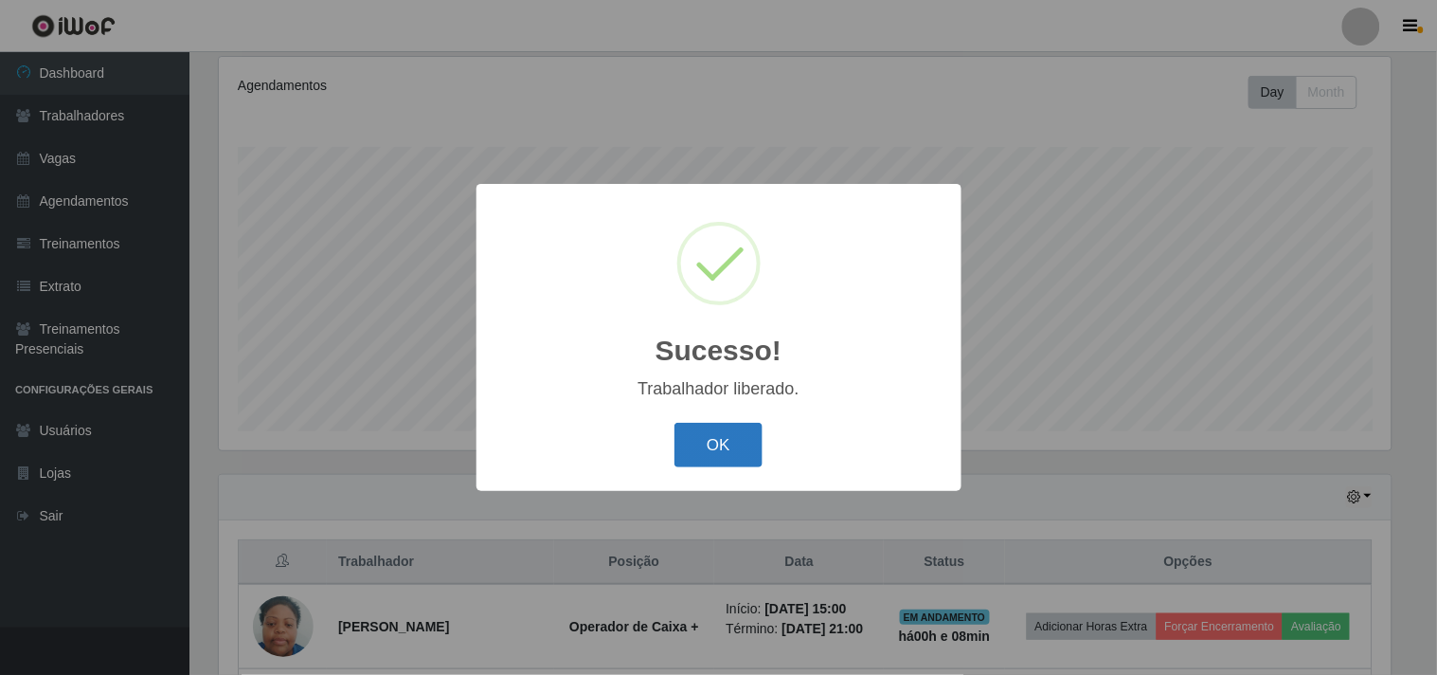
click at [745, 453] on button "OK" at bounding box center [719, 445] width 88 height 45
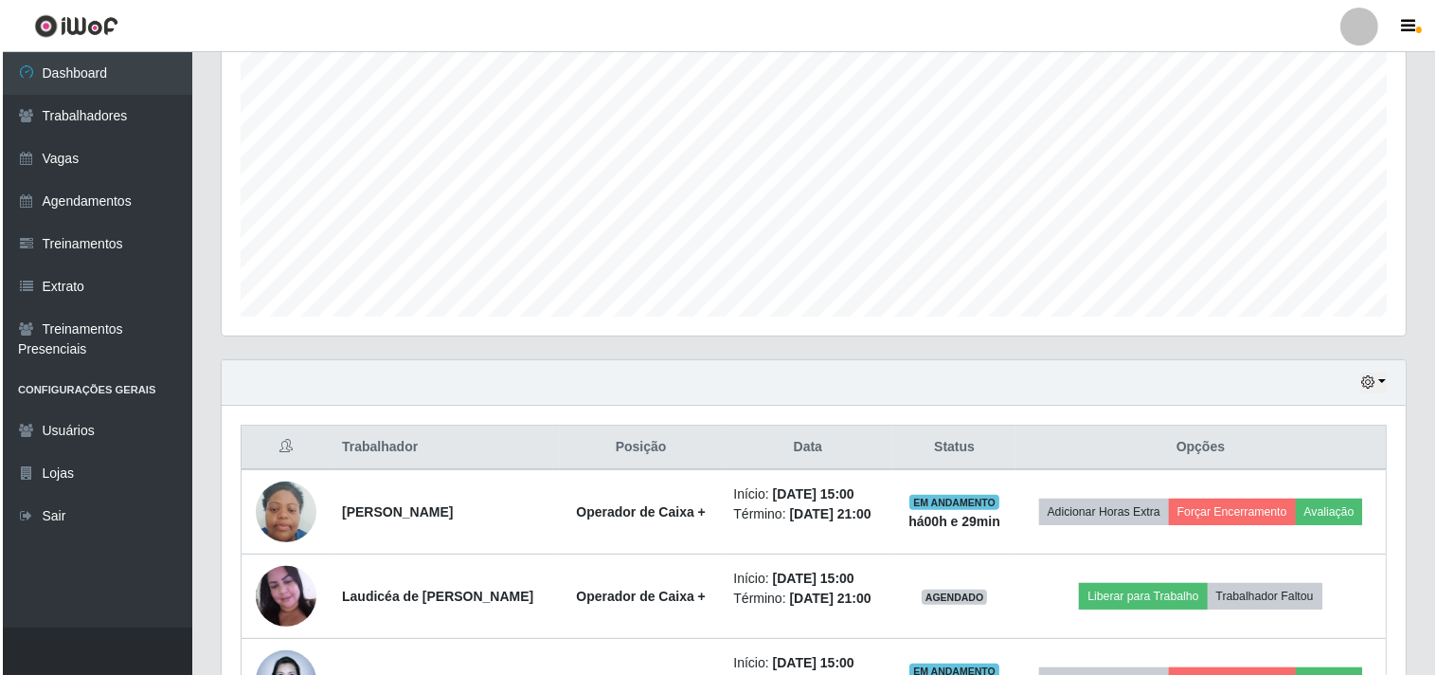
scroll to position [499, 0]
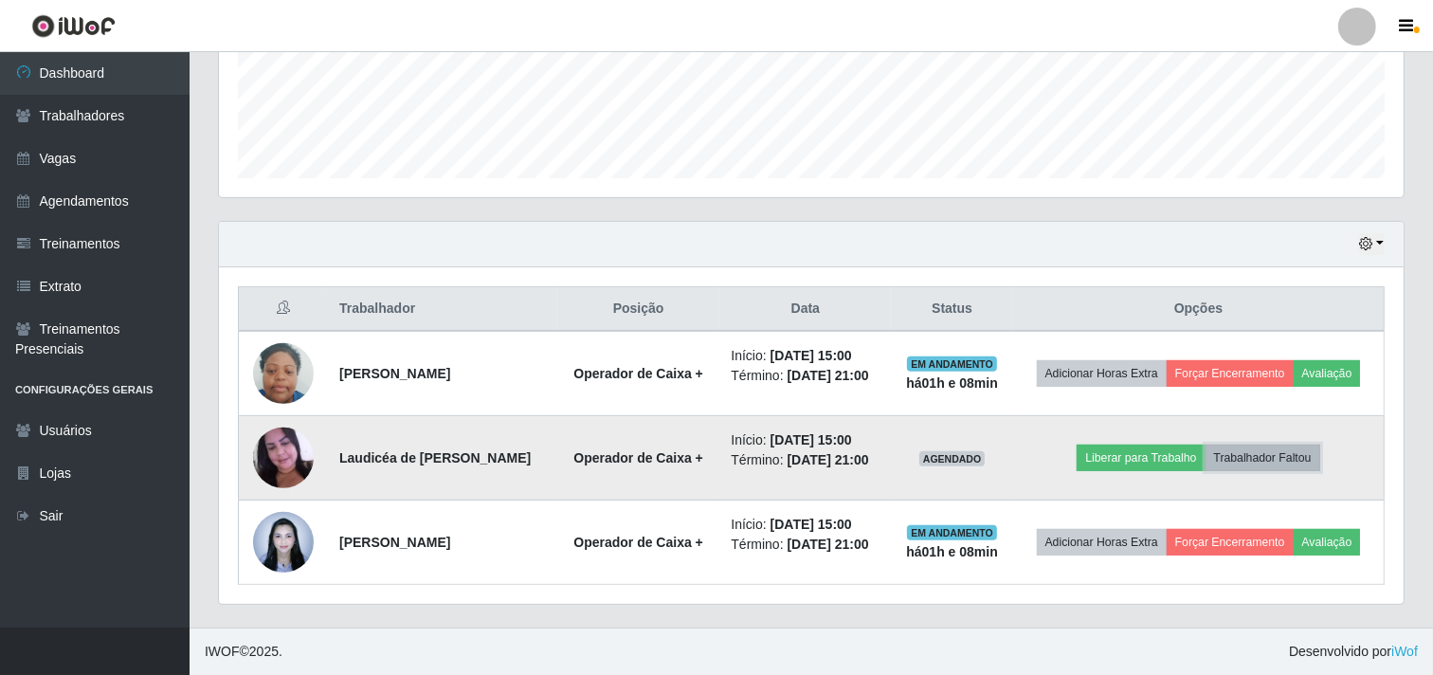
click at [1235, 458] on button "Trabalhador Faltou" at bounding box center [1262, 457] width 115 height 27
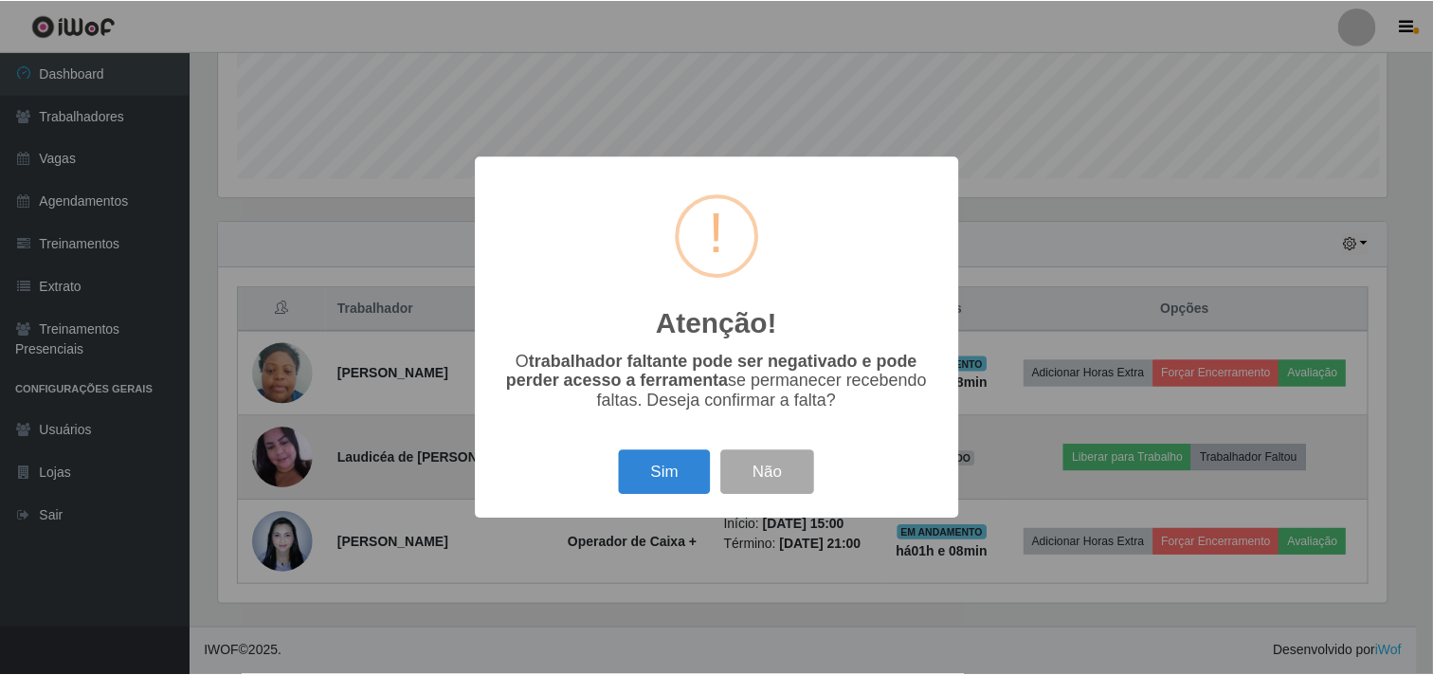
scroll to position [392, 1172]
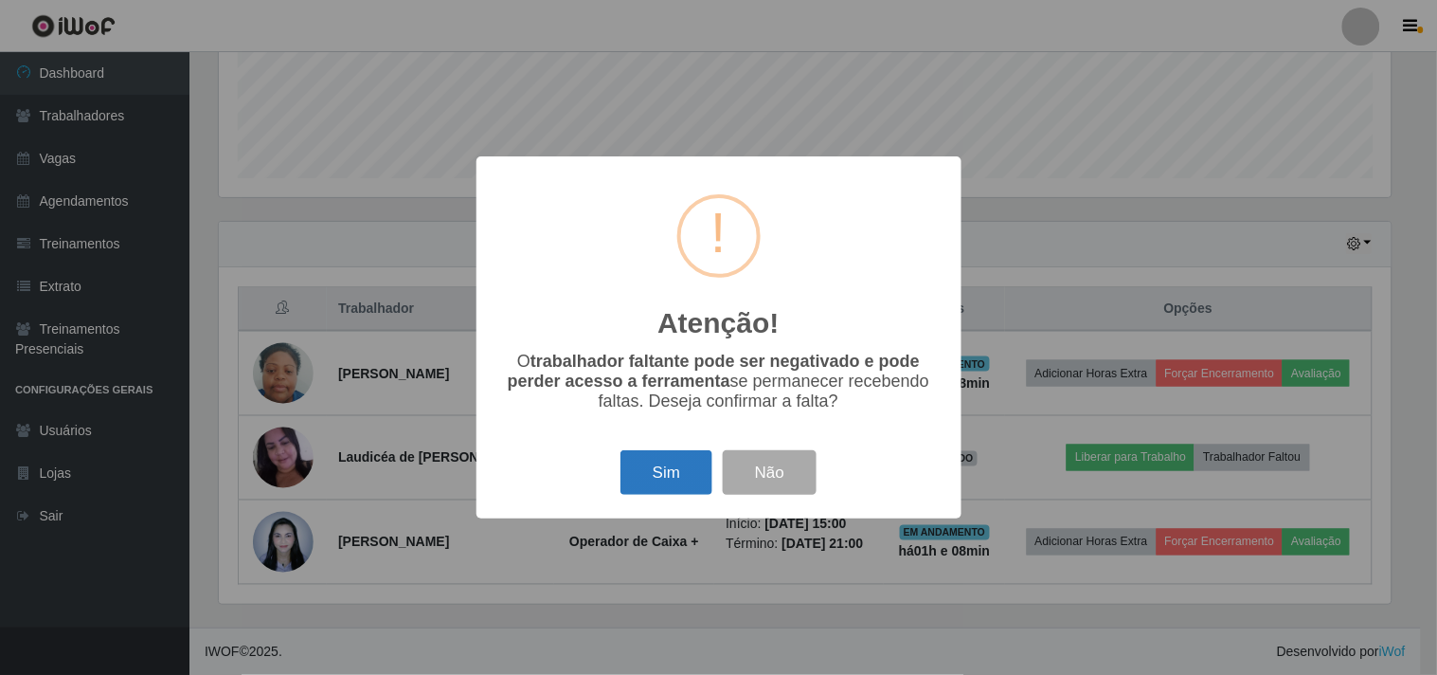
click at [635, 484] on button "Sim" at bounding box center [667, 472] width 92 height 45
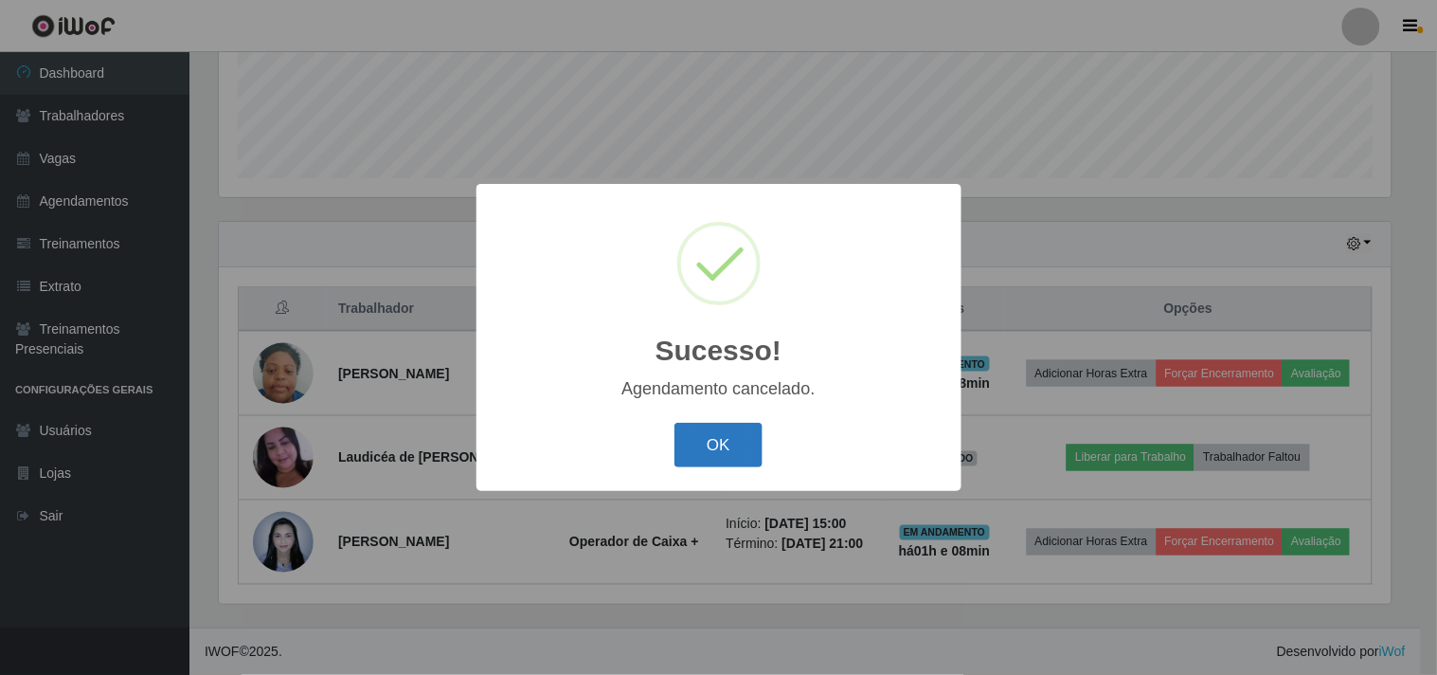
click at [690, 430] on button "OK" at bounding box center [719, 445] width 88 height 45
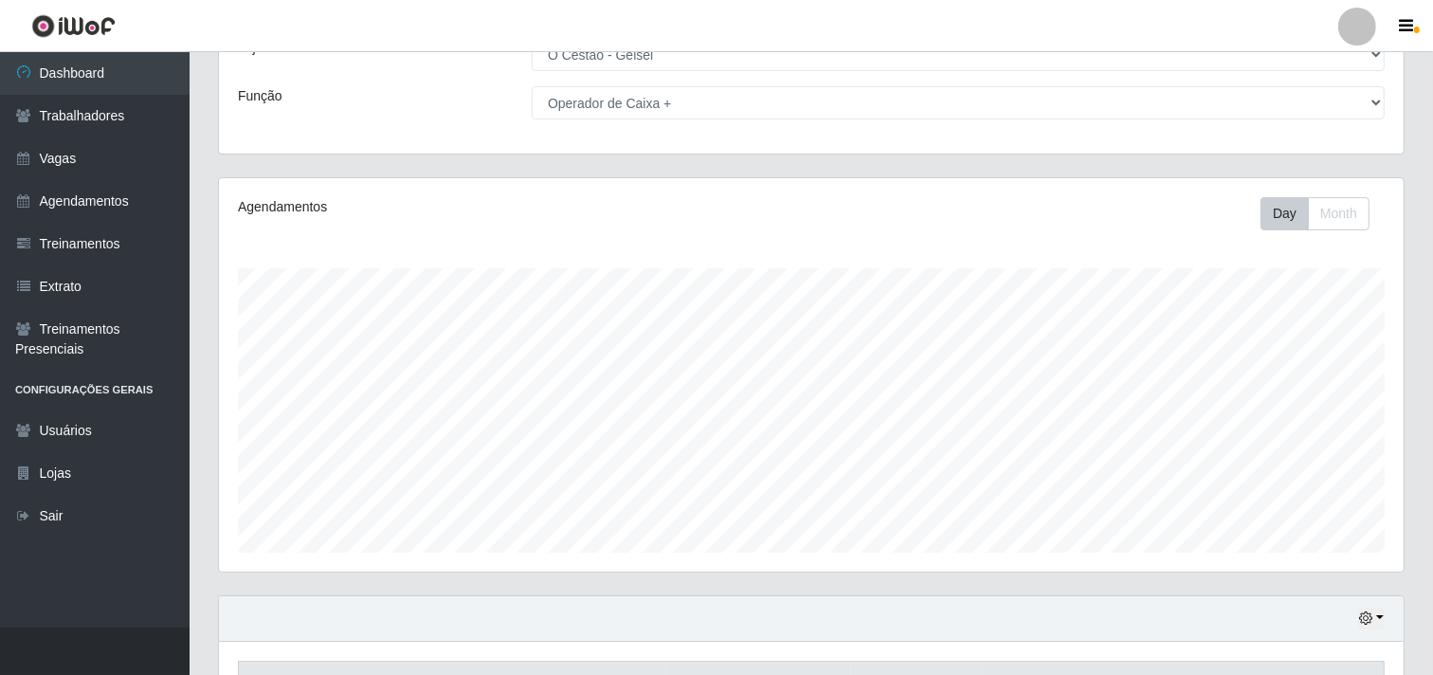
scroll to position [99, 0]
